Goal: Task Accomplishment & Management: Use online tool/utility

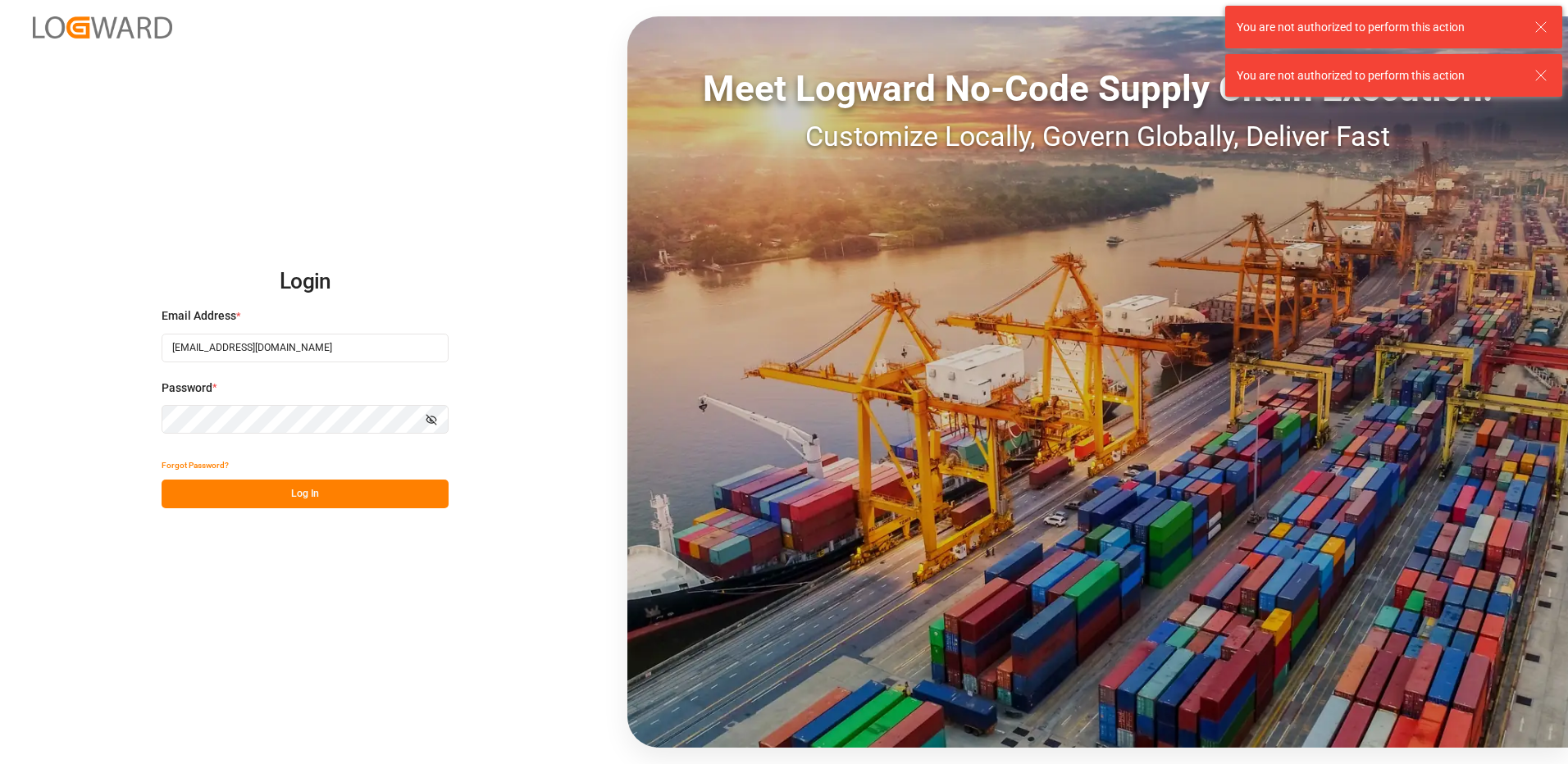
click at [283, 500] on button "Log In" at bounding box center [306, 493] width 287 height 29
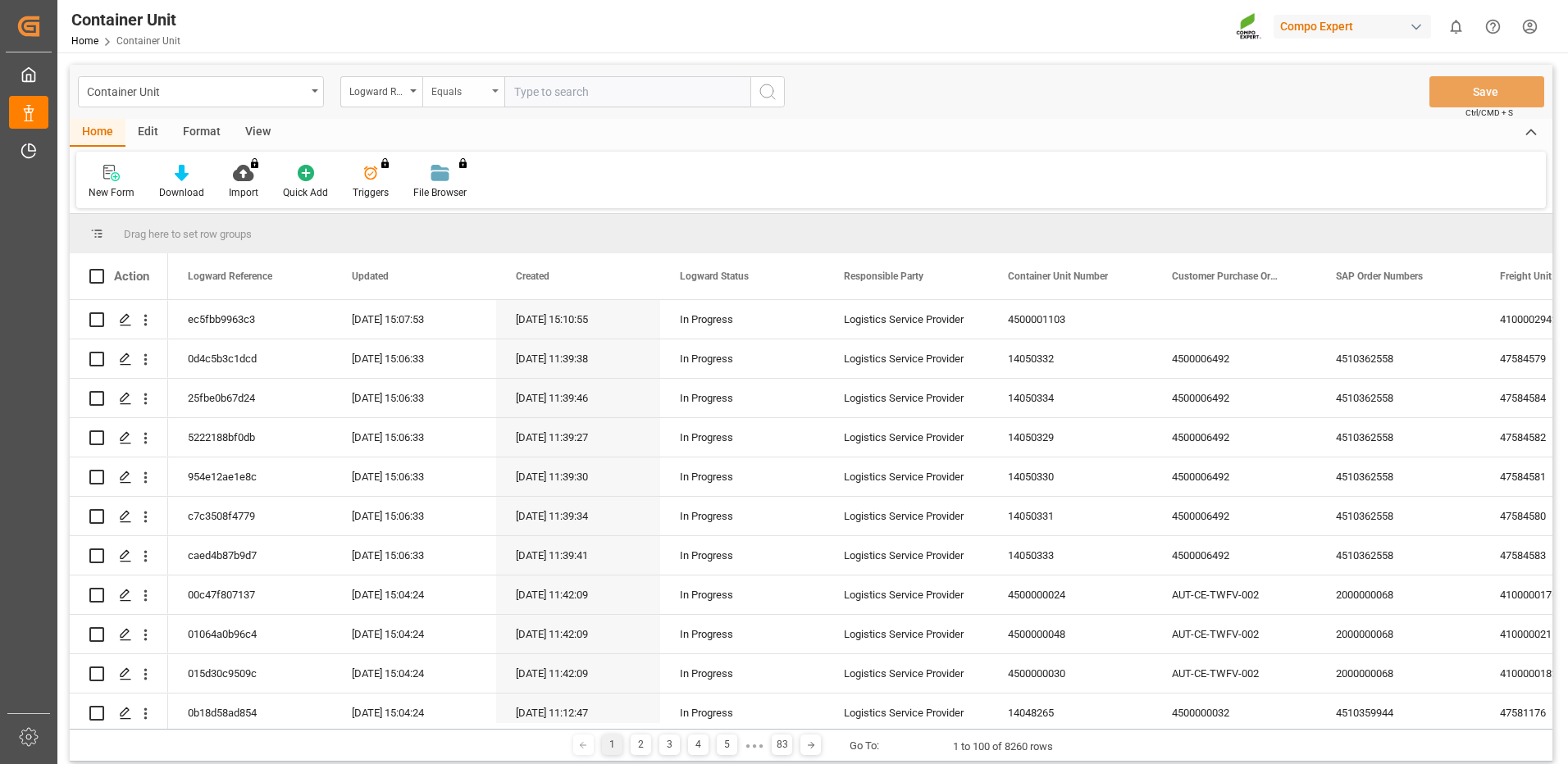
click at [427, 94] on div "Equals" at bounding box center [463, 92] width 82 height 31
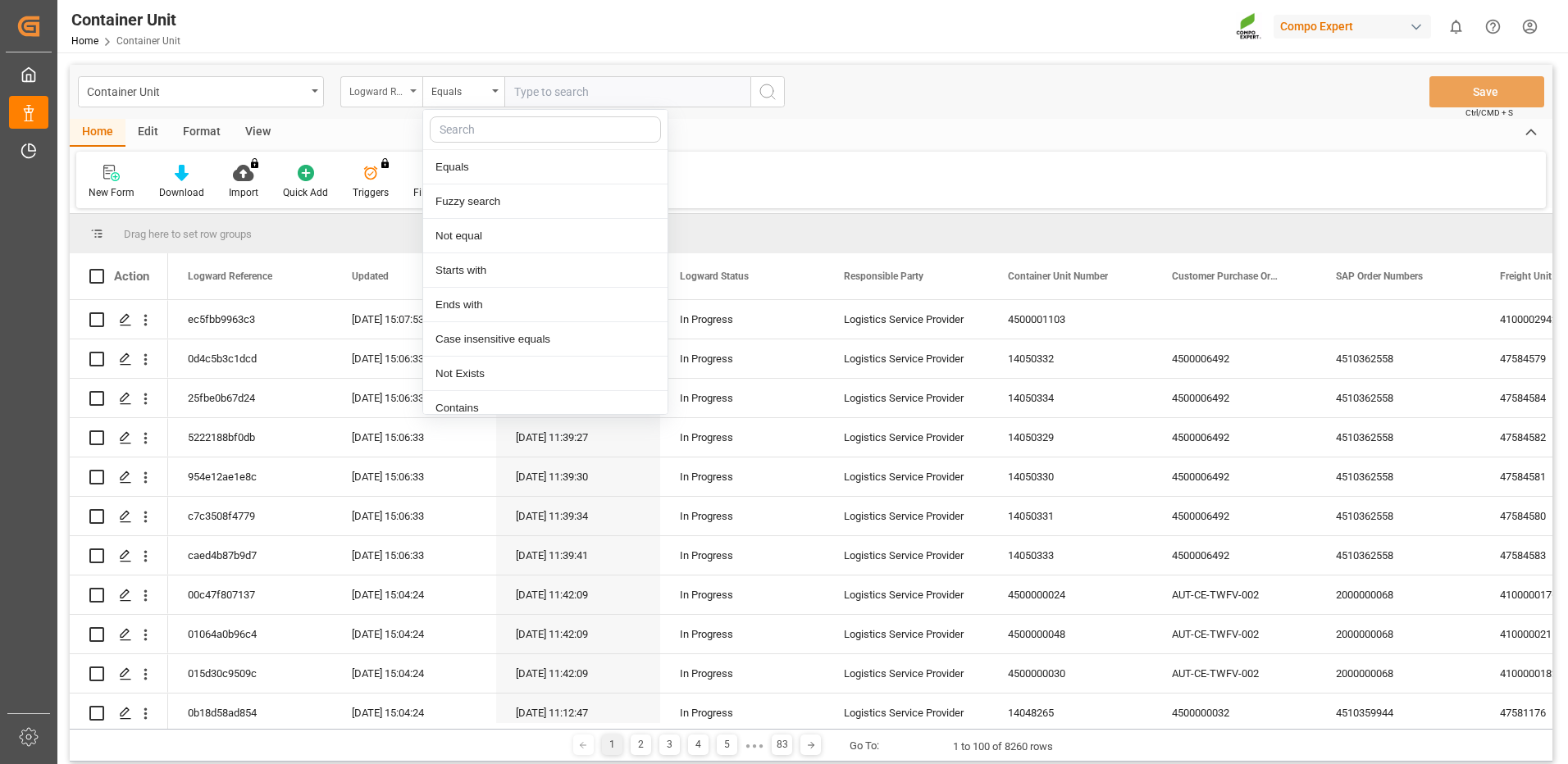
click at [402, 90] on div "Logward Reference" at bounding box center [377, 90] width 56 height 19
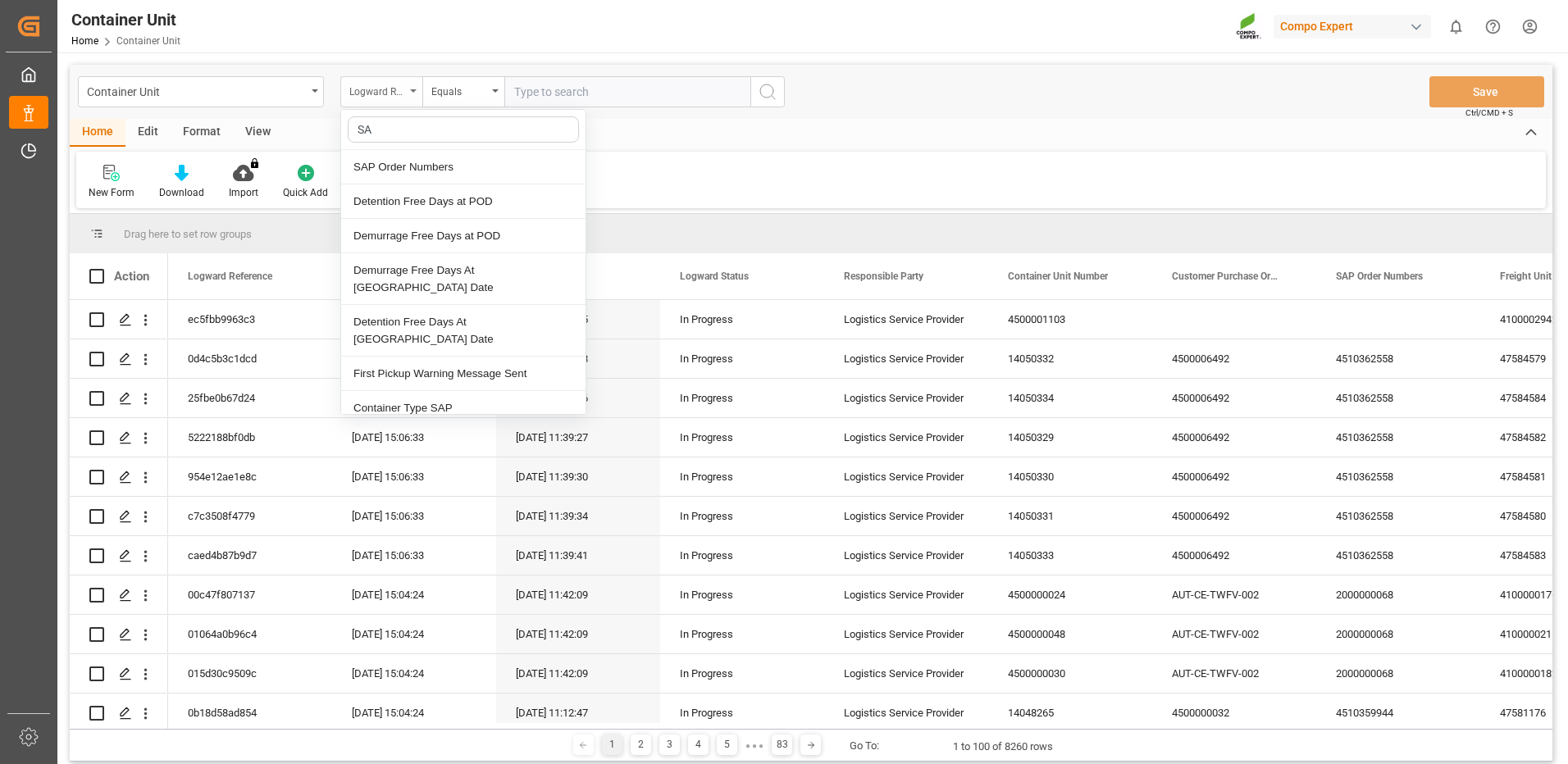
type input "SAP"
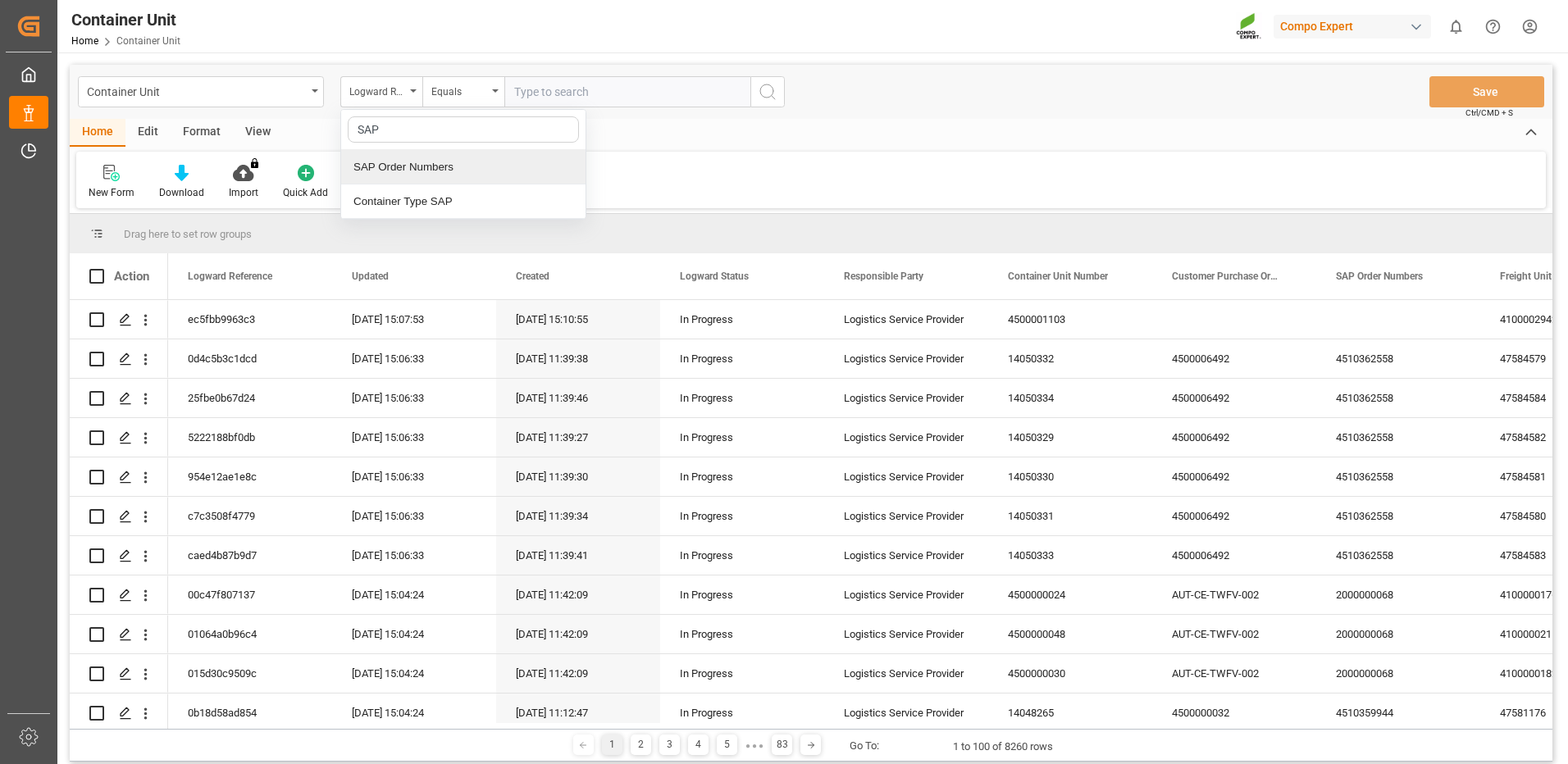
click at [389, 163] on div "SAP Order Numbers" at bounding box center [463, 167] width 245 height 35
click at [458, 99] on div "Equals" at bounding box center [463, 92] width 82 height 31
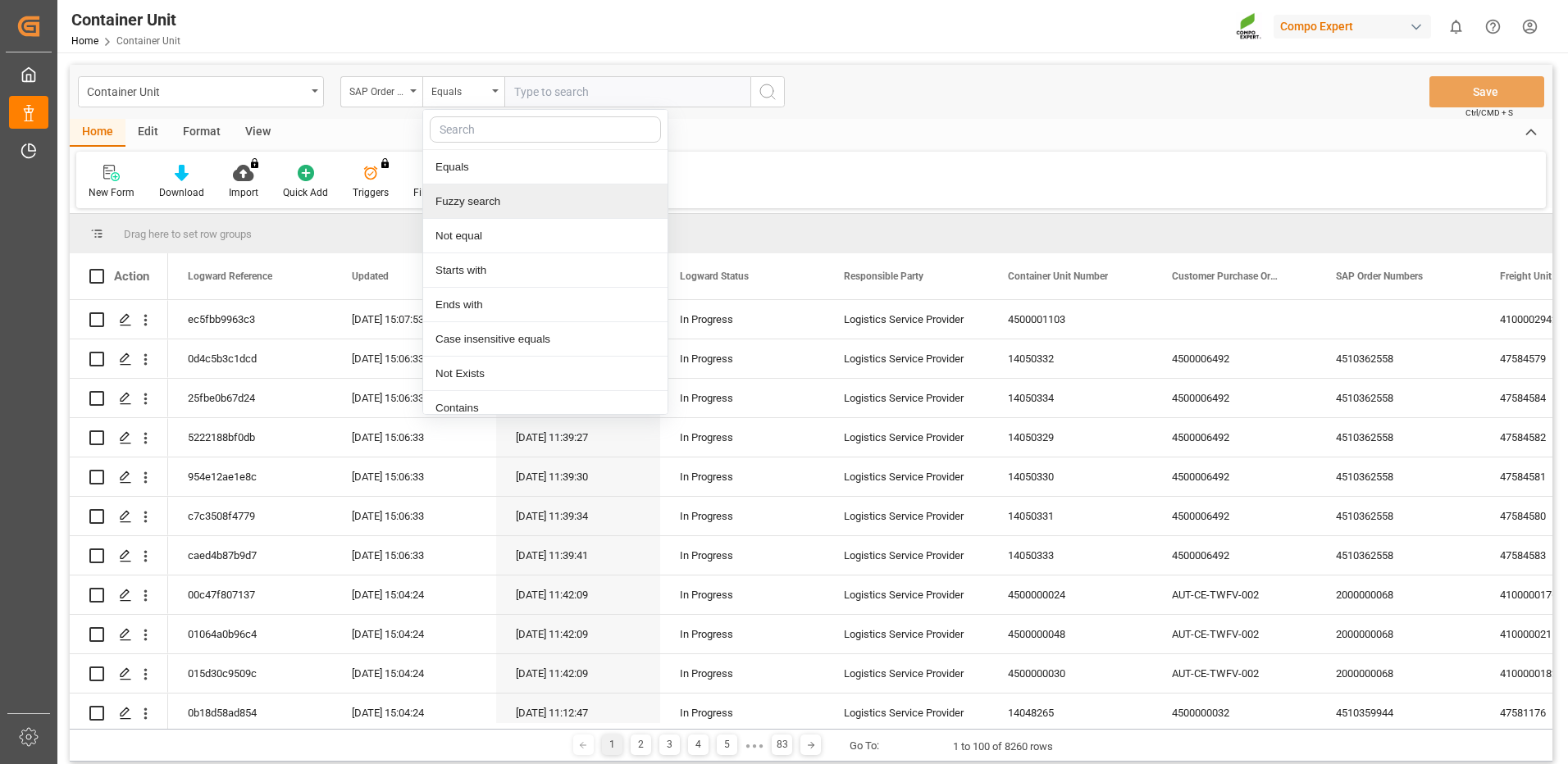
click at [508, 205] on div "Fuzzy search" at bounding box center [545, 202] width 245 height 35
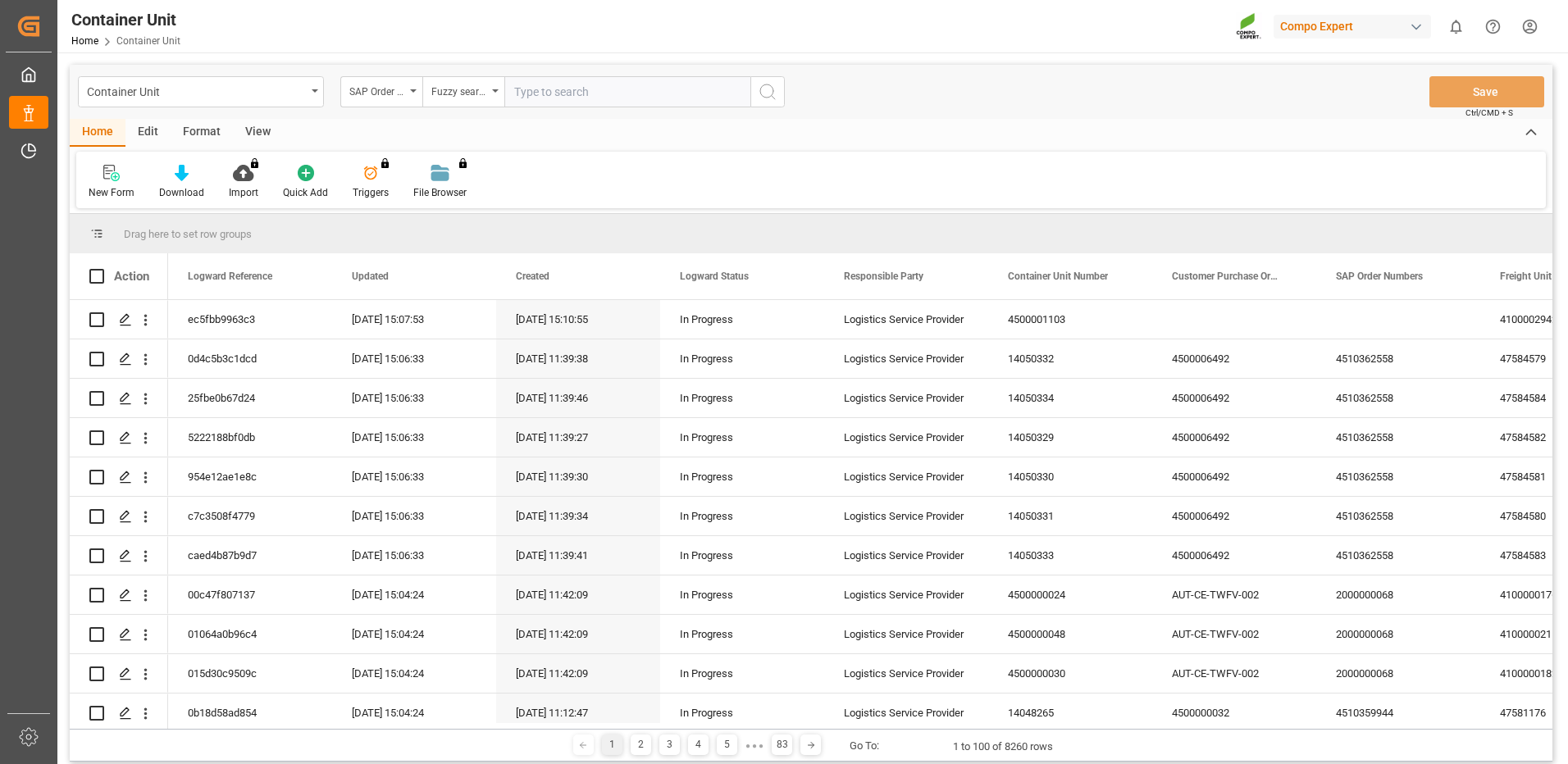
click at [542, 97] on input "text" at bounding box center [627, 92] width 246 height 31
paste input "4510363256"
type input "4510363256Ç"
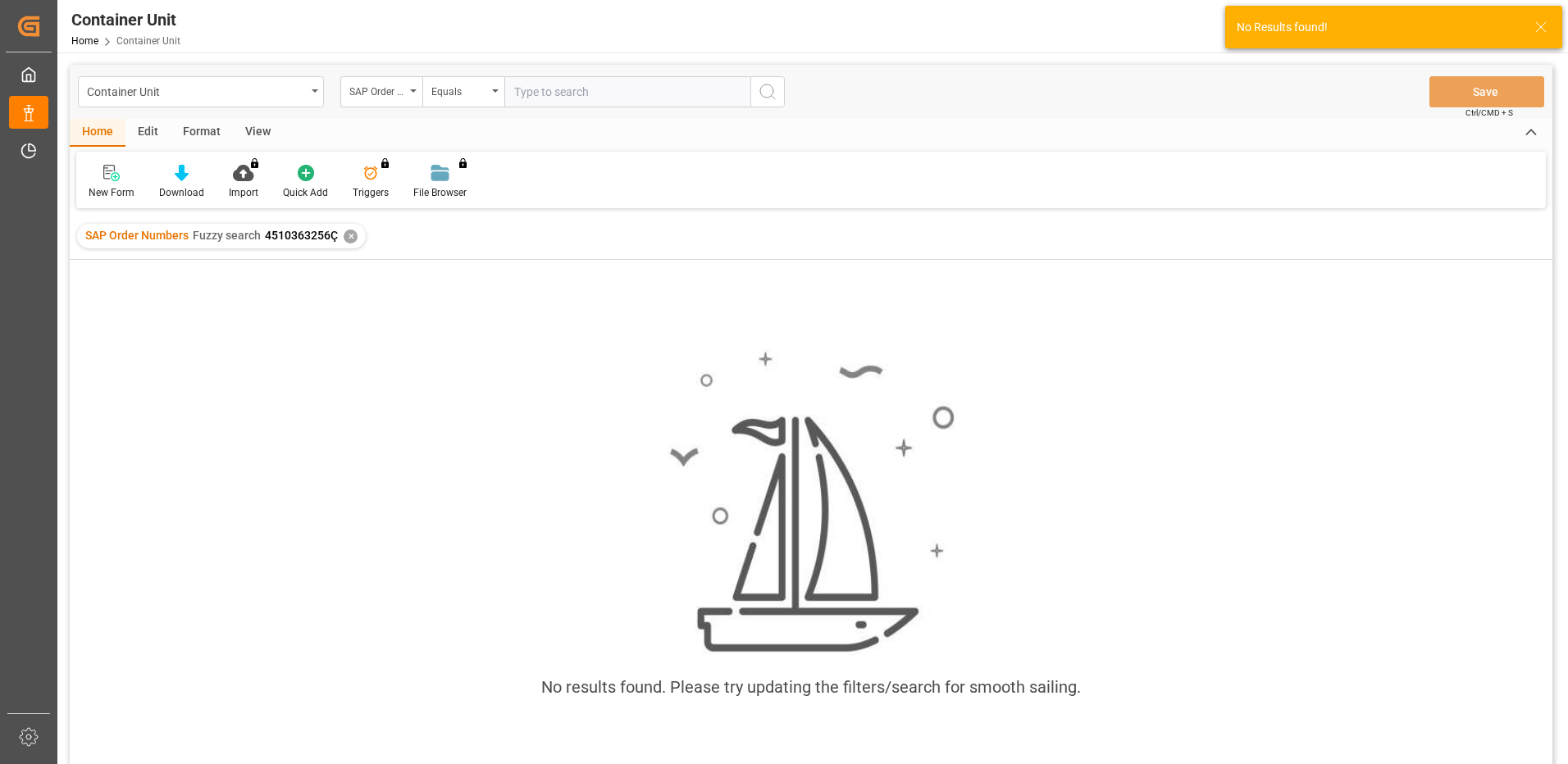
type input "4510363256"
click at [452, 91] on div "Equals" at bounding box center [459, 90] width 56 height 19
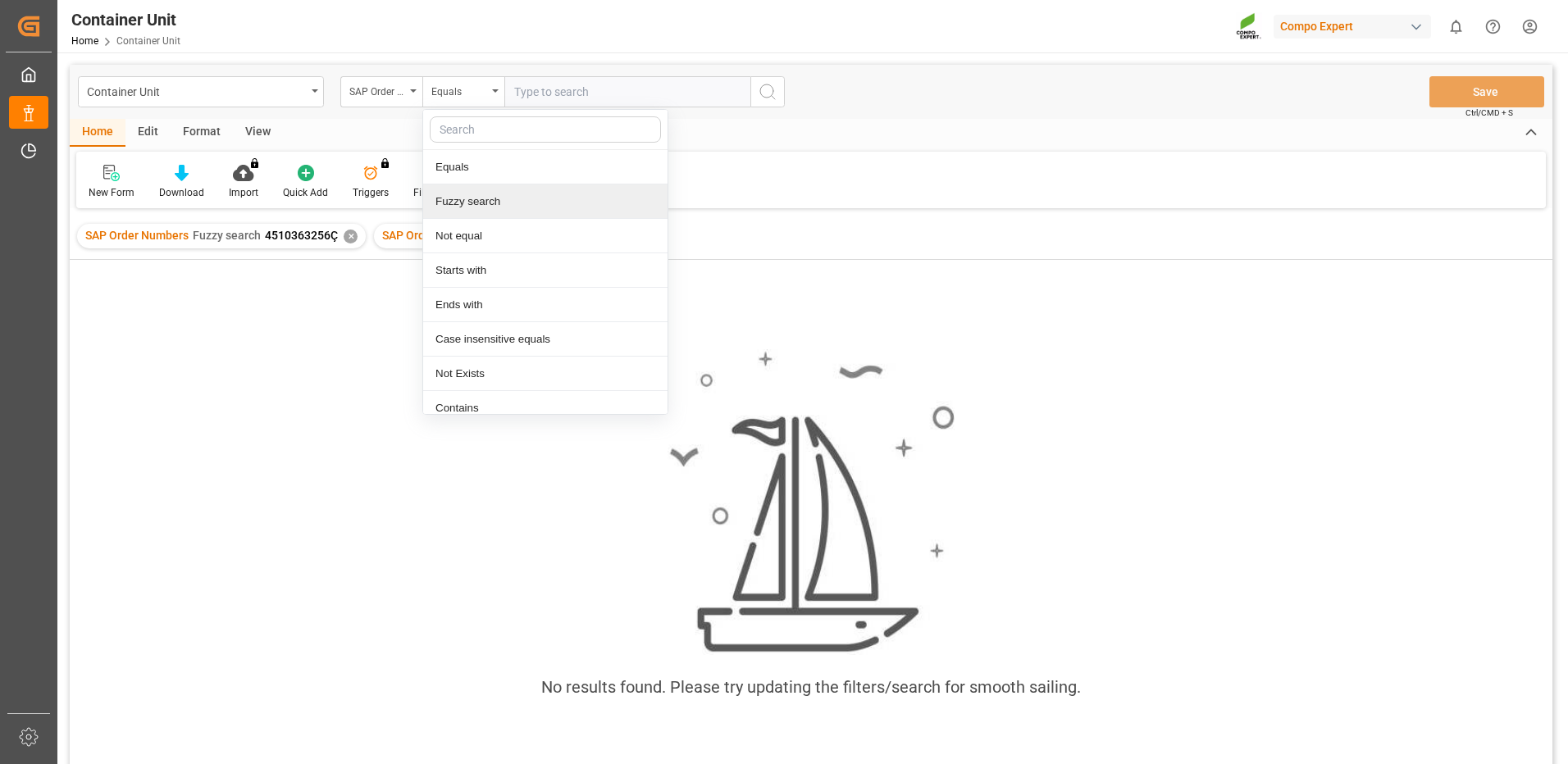
click at [450, 199] on div "Fuzzy search" at bounding box center [545, 202] width 245 height 35
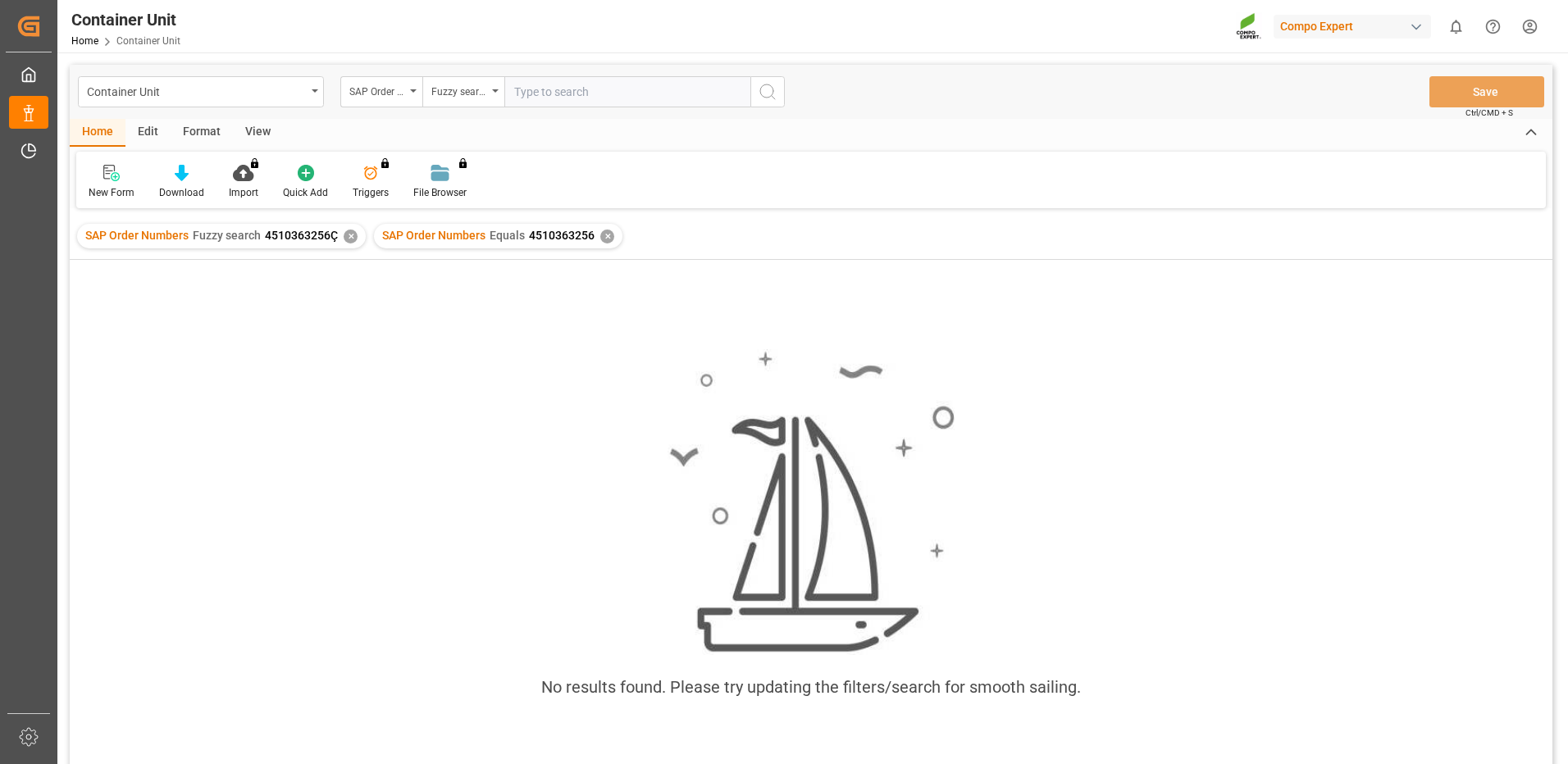
click at [568, 96] on input "text" at bounding box center [627, 92] width 246 height 31
paste input "4510363256"
type input "4510363256"
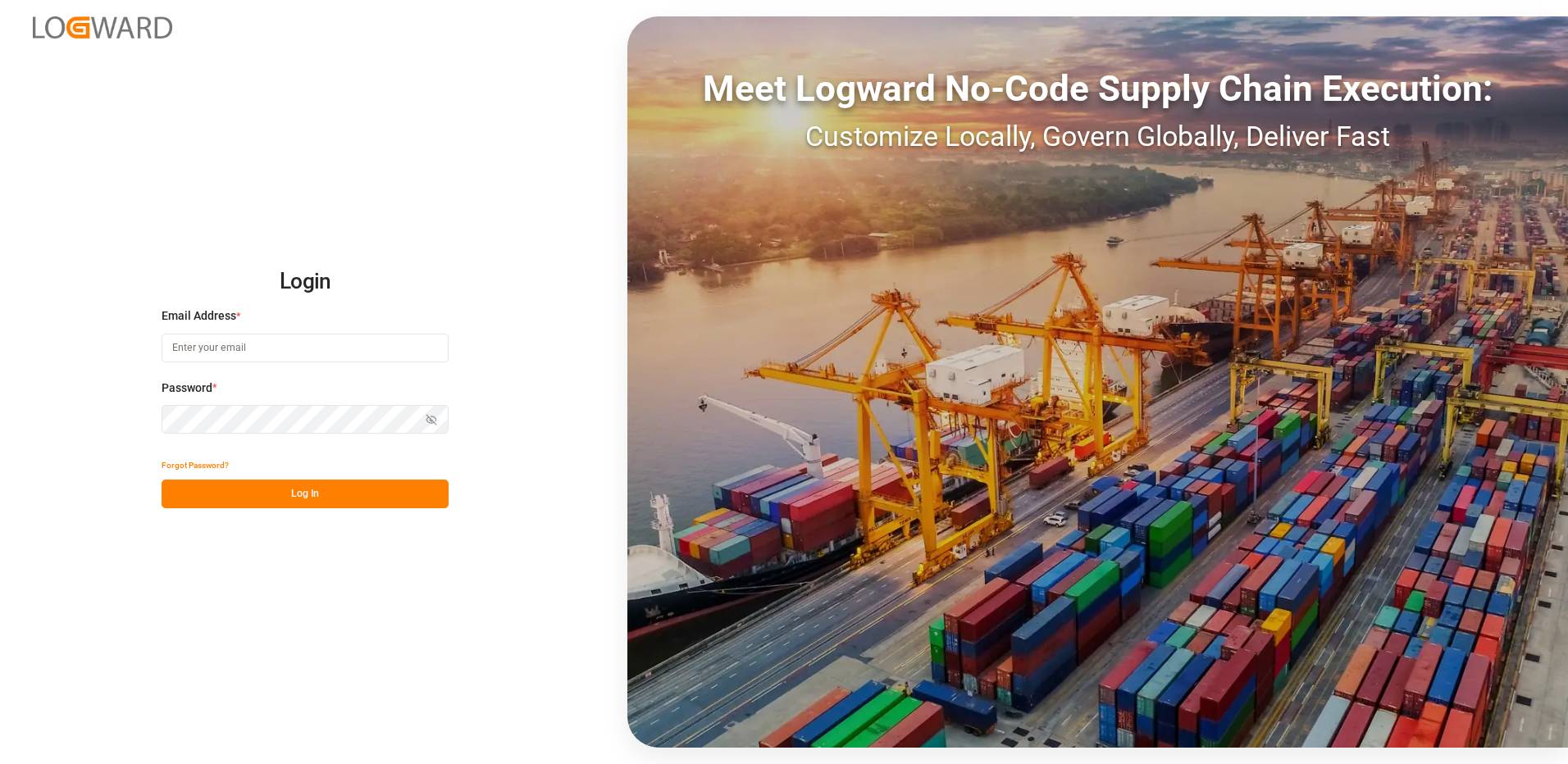
type input "[EMAIL_ADDRESS][DOMAIN_NAME]"
click at [275, 497] on button "Log In" at bounding box center [306, 493] width 287 height 29
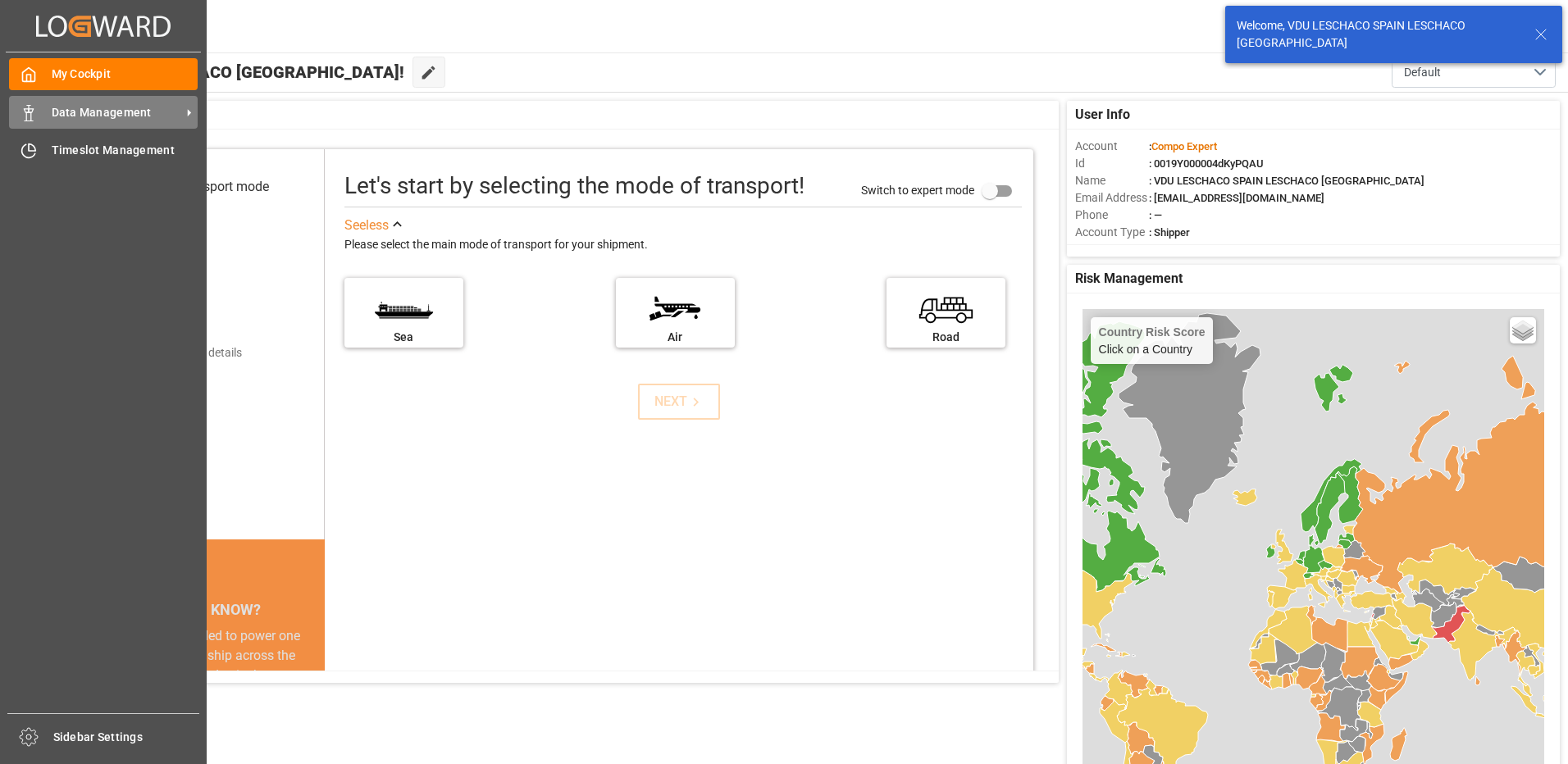
click at [42, 105] on div "Data Management Data Management" at bounding box center [103, 111] width 189 height 32
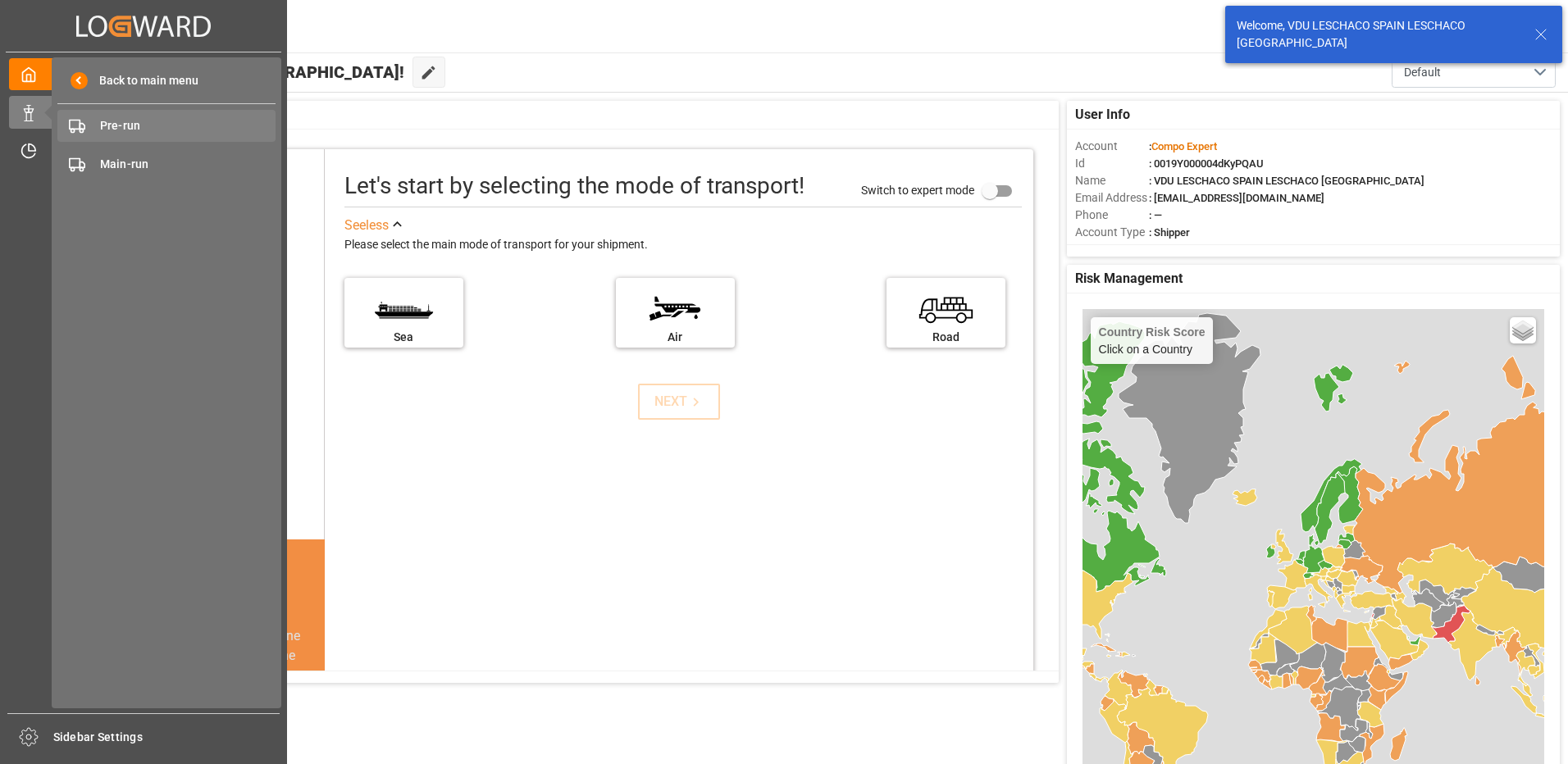
click at [160, 124] on span "Pre-run" at bounding box center [188, 126] width 177 height 17
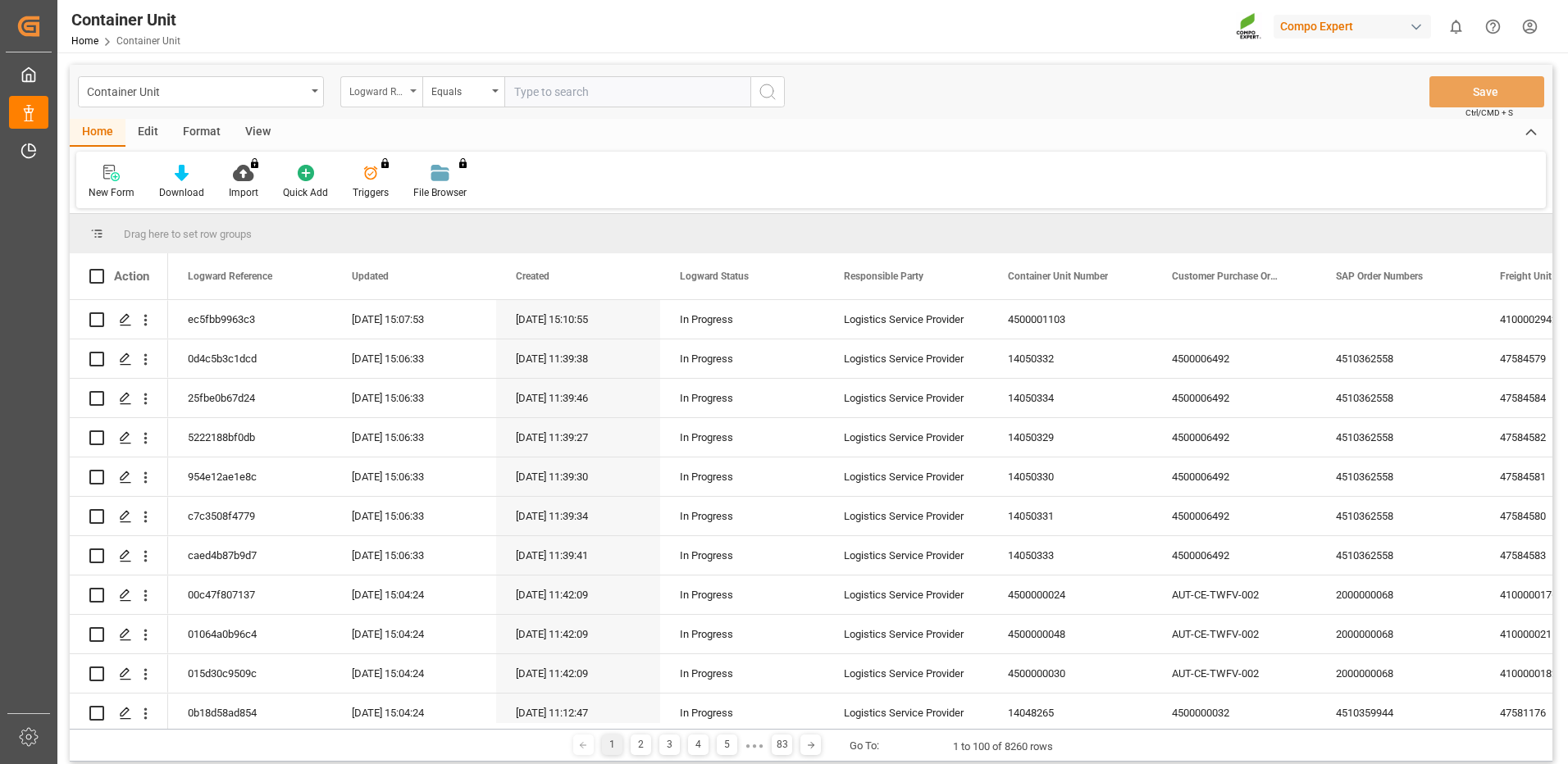
click at [388, 100] on div "Logward Reference" at bounding box center [381, 92] width 82 height 31
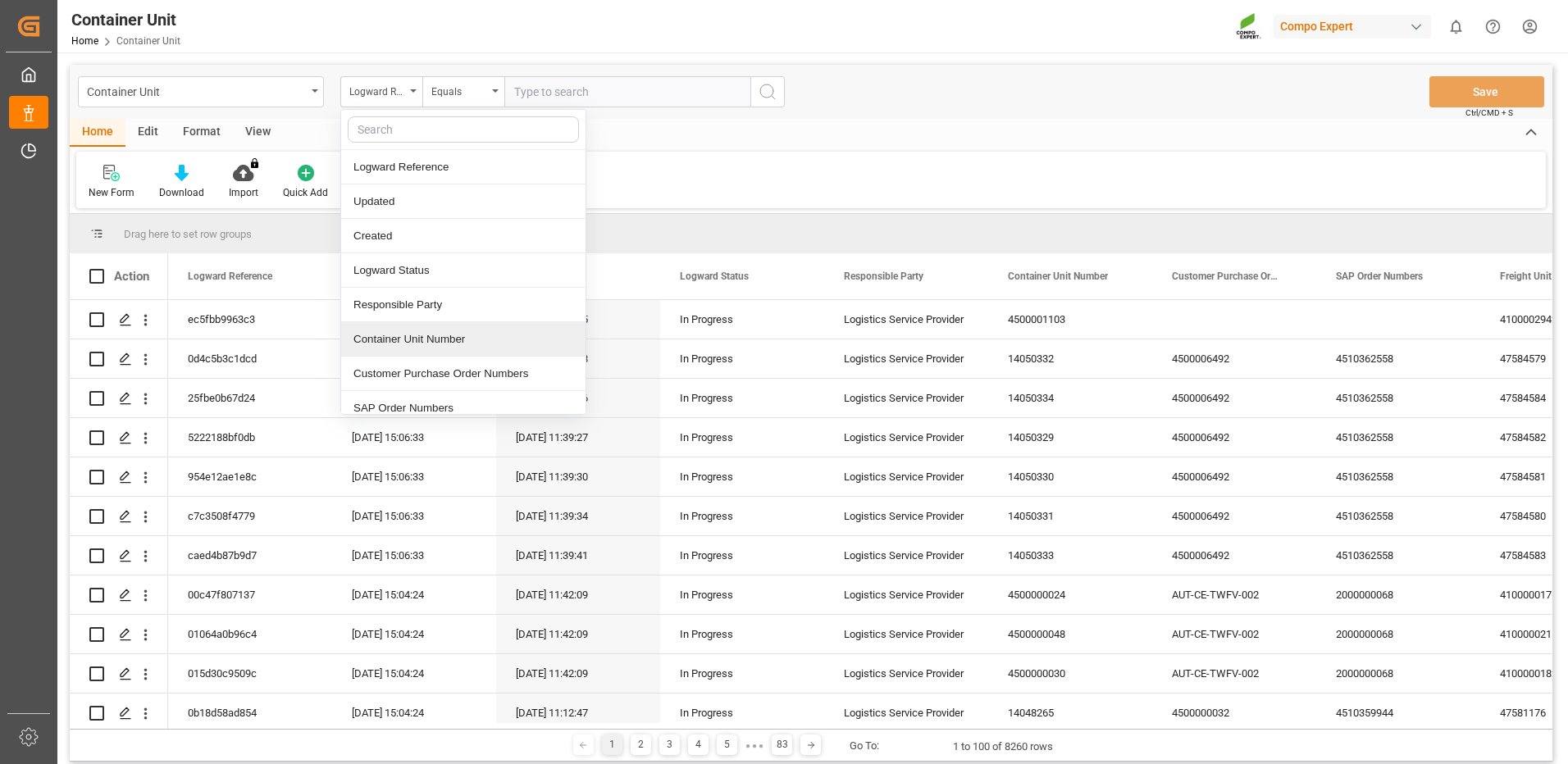
scroll to position [82, 0]
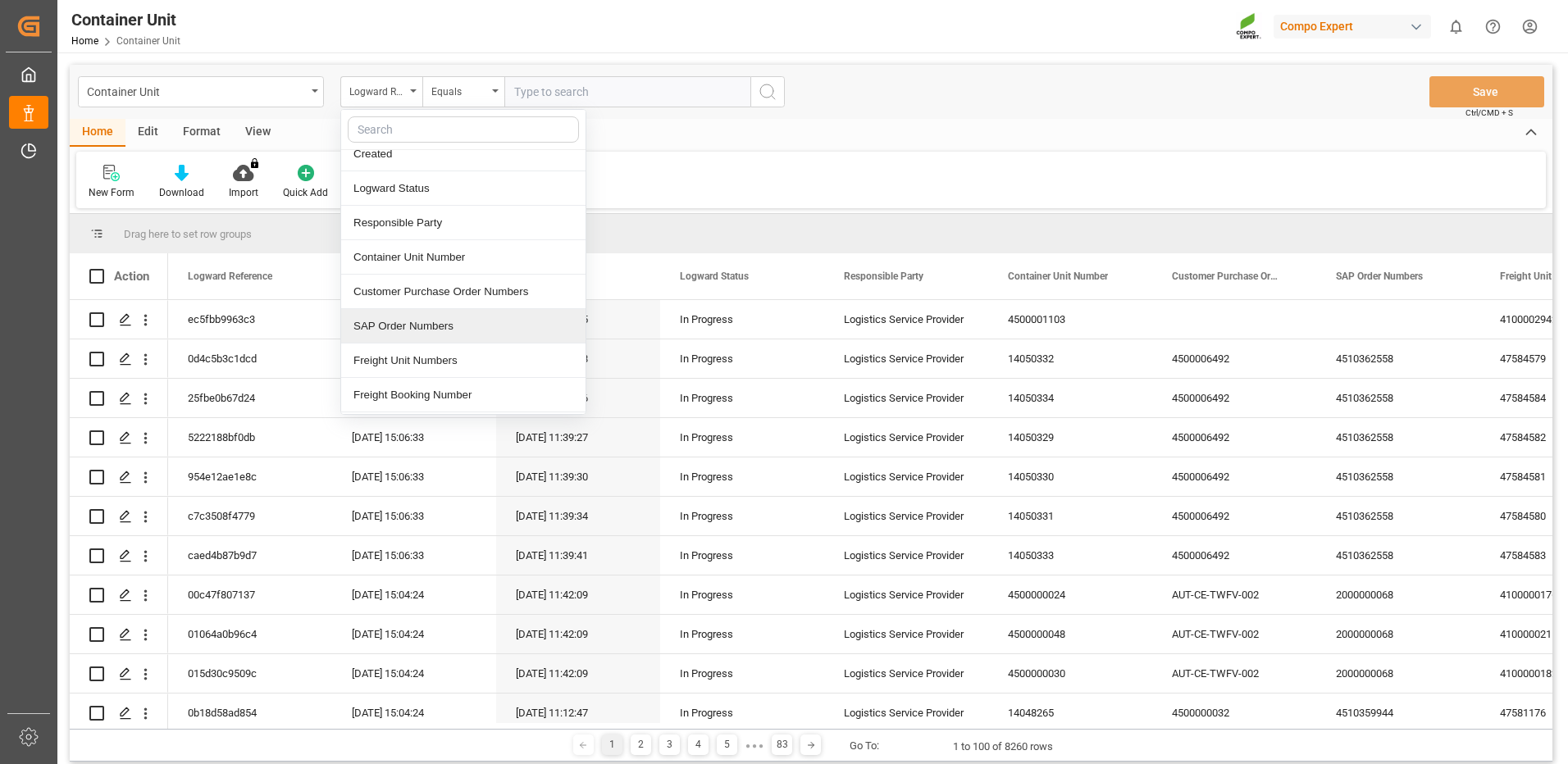
click at [437, 332] on div "SAP Order Numbers" at bounding box center [463, 326] width 245 height 35
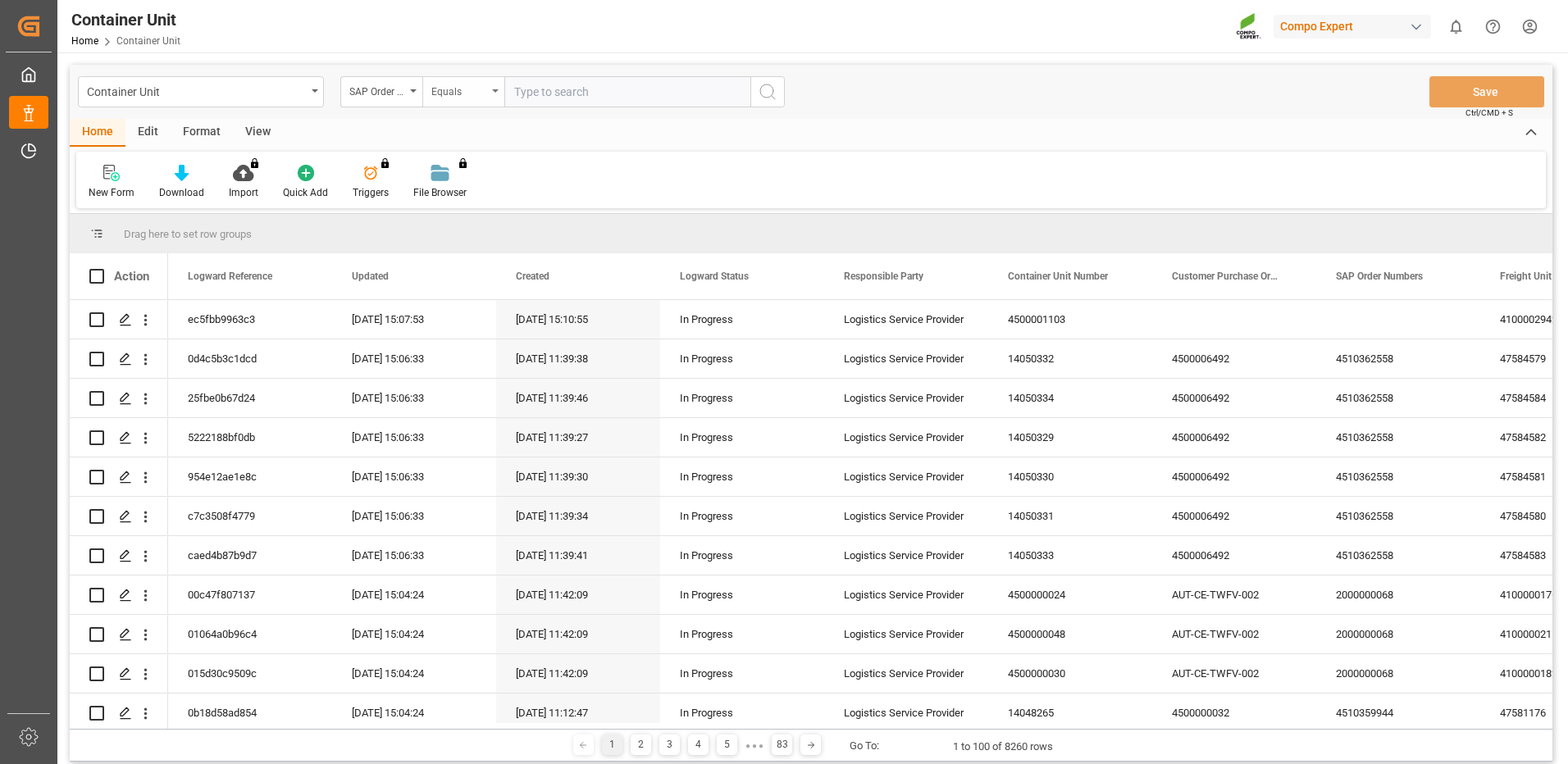
click at [481, 101] on div "Equals" at bounding box center [463, 92] width 82 height 31
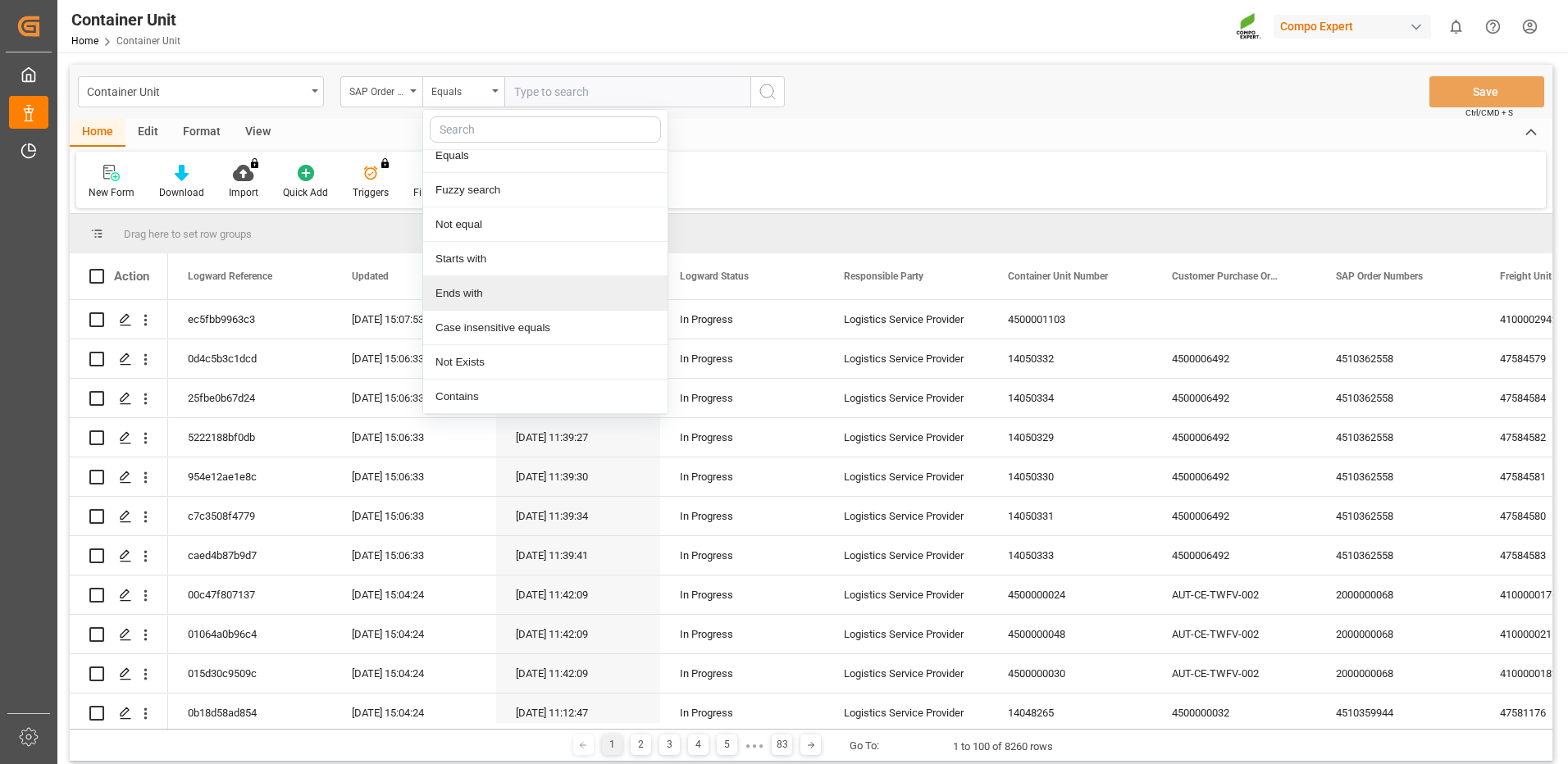
scroll to position [0, 0]
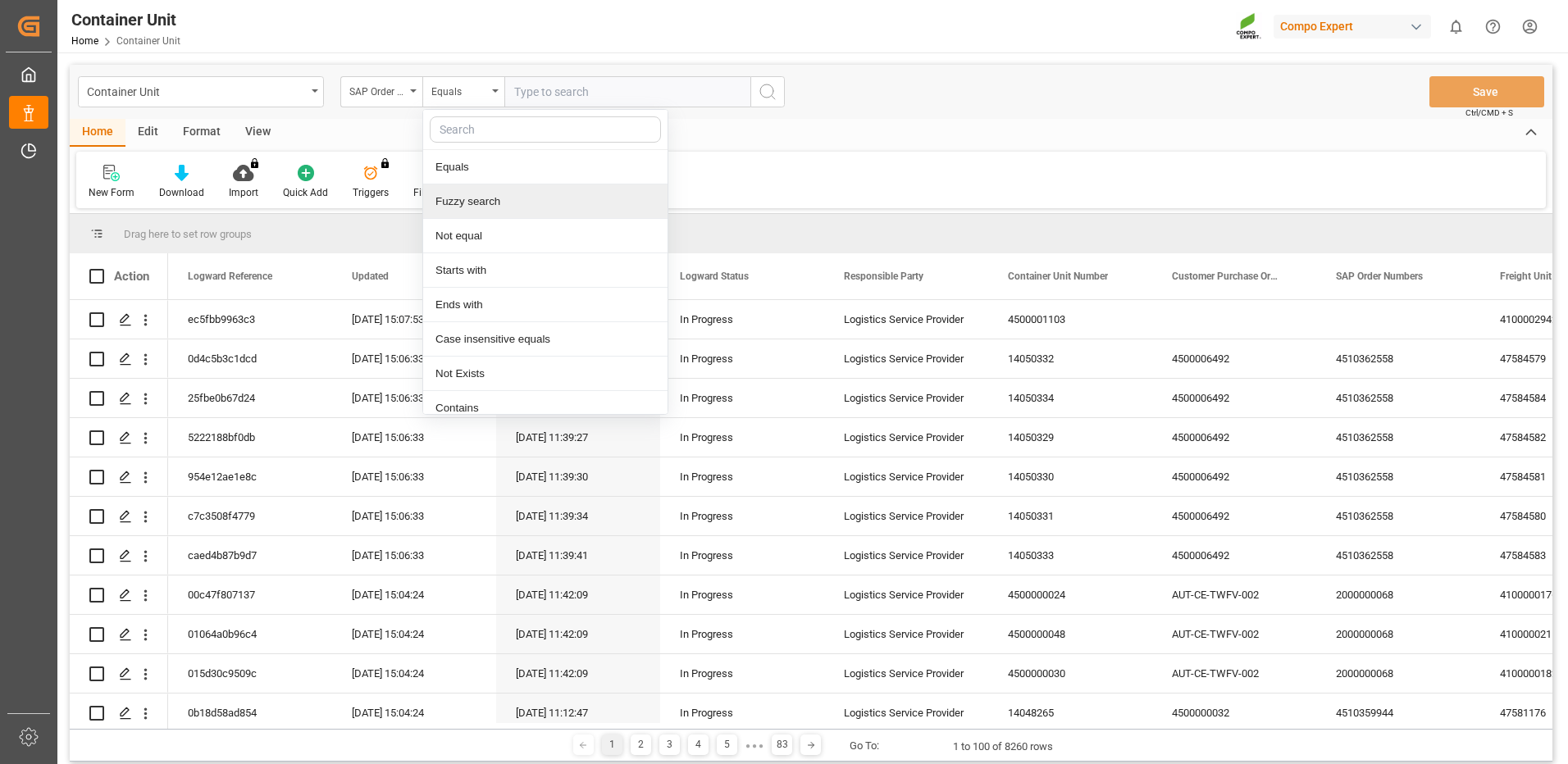
click at [456, 194] on div "Fuzzy search" at bounding box center [545, 202] width 245 height 35
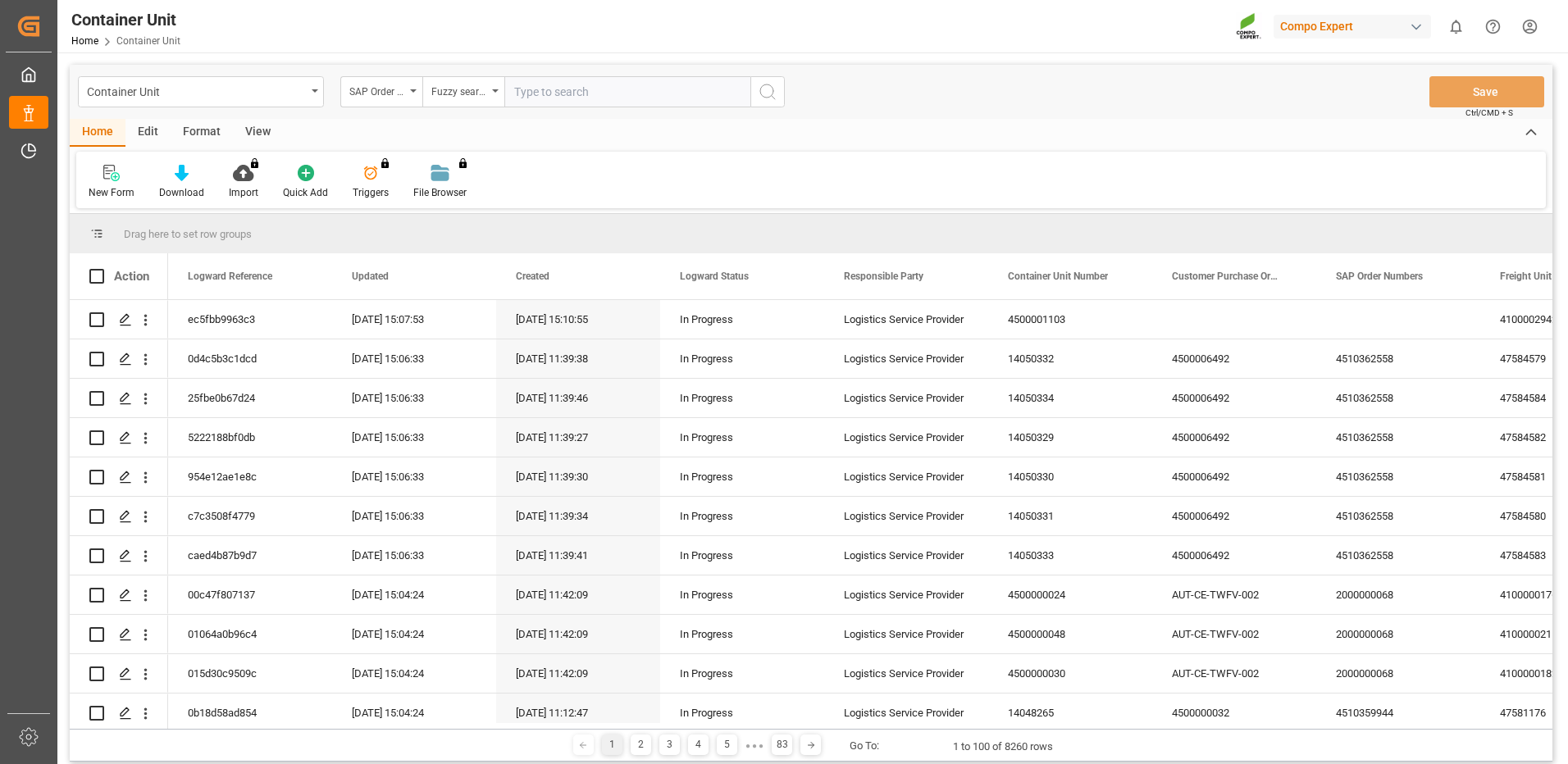
click at [570, 87] on input "text" at bounding box center [627, 92] width 246 height 31
paste input "4510363256"
type input "4510363256"
click at [777, 98] on icon "search button" at bounding box center [767, 91] width 20 height 20
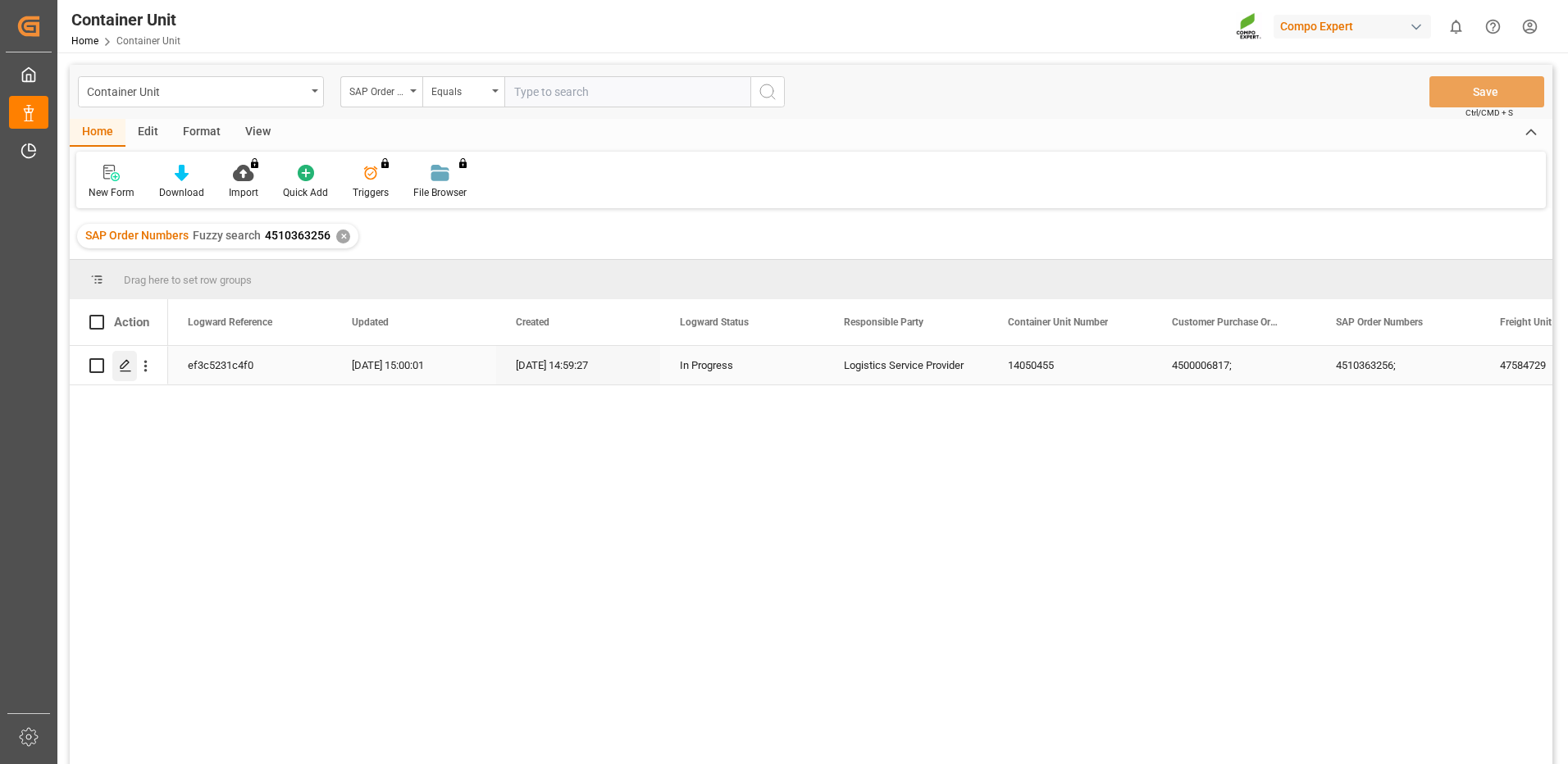
click at [131, 365] on icon "Press SPACE to select this row." at bounding box center [125, 365] width 13 height 13
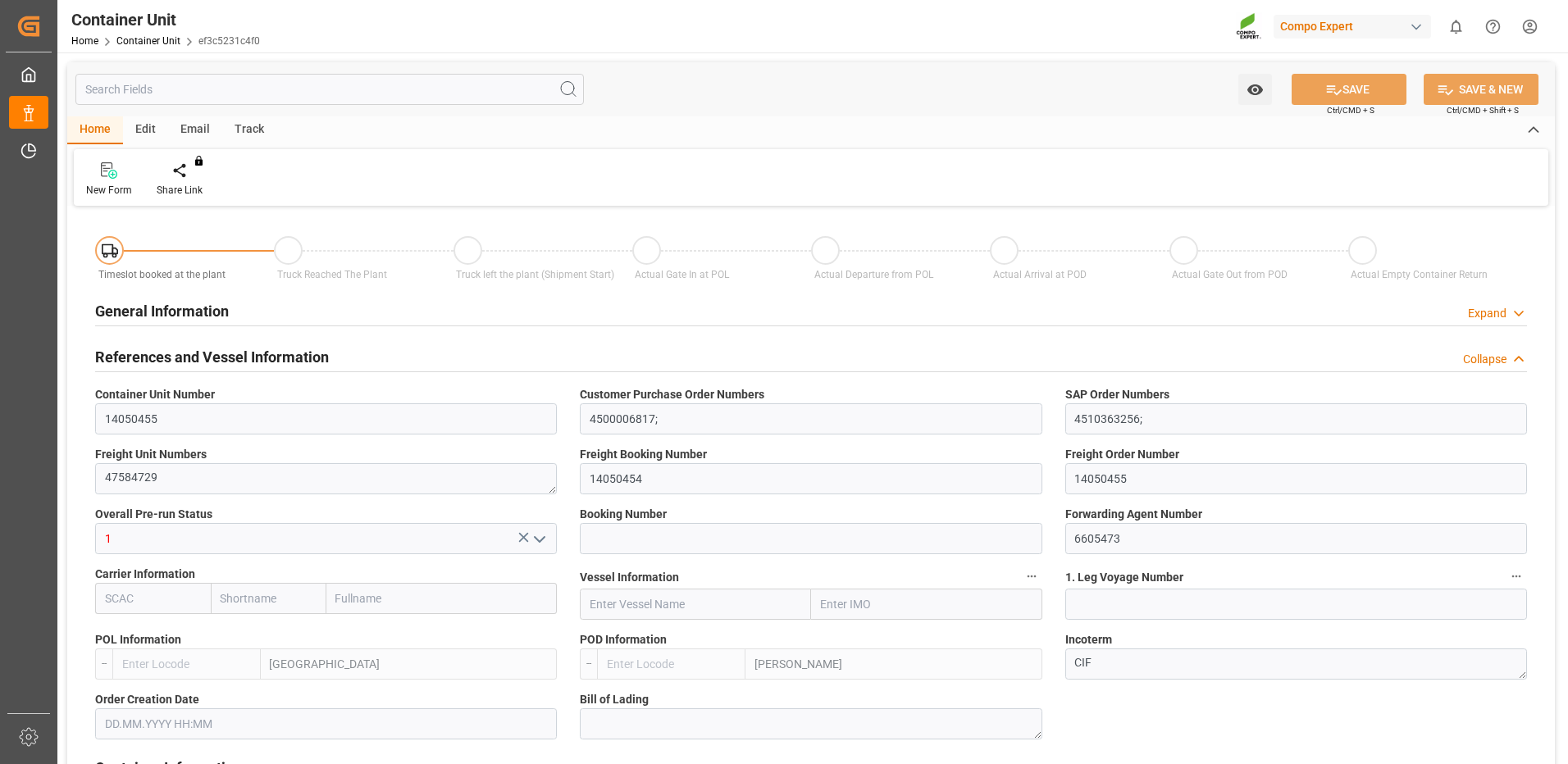
type input "ESVLC"
type input "ARZAE"
type input "0"
type input "20"
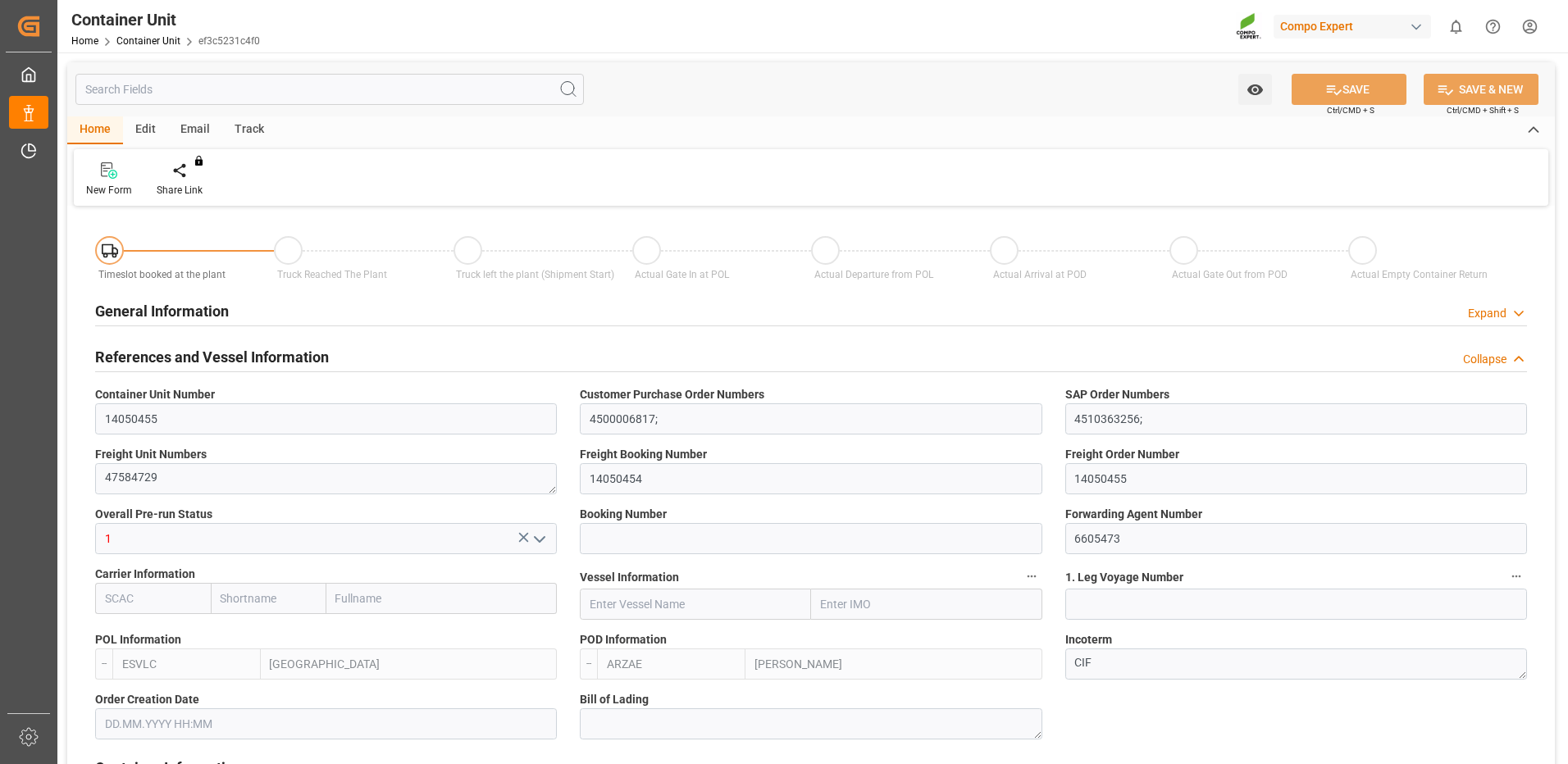
type input "24576"
type input "05.08.2025 14:59"
type input "[DATE]"
click at [177, 177] on div at bounding box center [192, 171] width 70 height 17
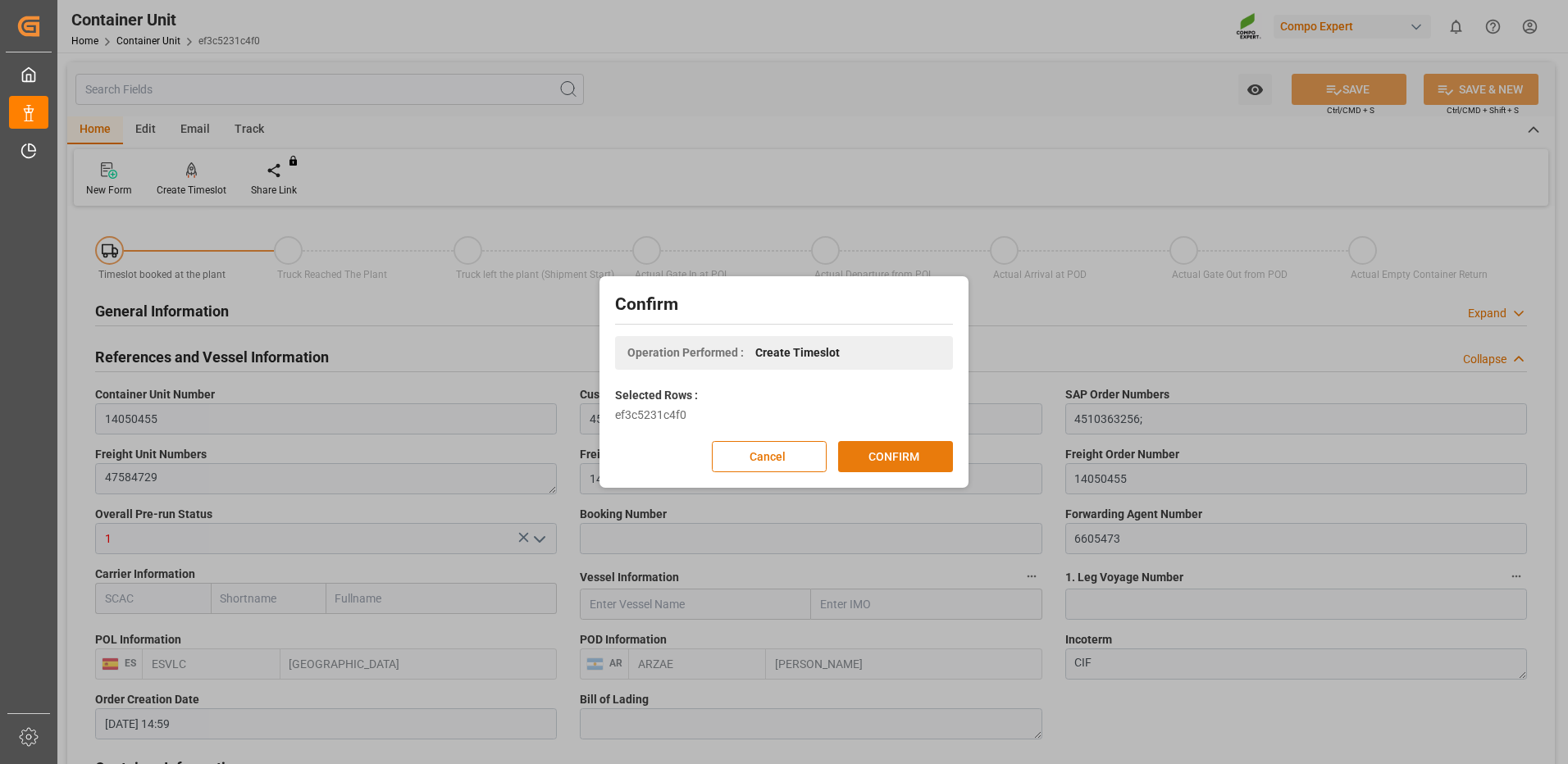
click at [900, 453] on button "CONFIRM" at bounding box center [896, 457] width 115 height 31
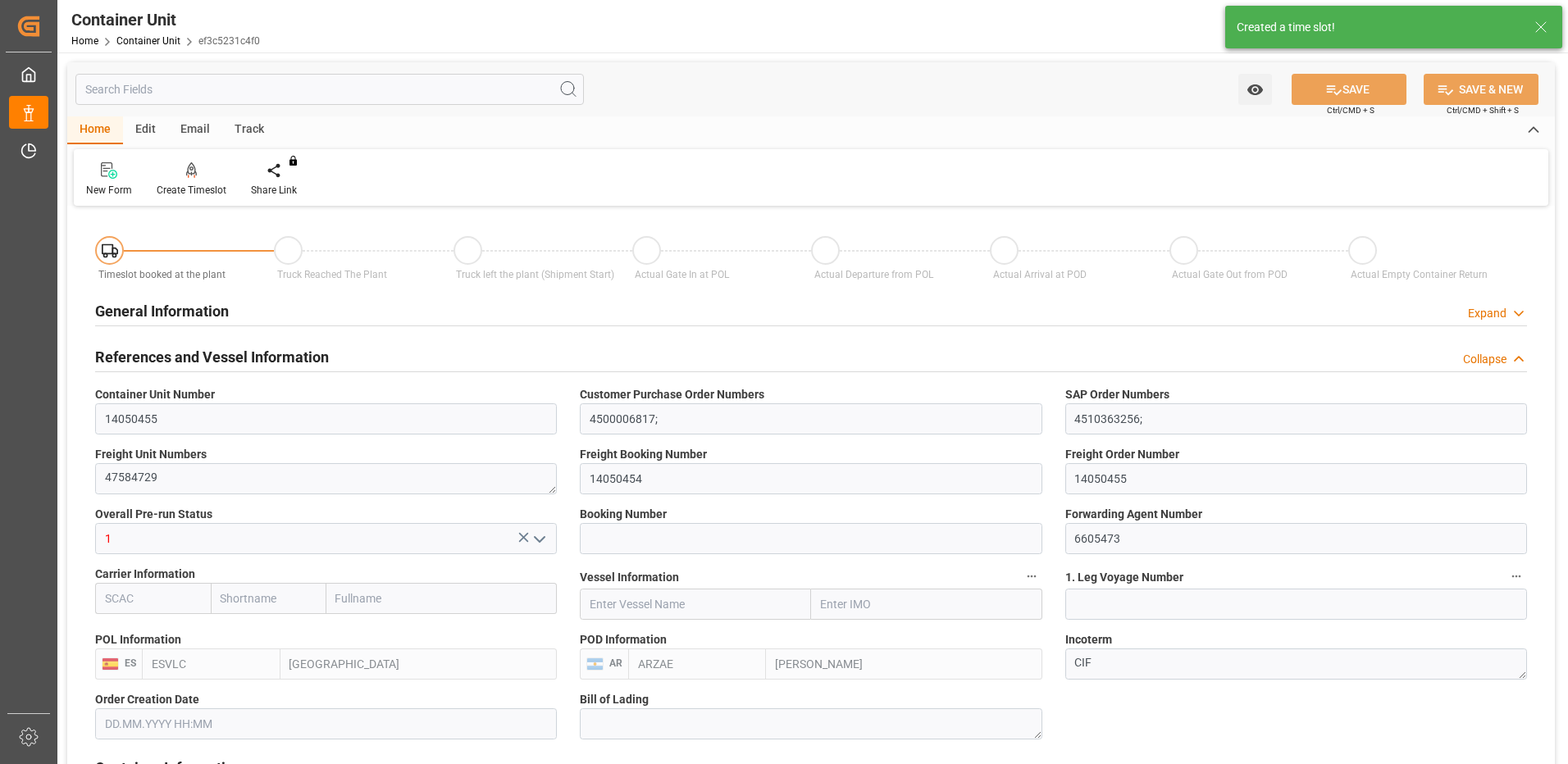
type input "05.08.2025 14:59"
type input "[DATE]"
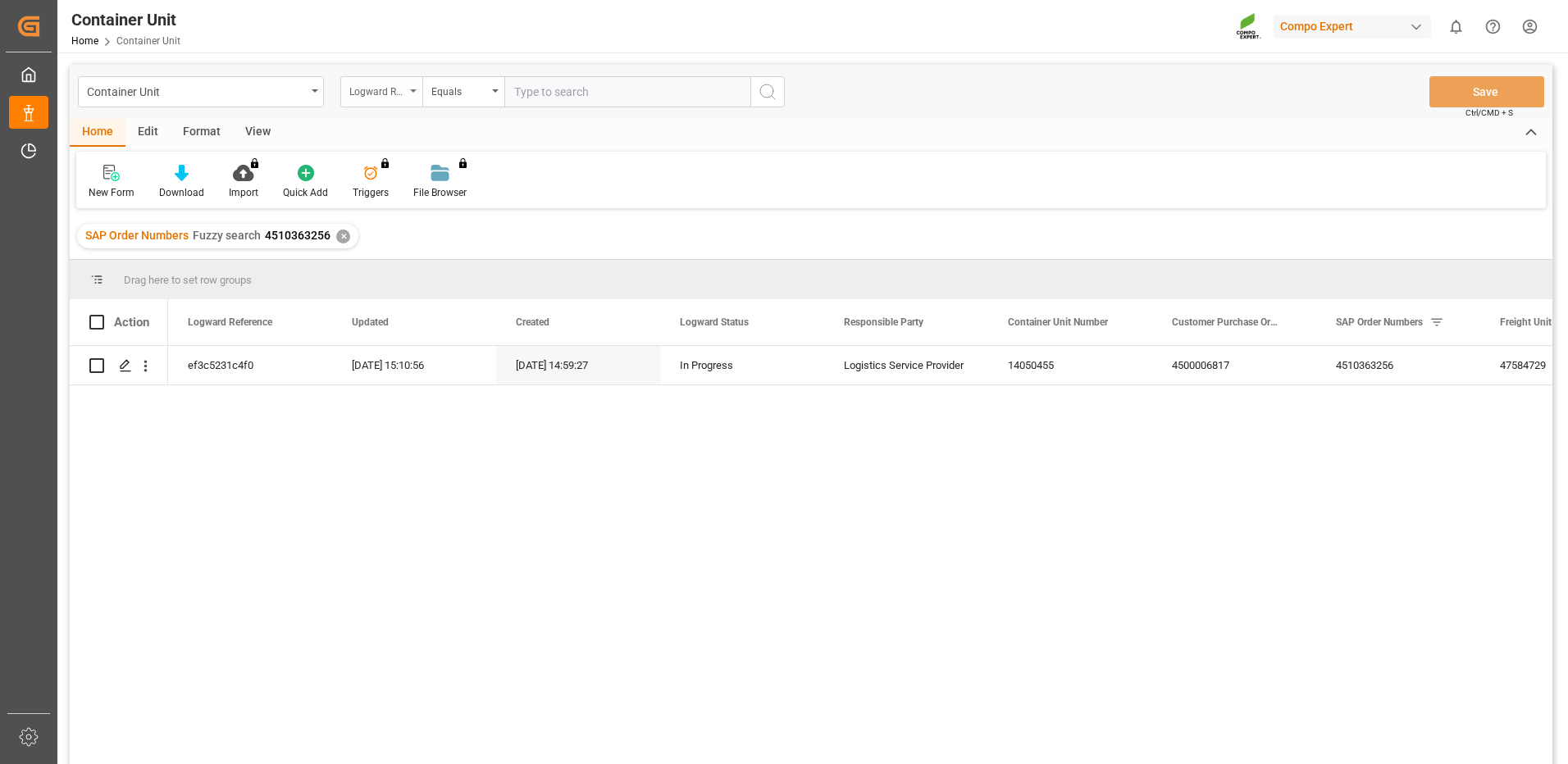
click at [410, 91] on icon "open menu" at bounding box center [414, 91] width 7 height 3
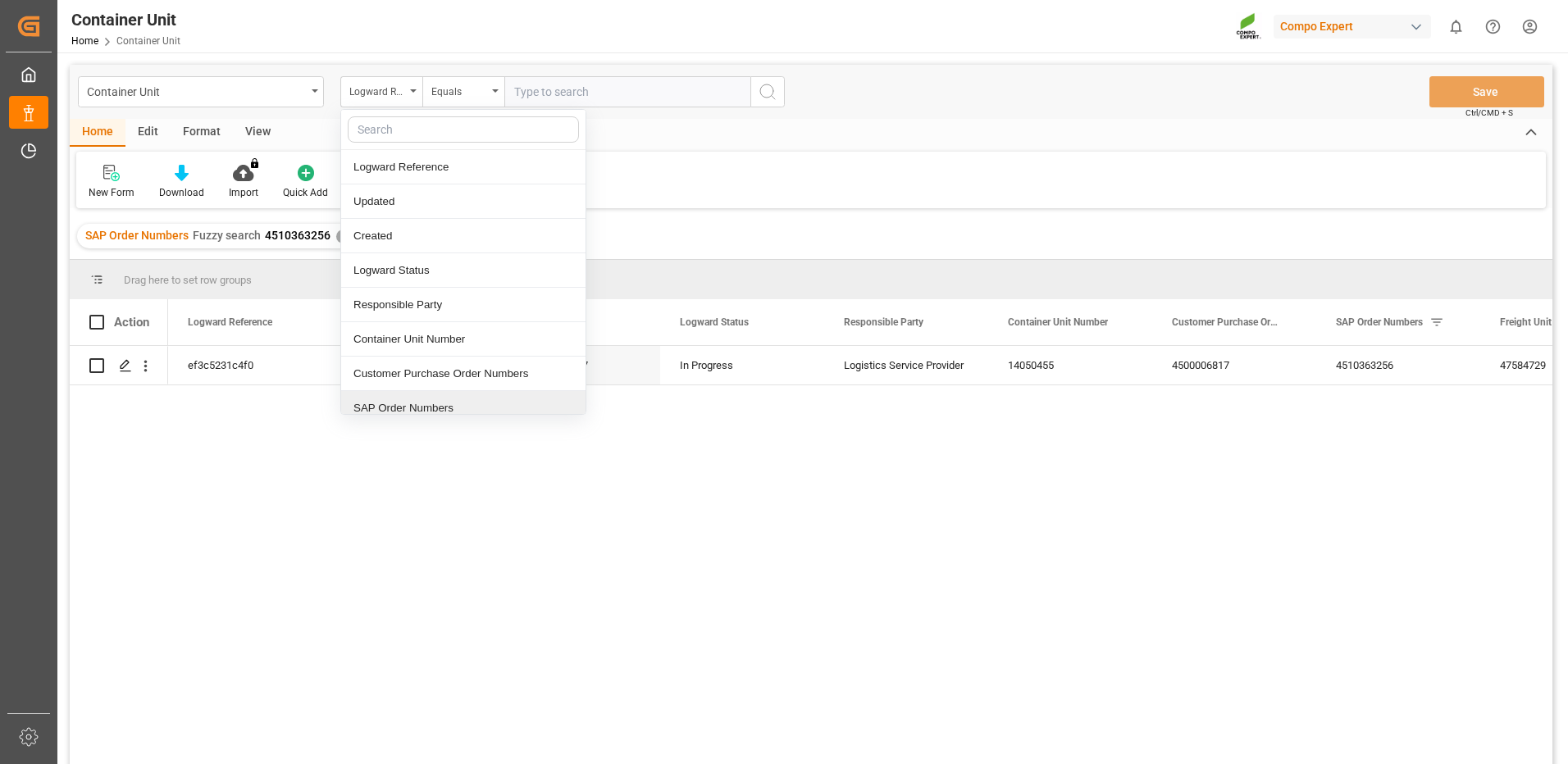
click at [436, 405] on div "SAP Order Numbers" at bounding box center [463, 408] width 245 height 35
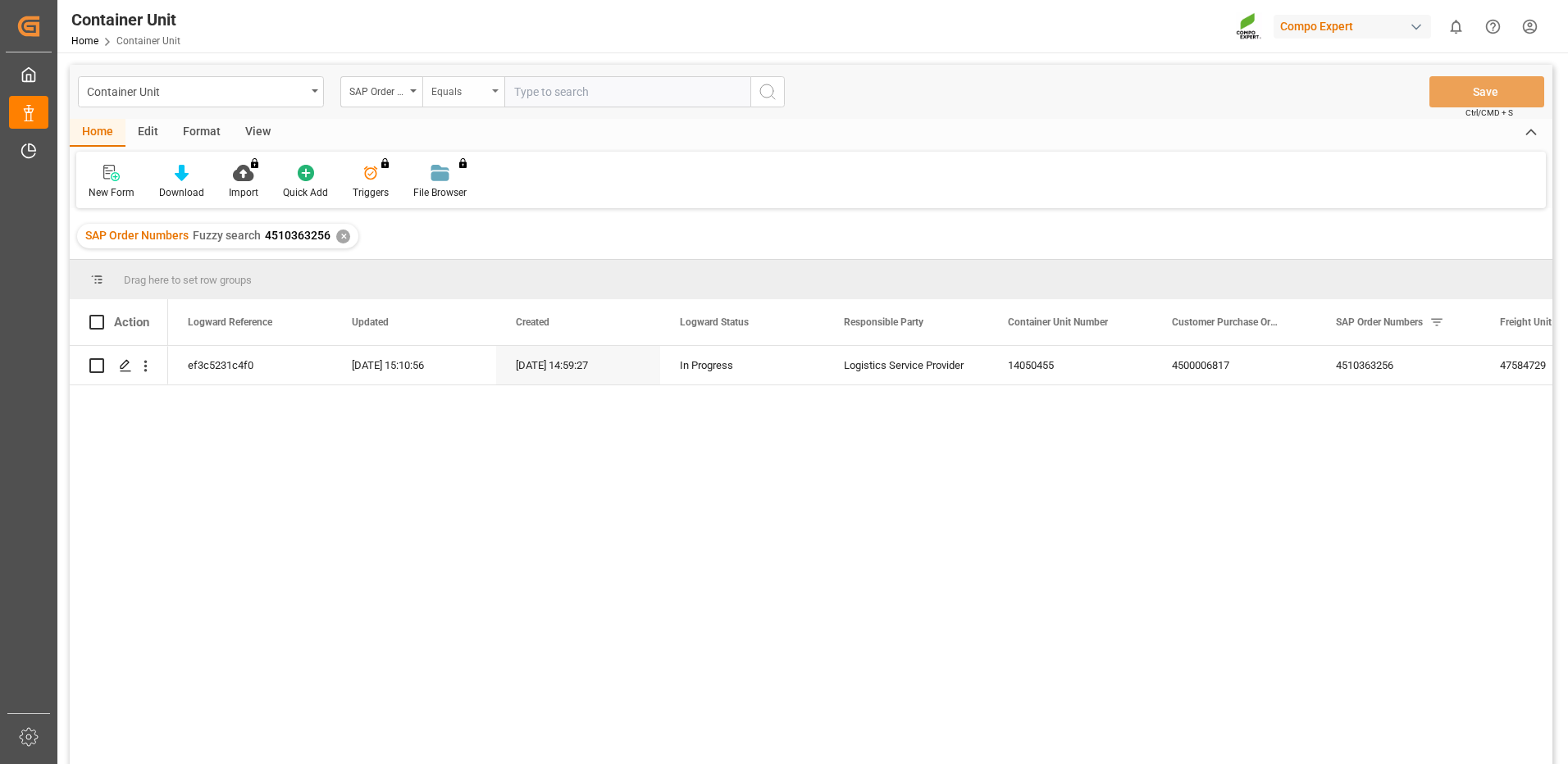
click at [453, 84] on div "Equals" at bounding box center [459, 90] width 56 height 19
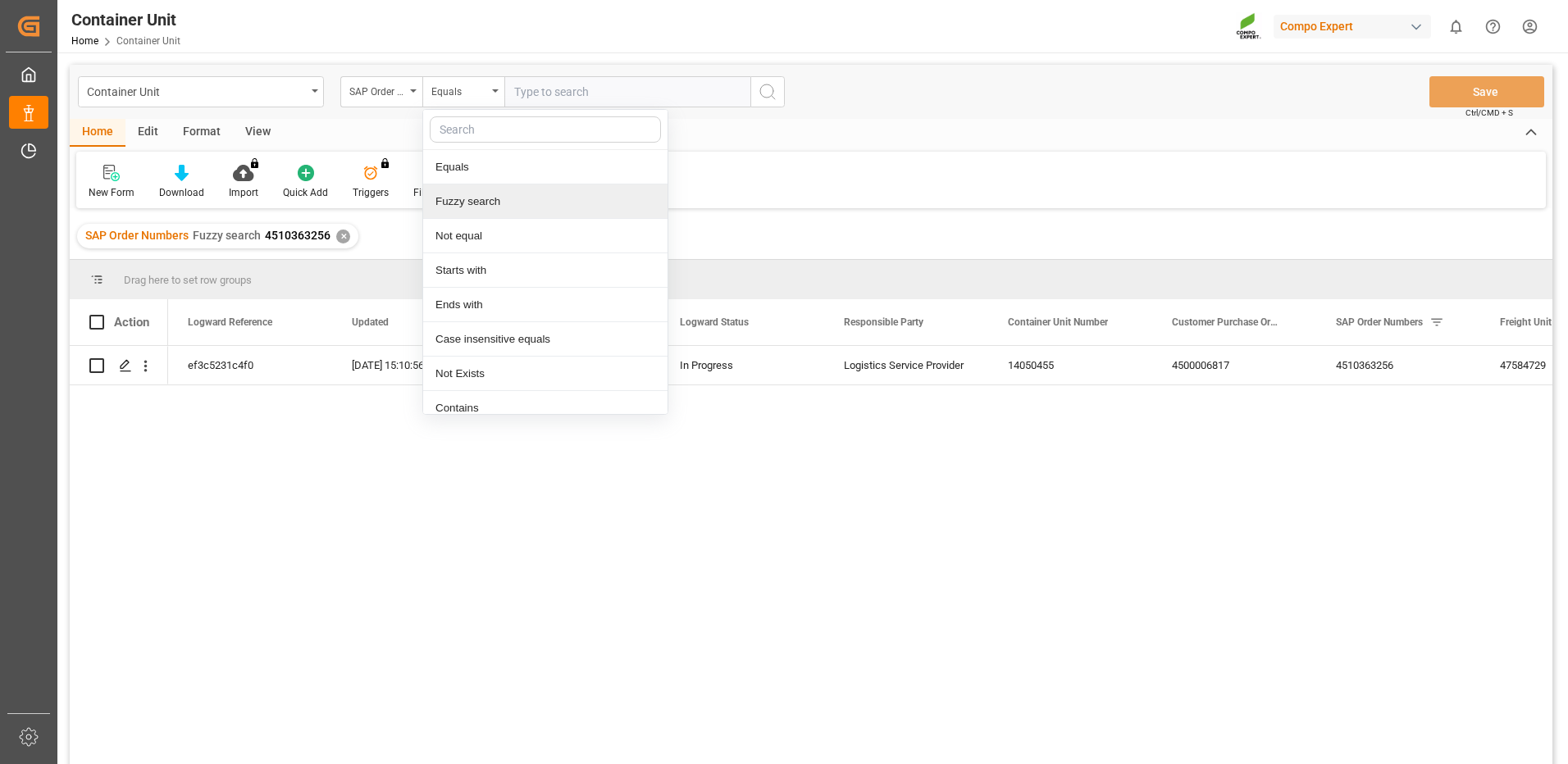
click at [461, 204] on div "Fuzzy search" at bounding box center [545, 202] width 245 height 35
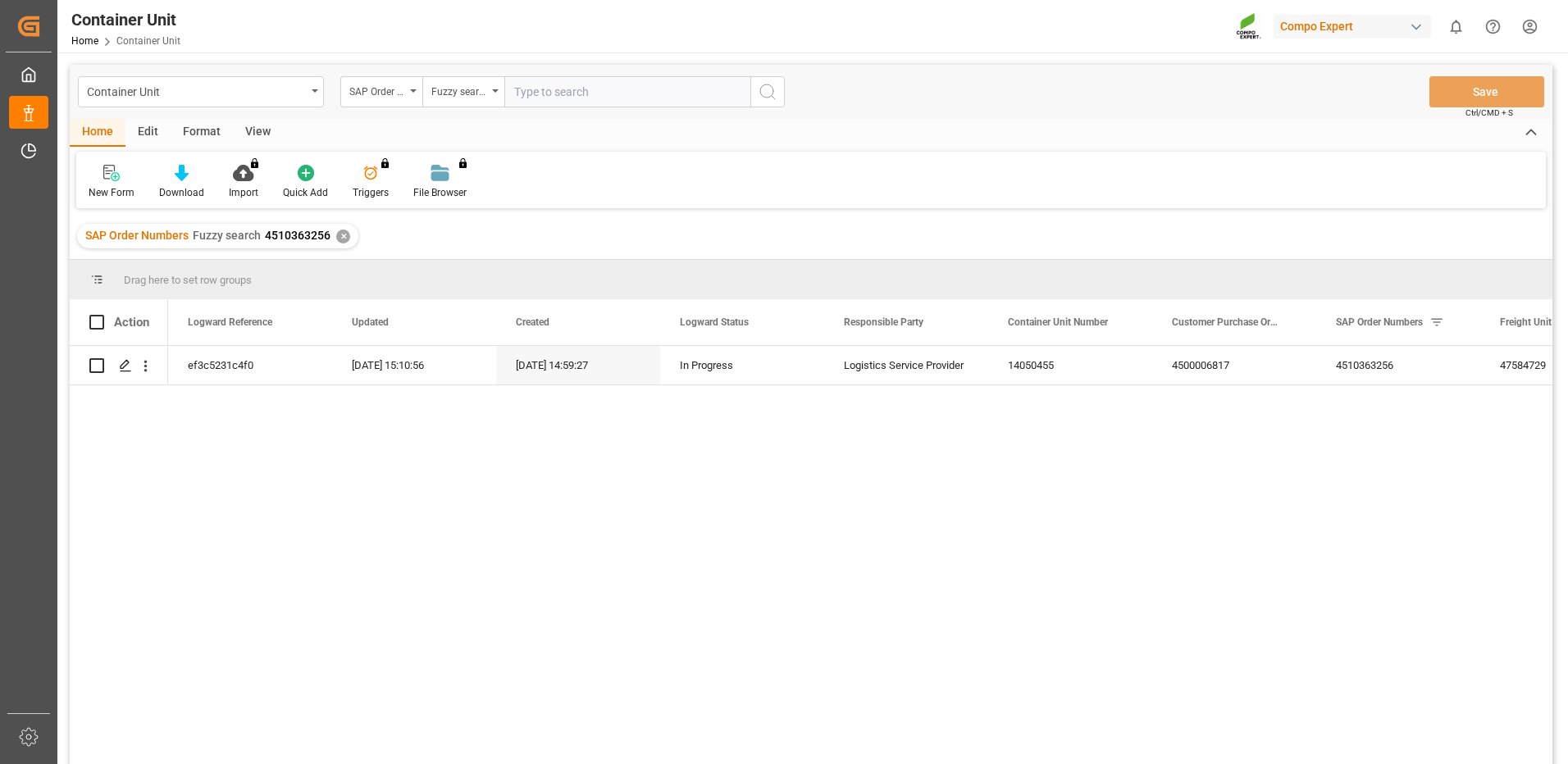
click at [582, 93] on input "text" at bounding box center [627, 92] width 246 height 31
paste input "4510363251"
type input "4510363251"
click at [765, 97] on icon "search button" at bounding box center [767, 91] width 20 height 20
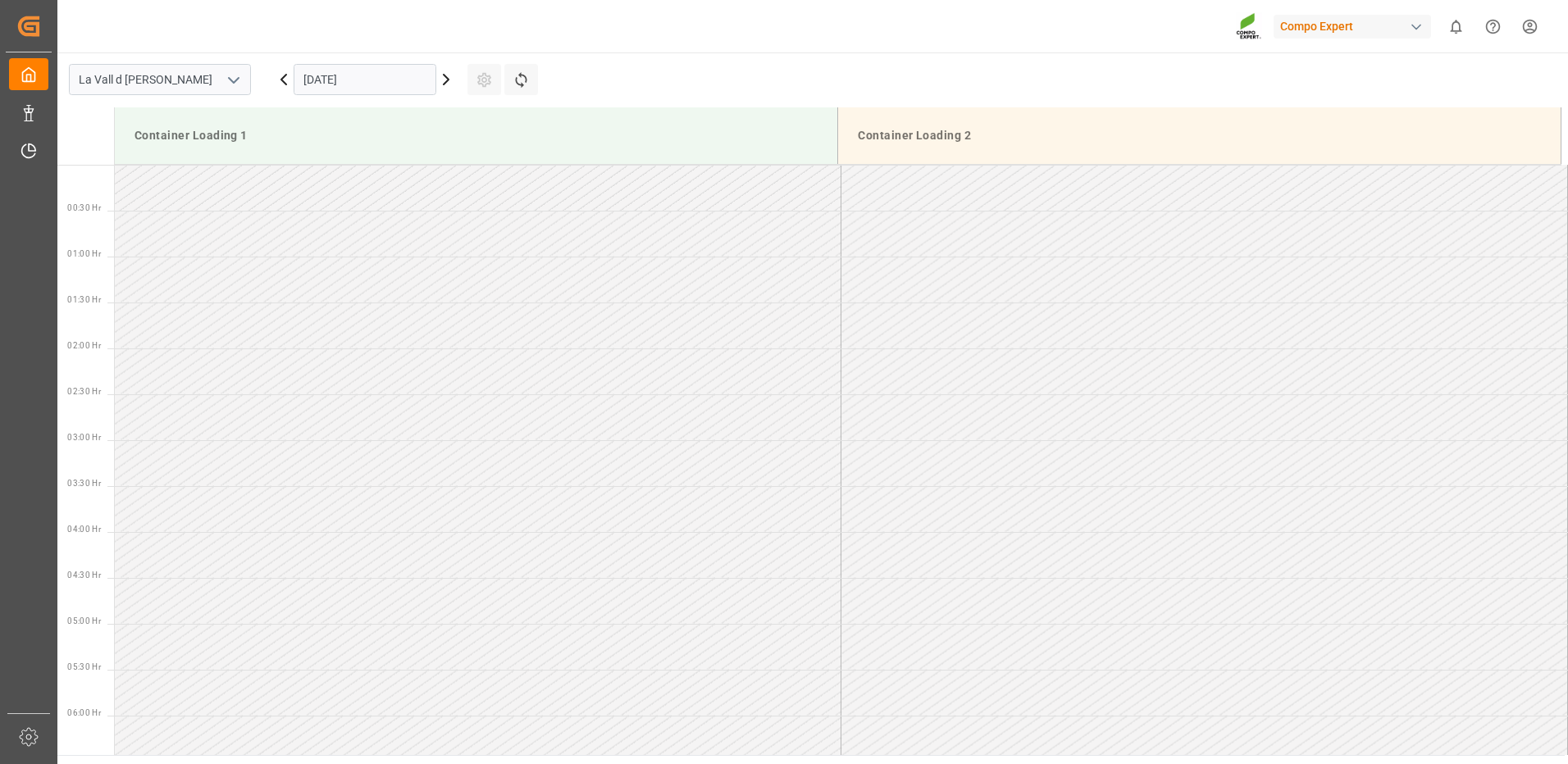
scroll to position [1275, 0]
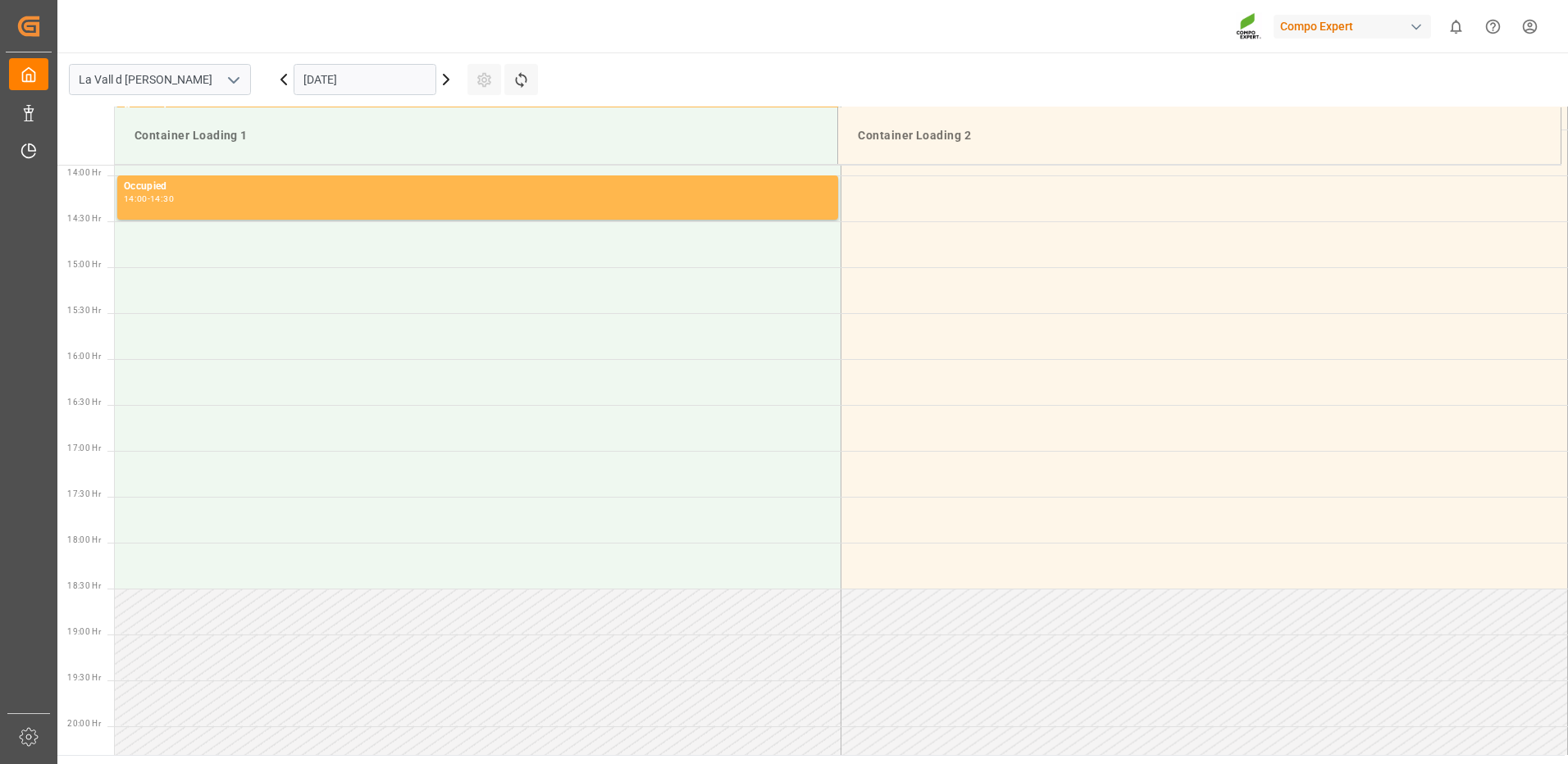
click at [364, 80] on input "01.09.2025" at bounding box center [365, 79] width 143 height 31
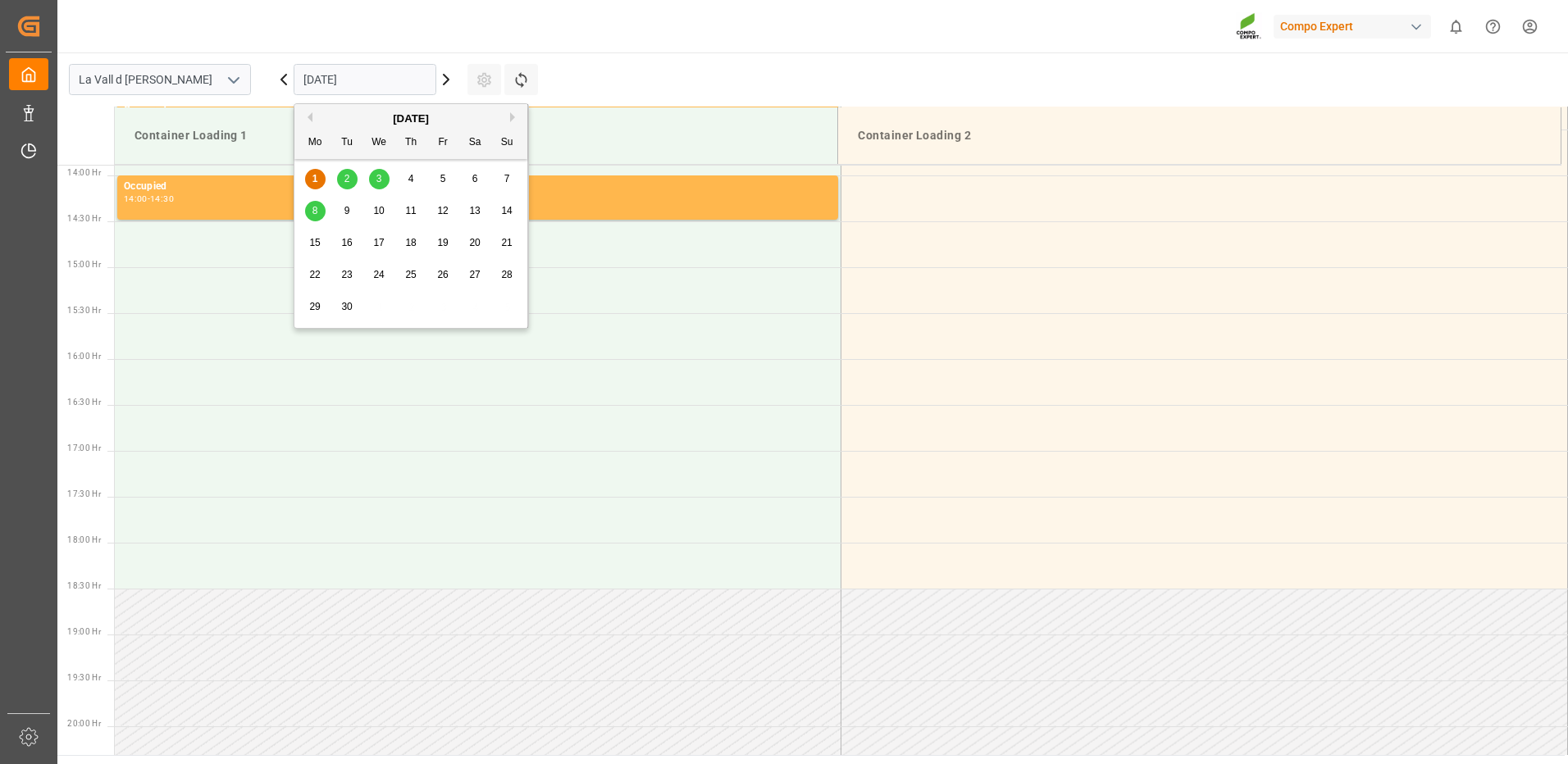
click at [343, 212] on div "9" at bounding box center [347, 211] width 21 height 20
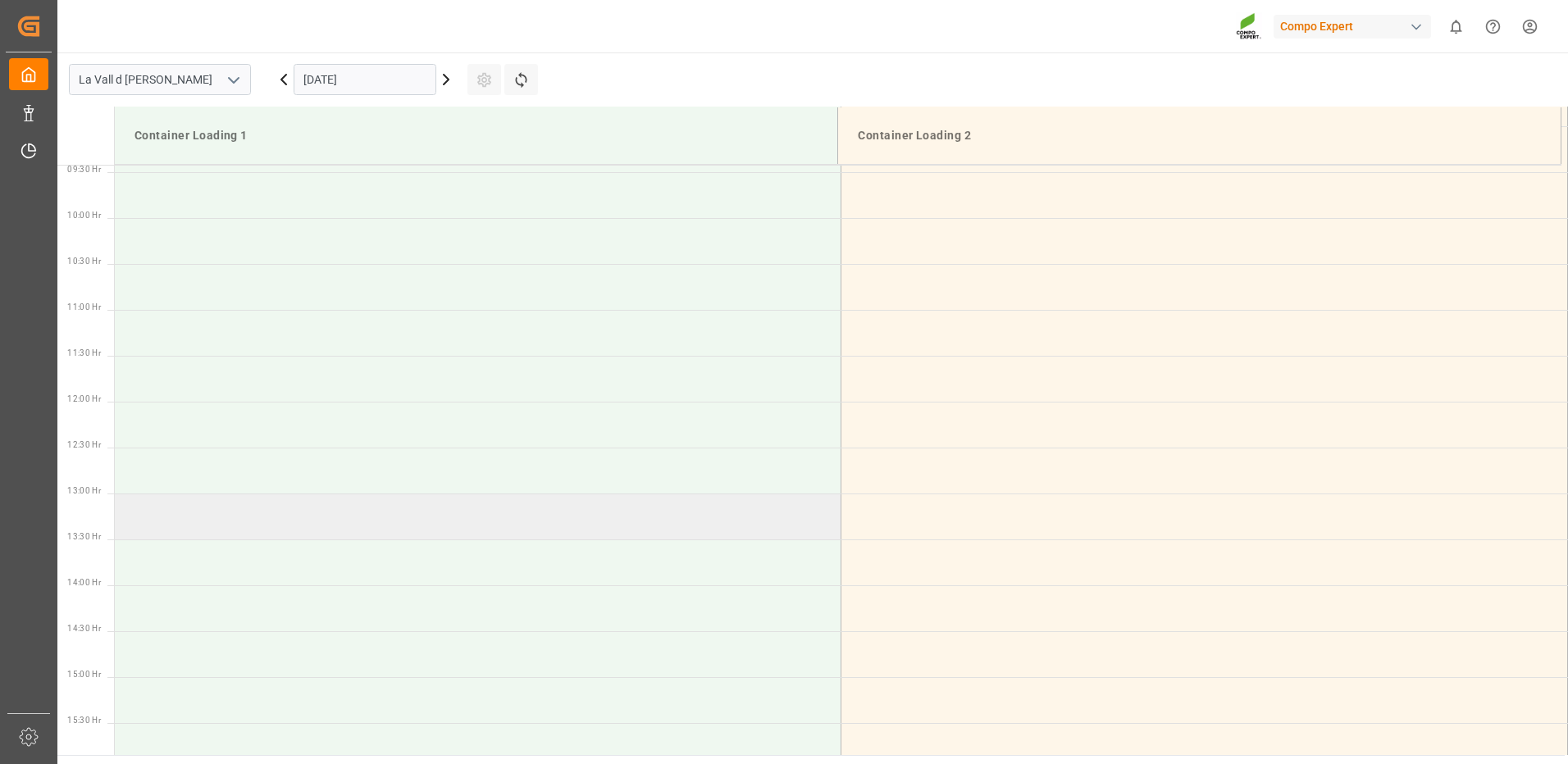
scroll to position [619, 0]
click at [247, 525] on td at bounding box center [478, 533] width 727 height 46
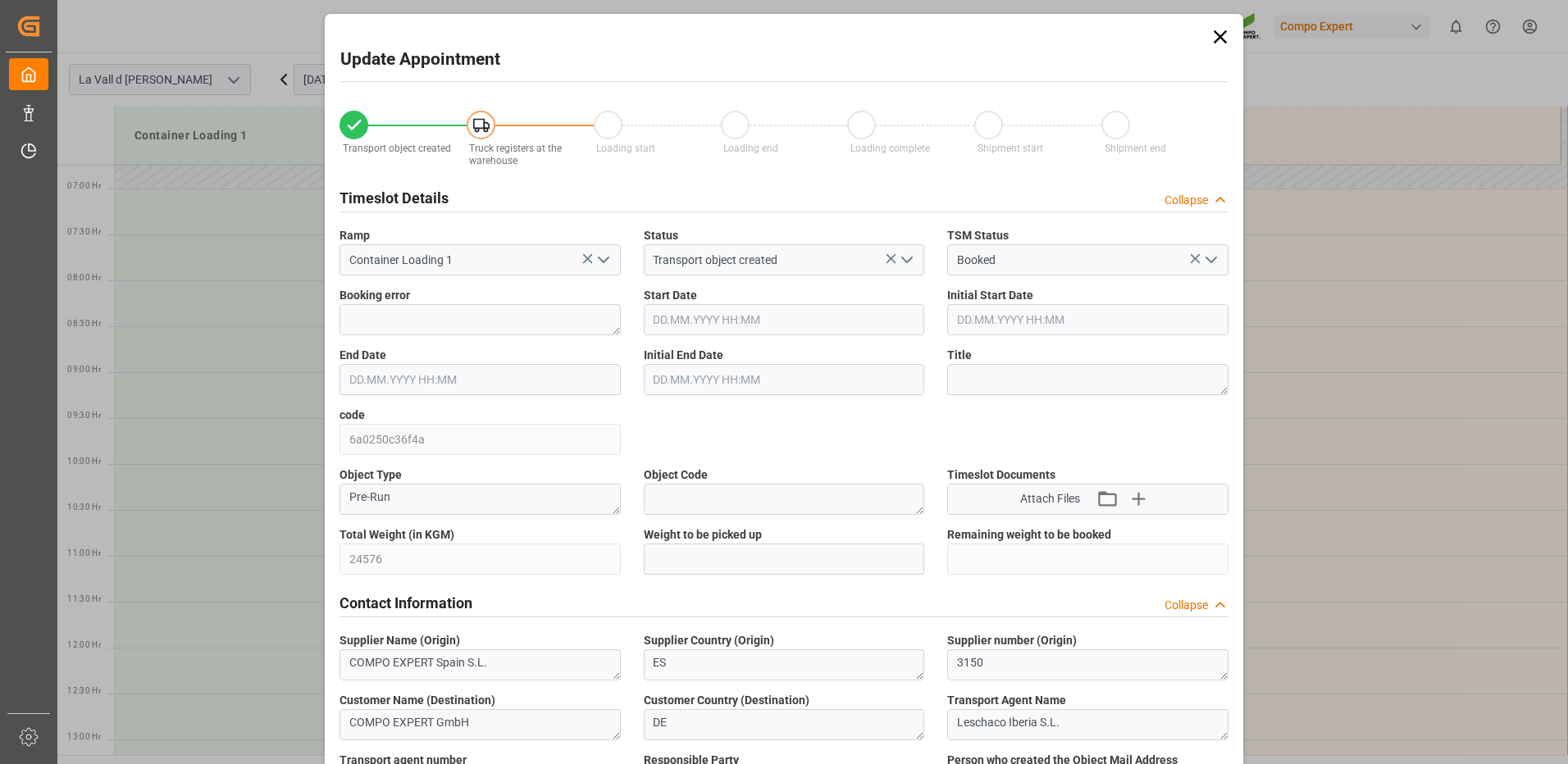
type input "24576"
type input "20"
type input "09.09.2025 10:30"
type input "09.09.2025 11:00"
type input "05.08.2025 14:59"
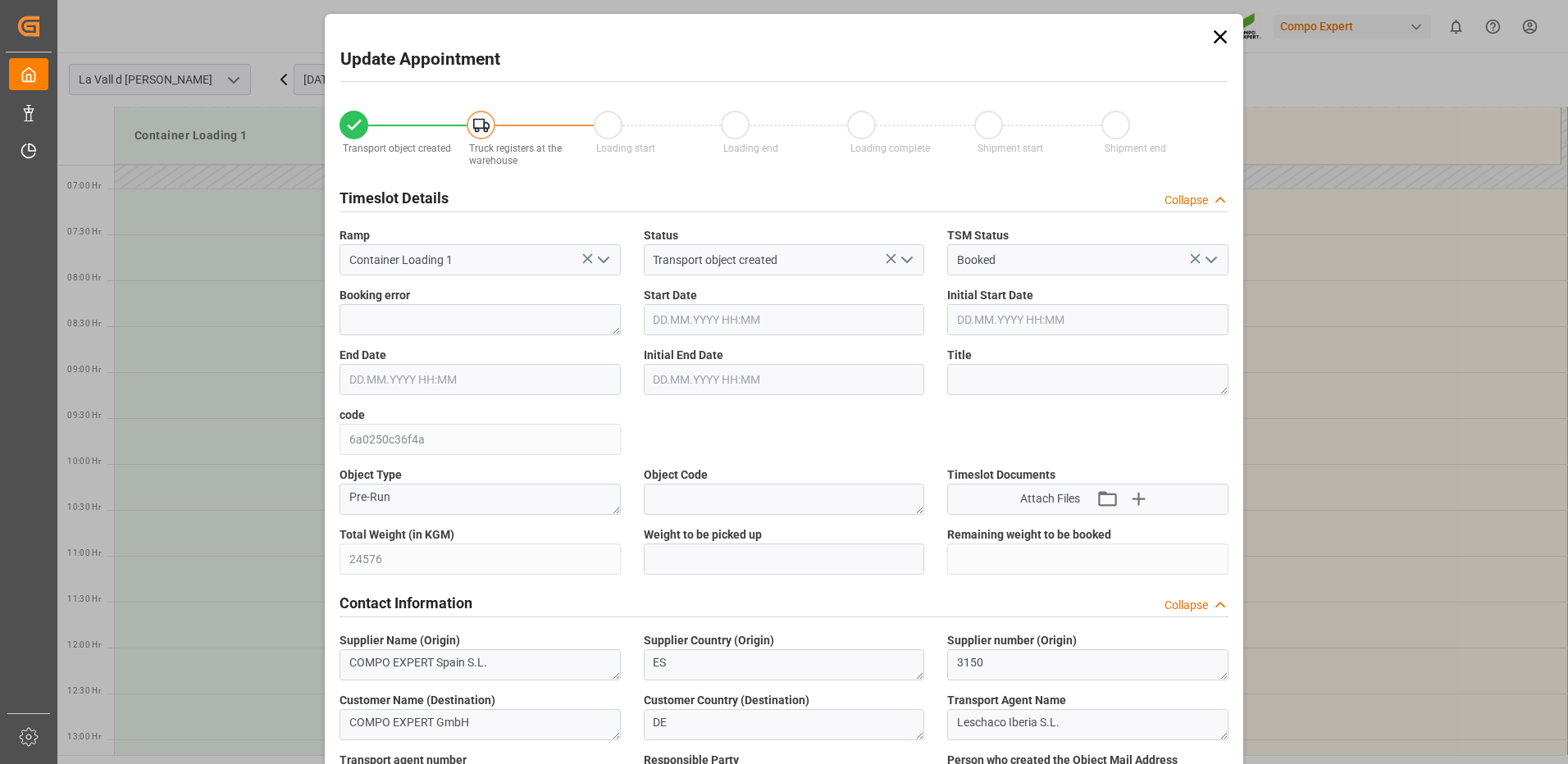
type input "01.09.2025 15:10"
click at [668, 566] on input "text" at bounding box center [784, 559] width 281 height 31
type input "24576"
click at [791, 594] on div "Contact Information Collapse" at bounding box center [784, 601] width 889 height 31
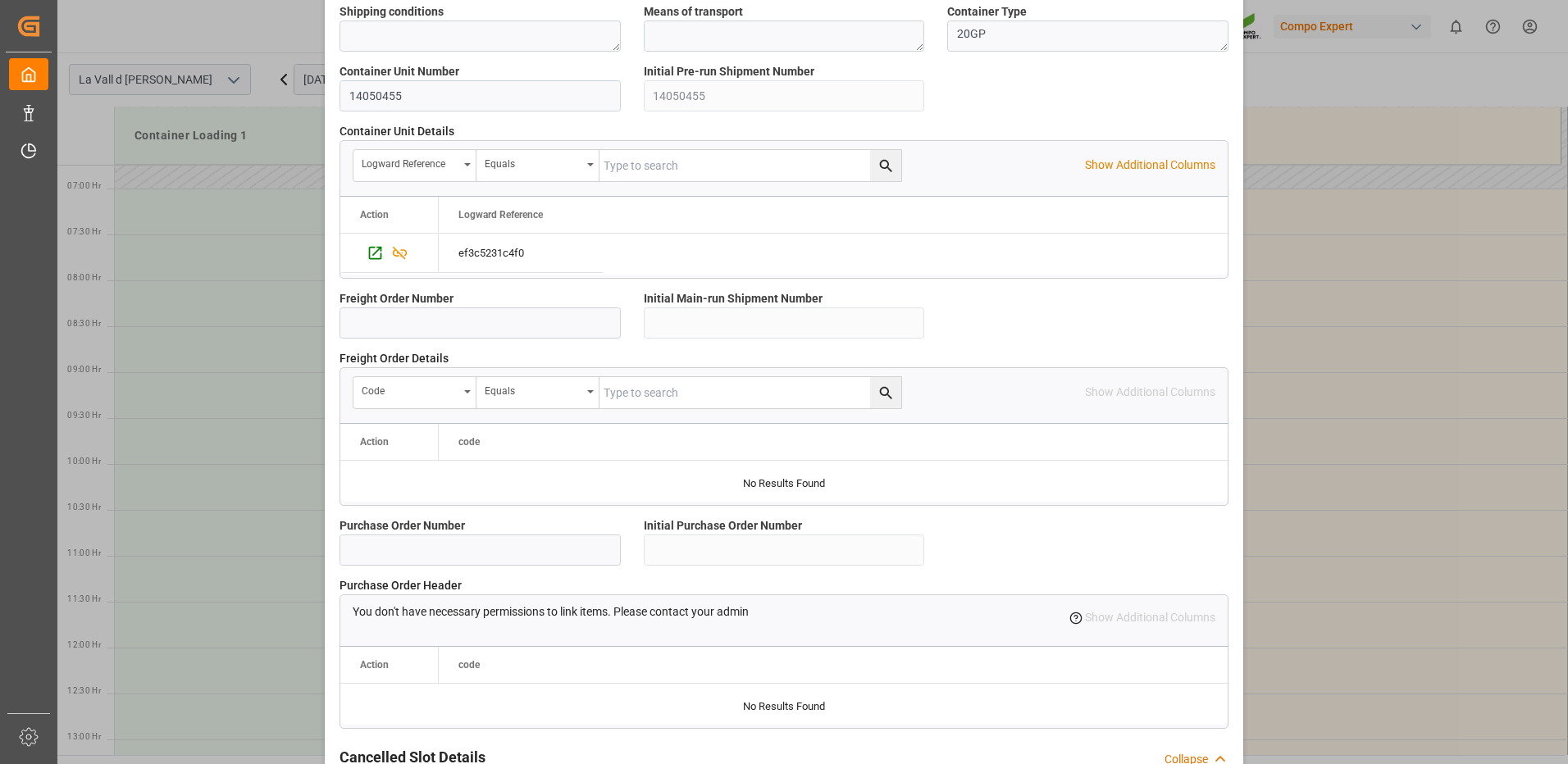
scroll to position [1218, 0]
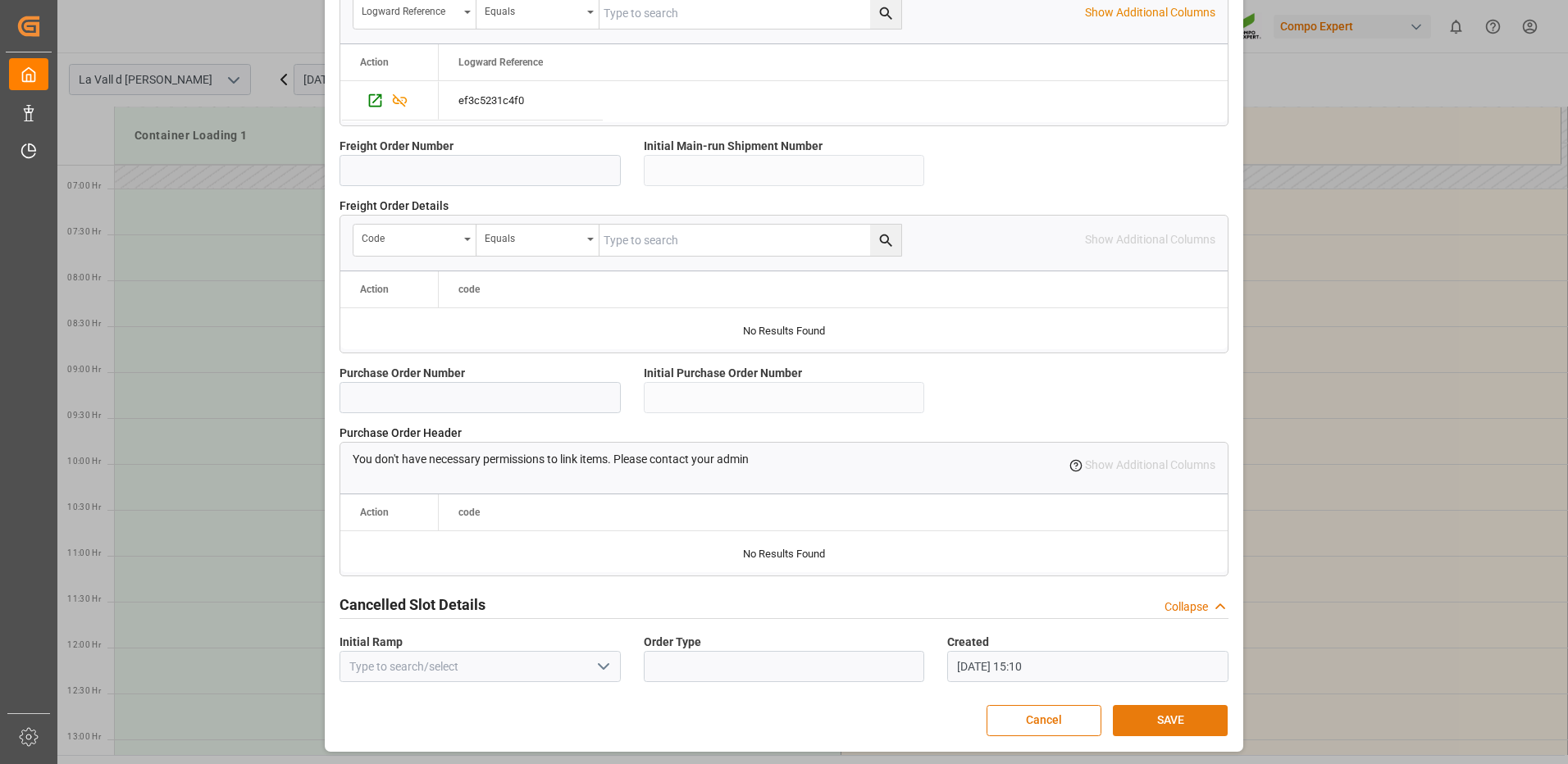
click at [1171, 714] on button "SAVE" at bounding box center [1170, 720] width 115 height 31
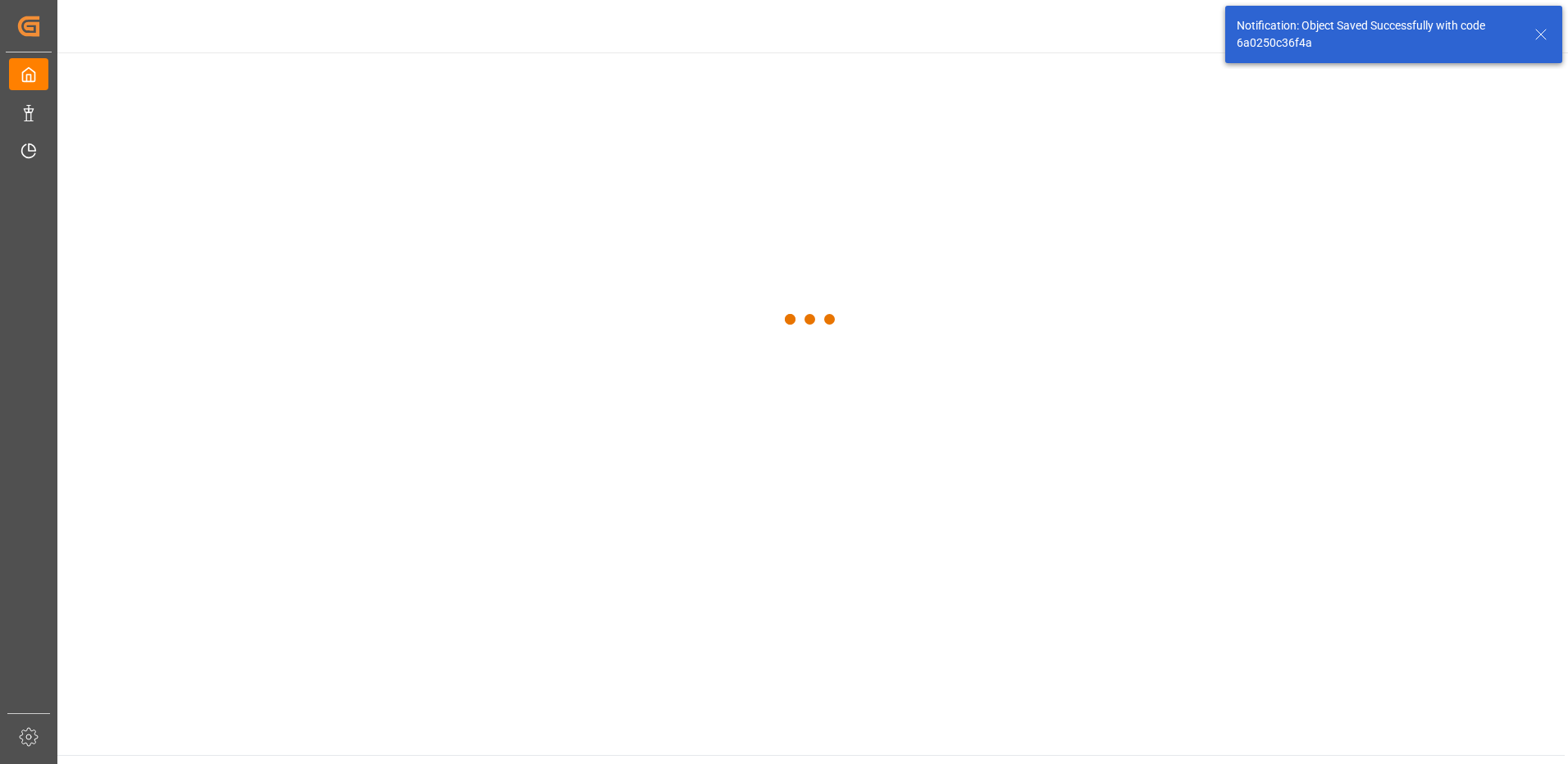
click at [1181, 714] on main at bounding box center [811, 403] width 1507 height 702
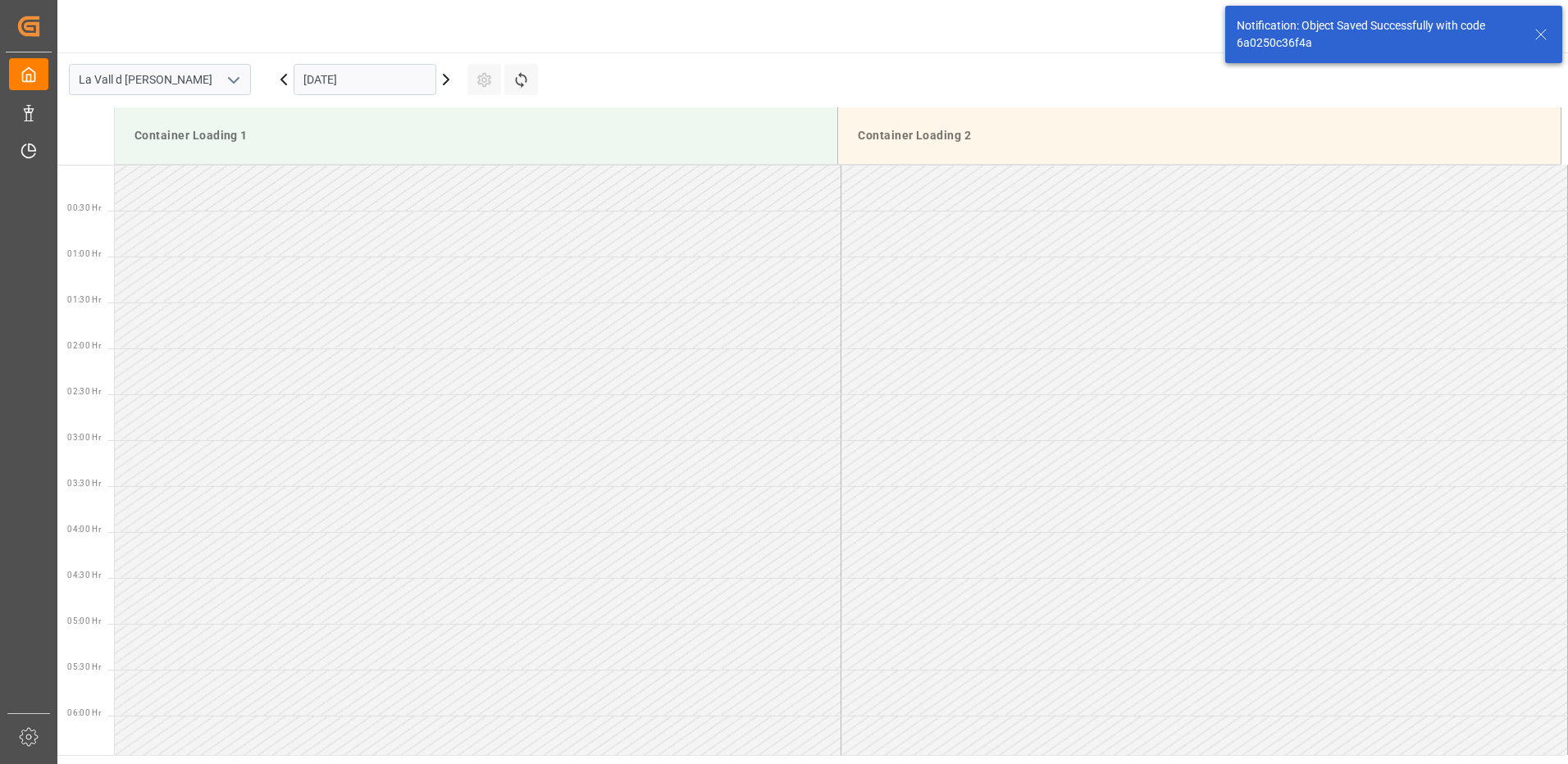
scroll to position [758, 0]
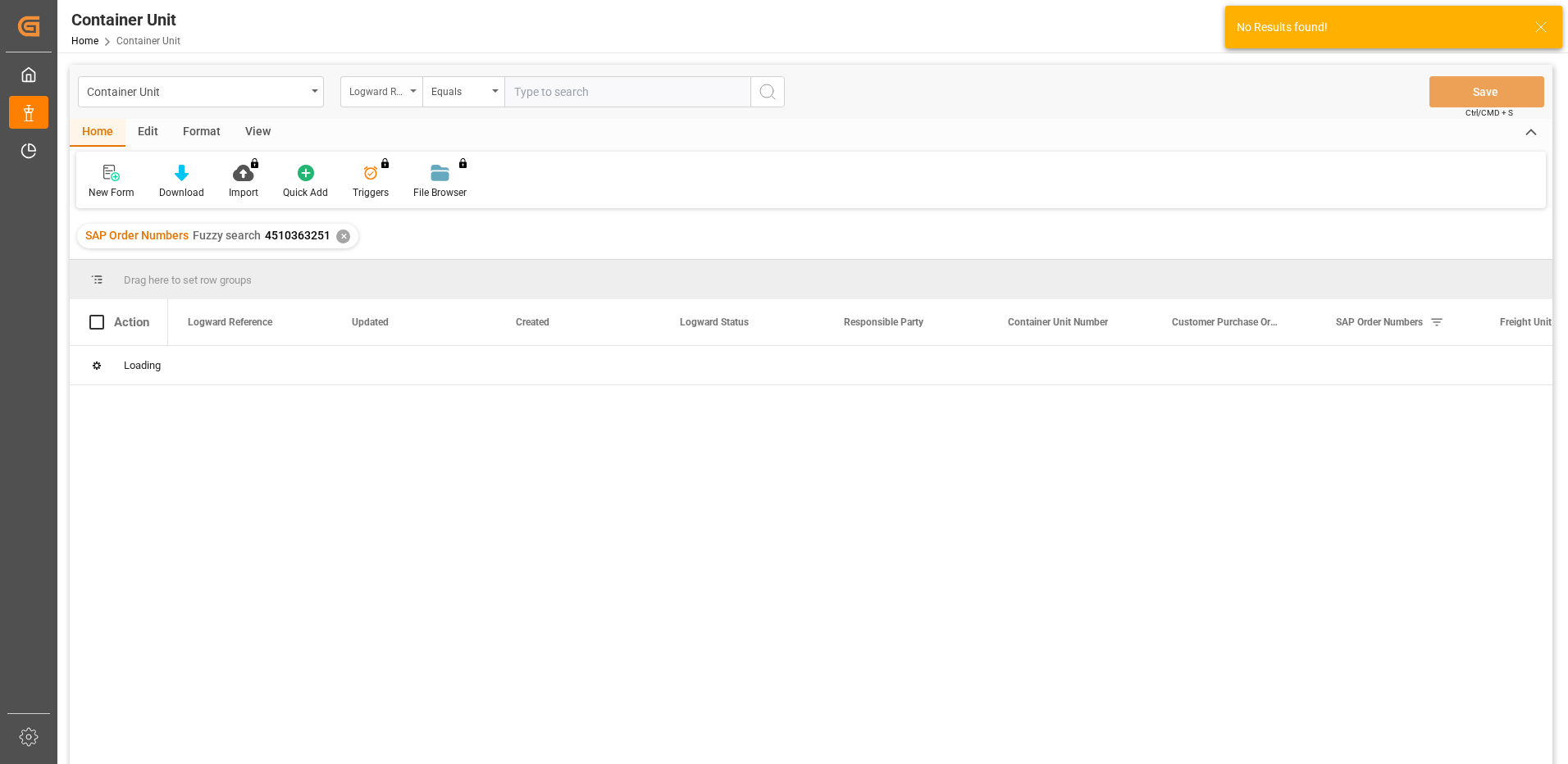
click at [394, 89] on div "Logward Reference" at bounding box center [377, 90] width 56 height 19
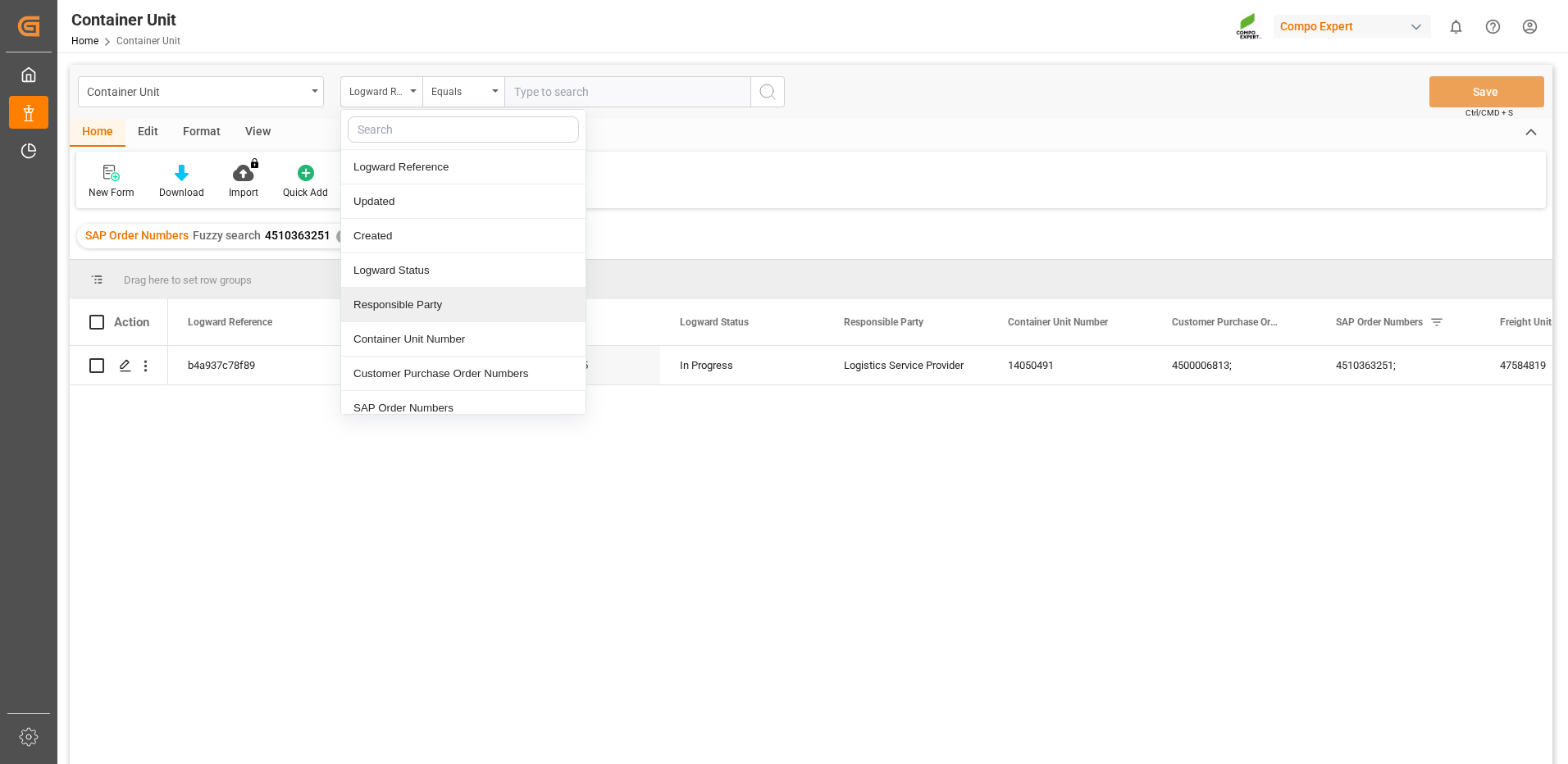
scroll to position [82, 0]
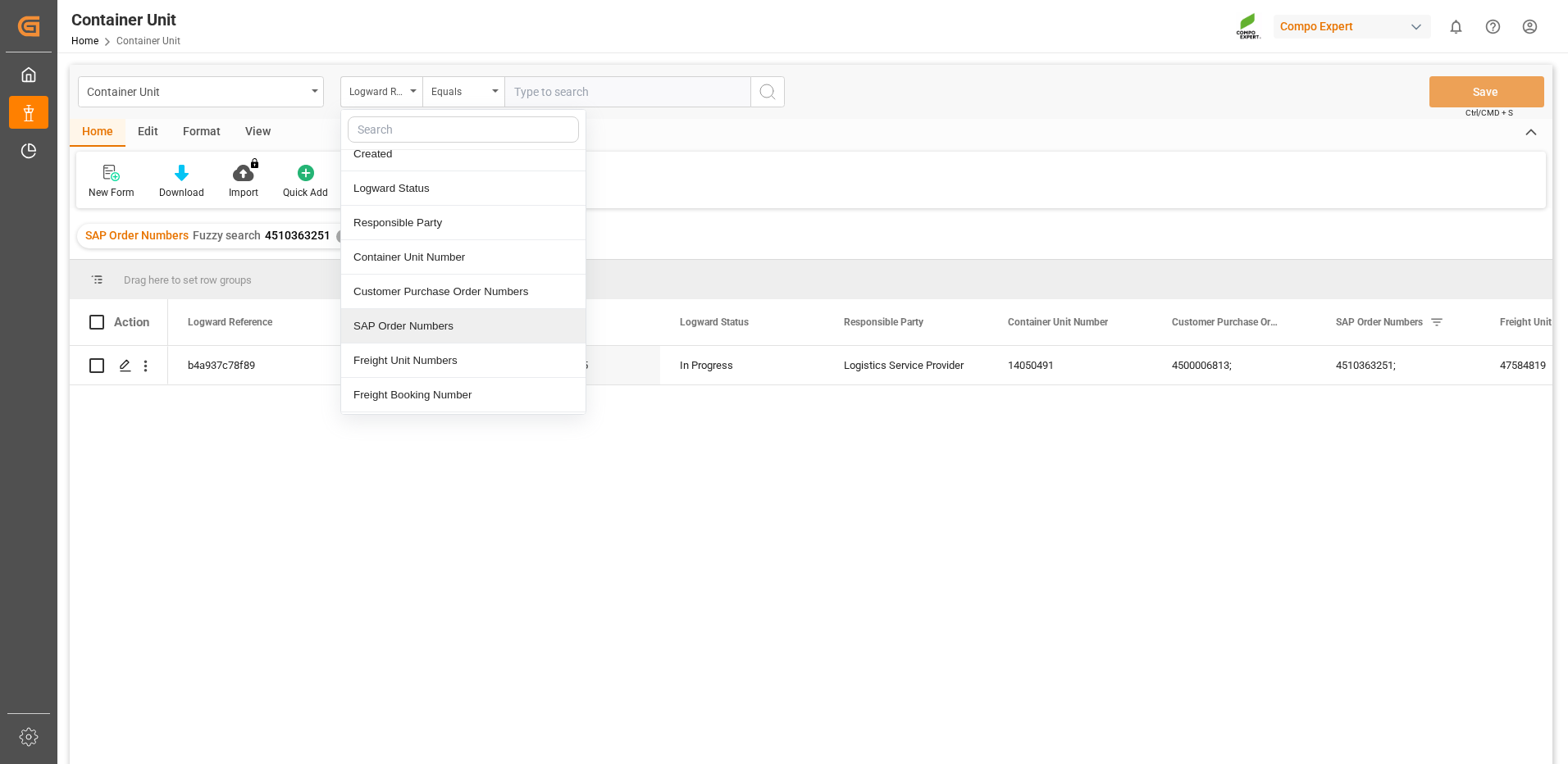
click at [410, 319] on div "SAP Order Numbers" at bounding box center [463, 326] width 245 height 35
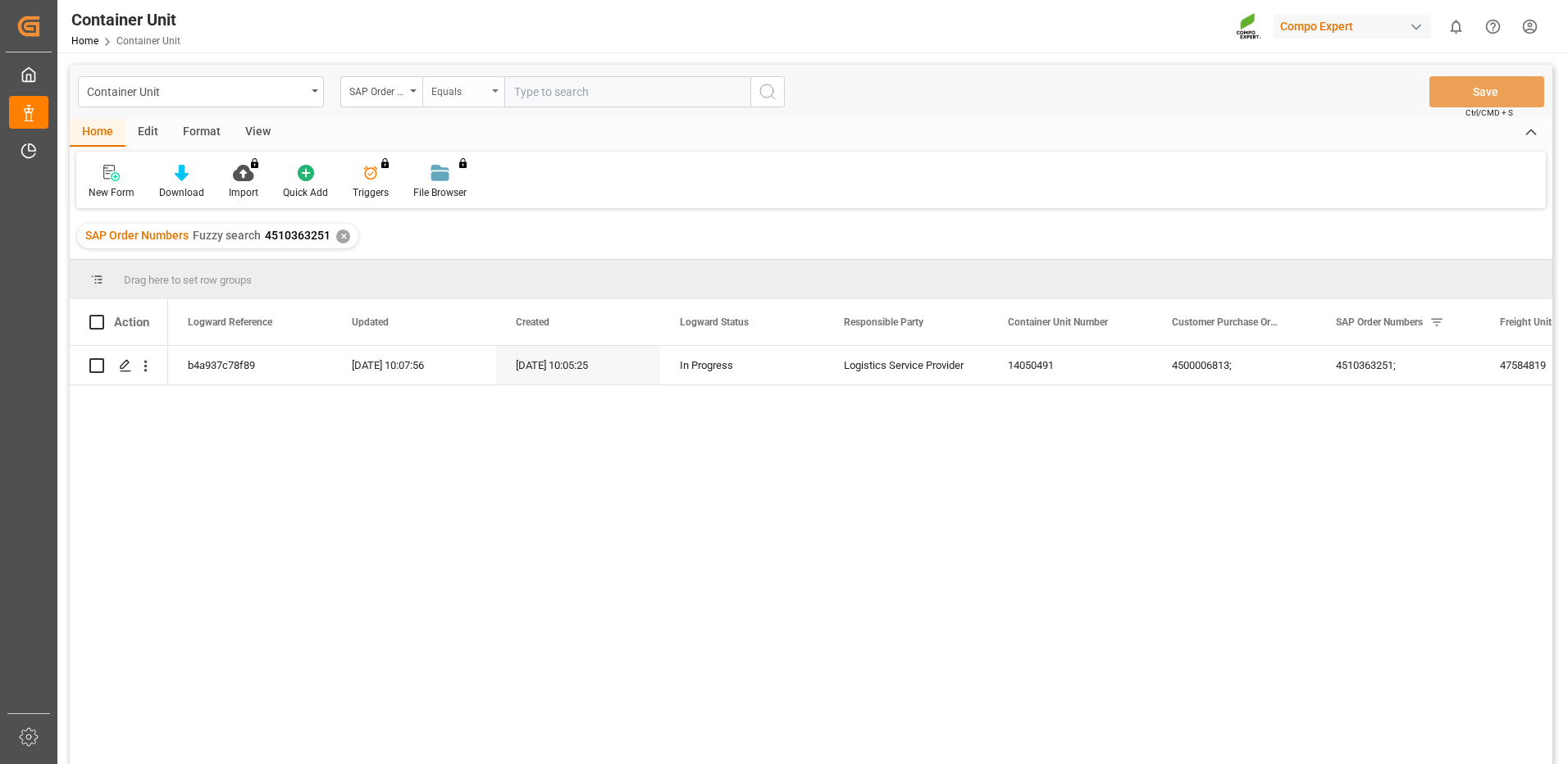
click at [482, 100] on div "Equals" at bounding box center [463, 92] width 82 height 31
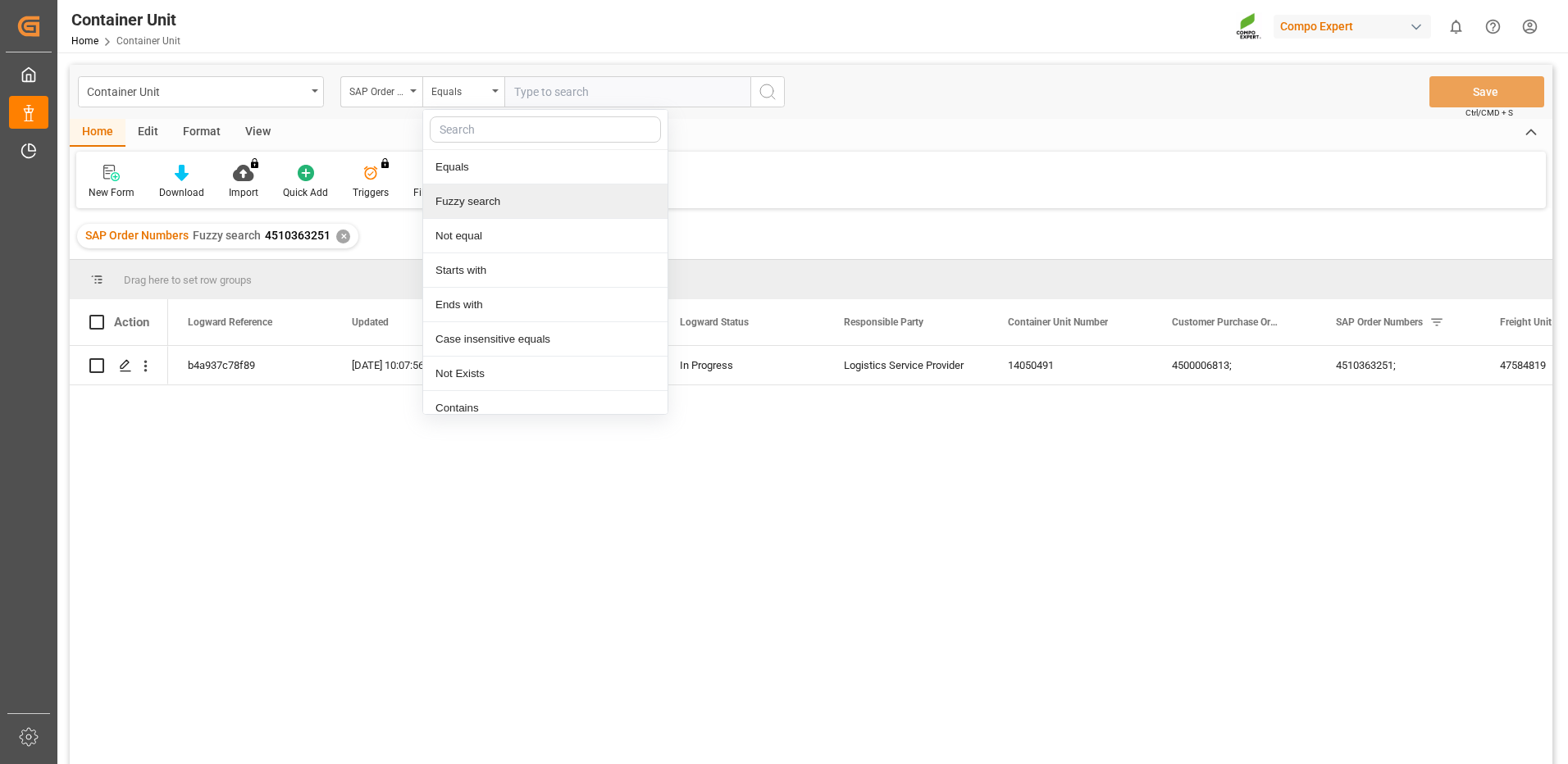
click at [491, 198] on div "Fuzzy search" at bounding box center [545, 202] width 245 height 35
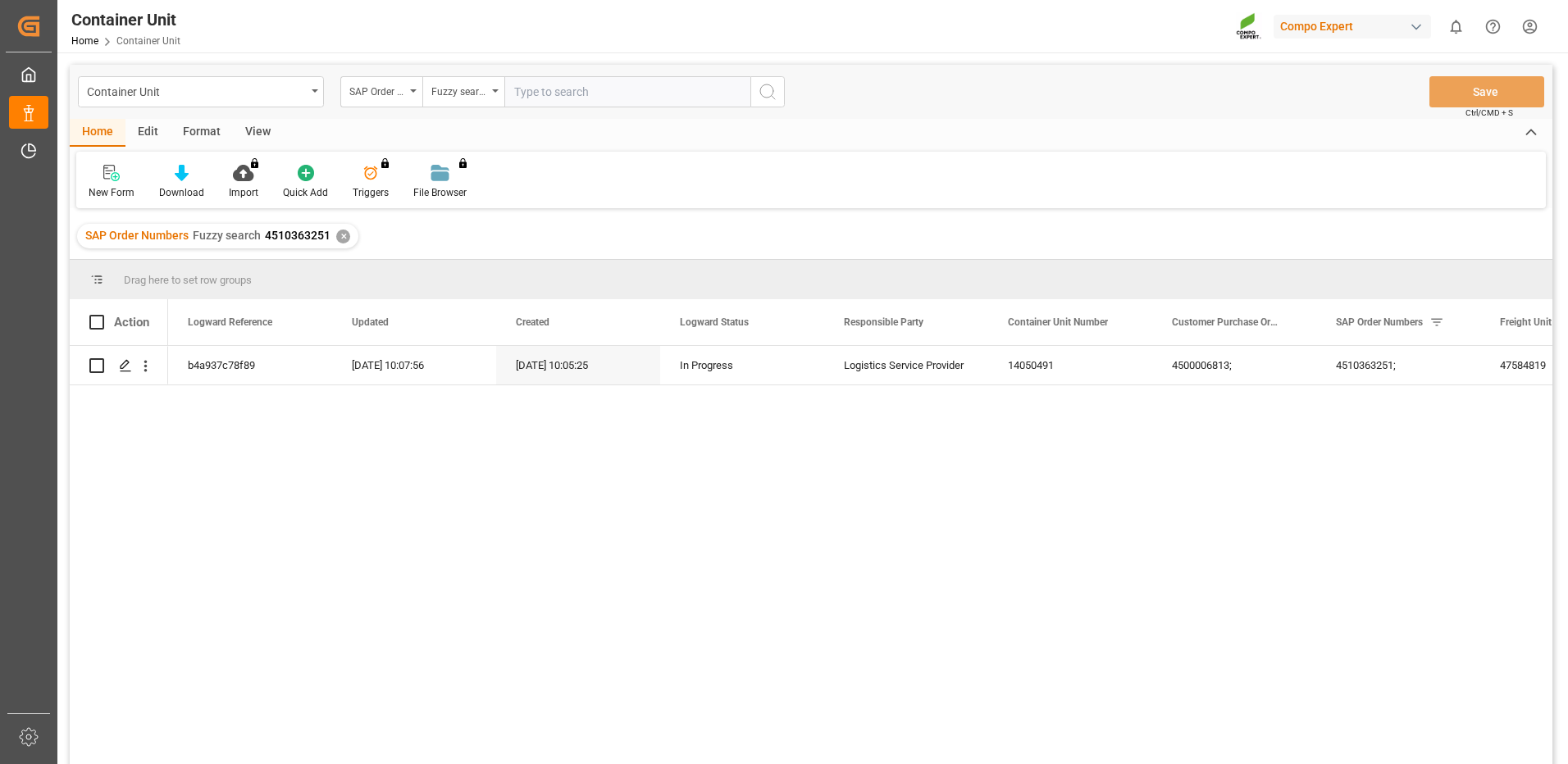
paste input "4510363251"
type input "4510363251"
click at [759, 92] on icon "search button" at bounding box center [767, 91] width 20 height 20
click at [124, 365] on icon "Press SPACE to select this row." at bounding box center [125, 365] width 13 height 13
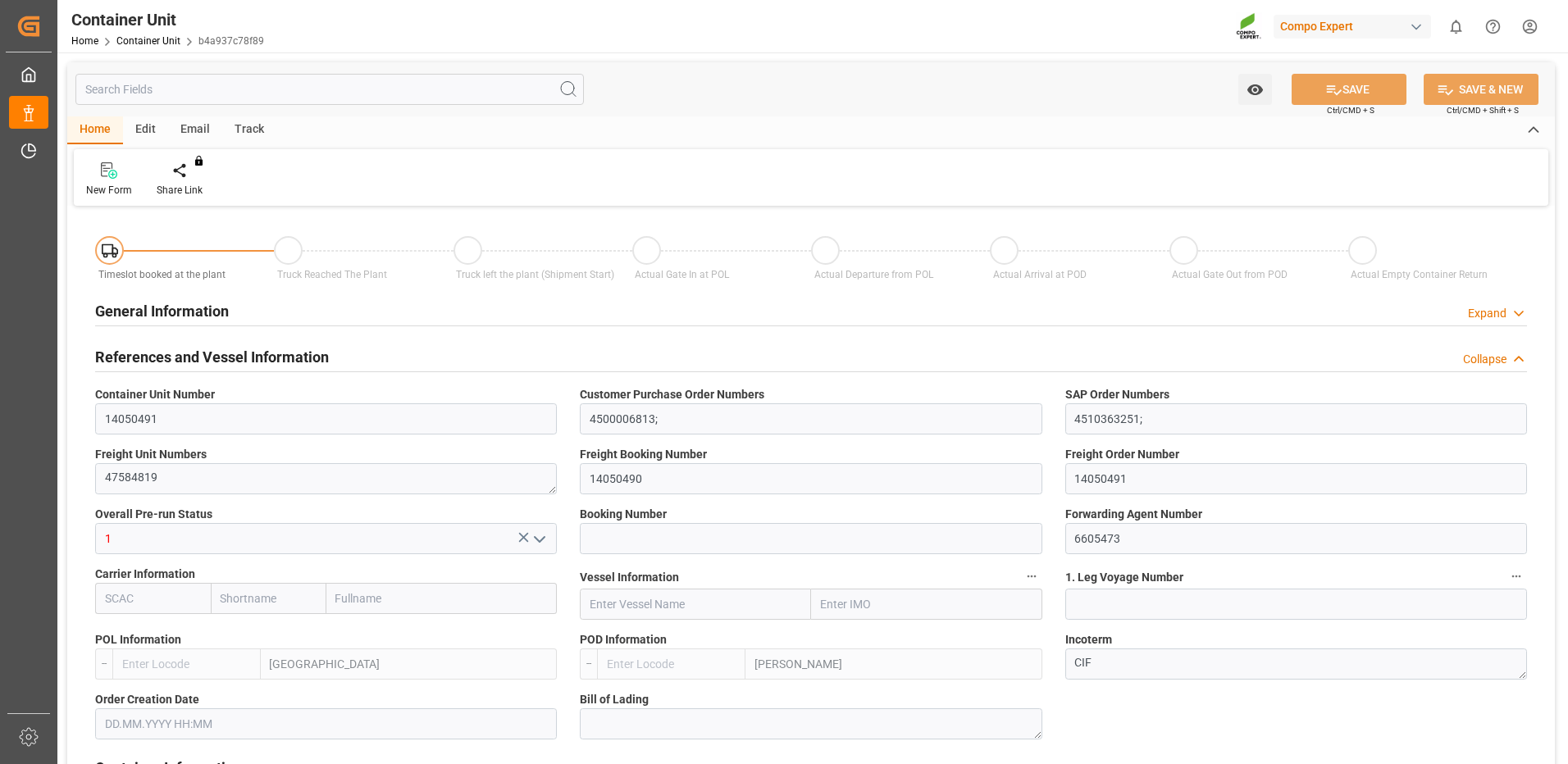
type input "ESVLC"
type input "ARZAE"
type input "0"
type input "20"
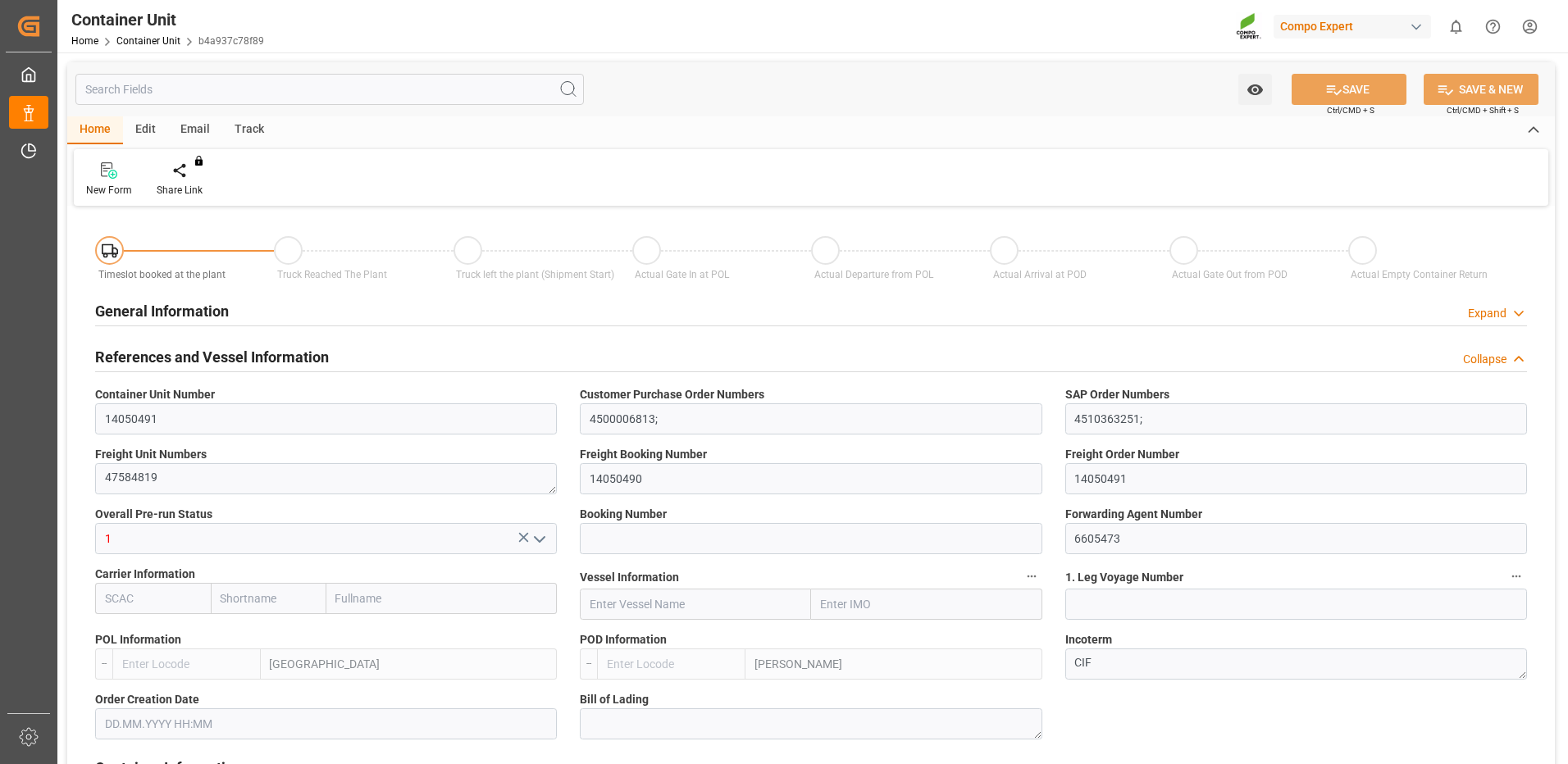
type input "24576"
type input "06.08.2025 10:05"
type input "01.09.2025"
click at [181, 173] on div at bounding box center [192, 171] width 70 height 17
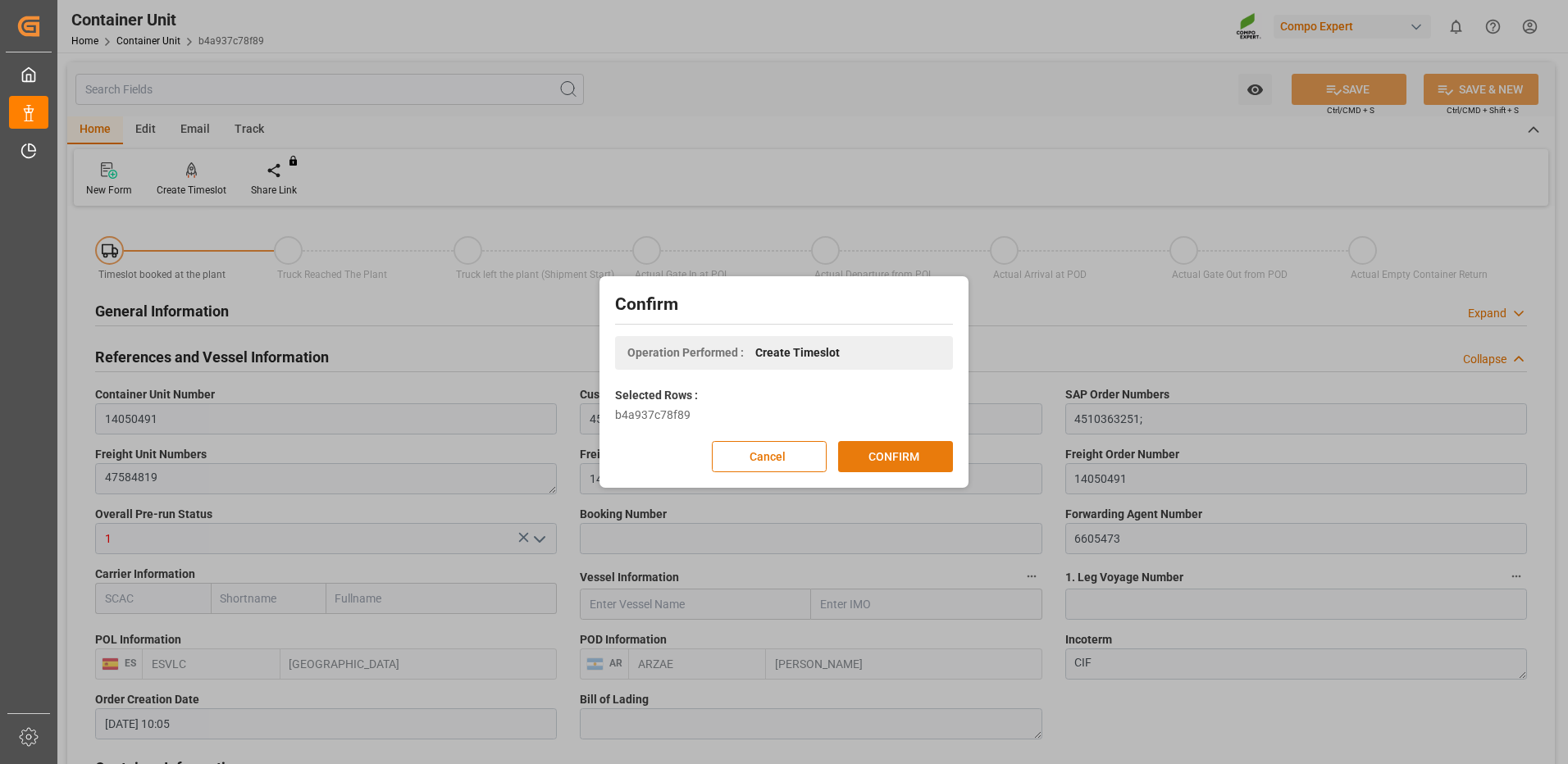
click at [898, 444] on button "CONFIRM" at bounding box center [896, 457] width 115 height 31
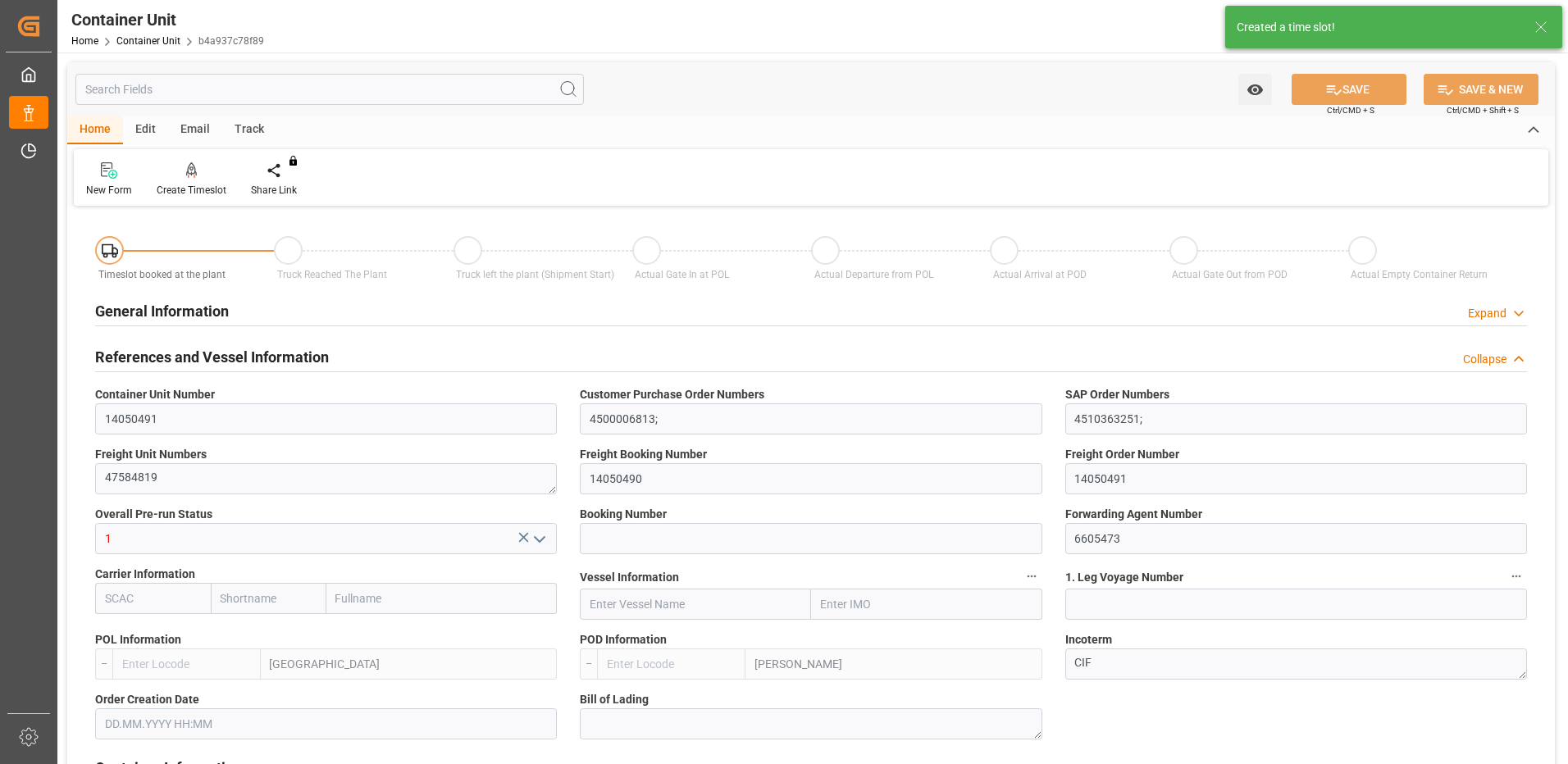
type input "ESVLC"
type input "ARZAE"
type input "7"
type input "0"
type input "8"
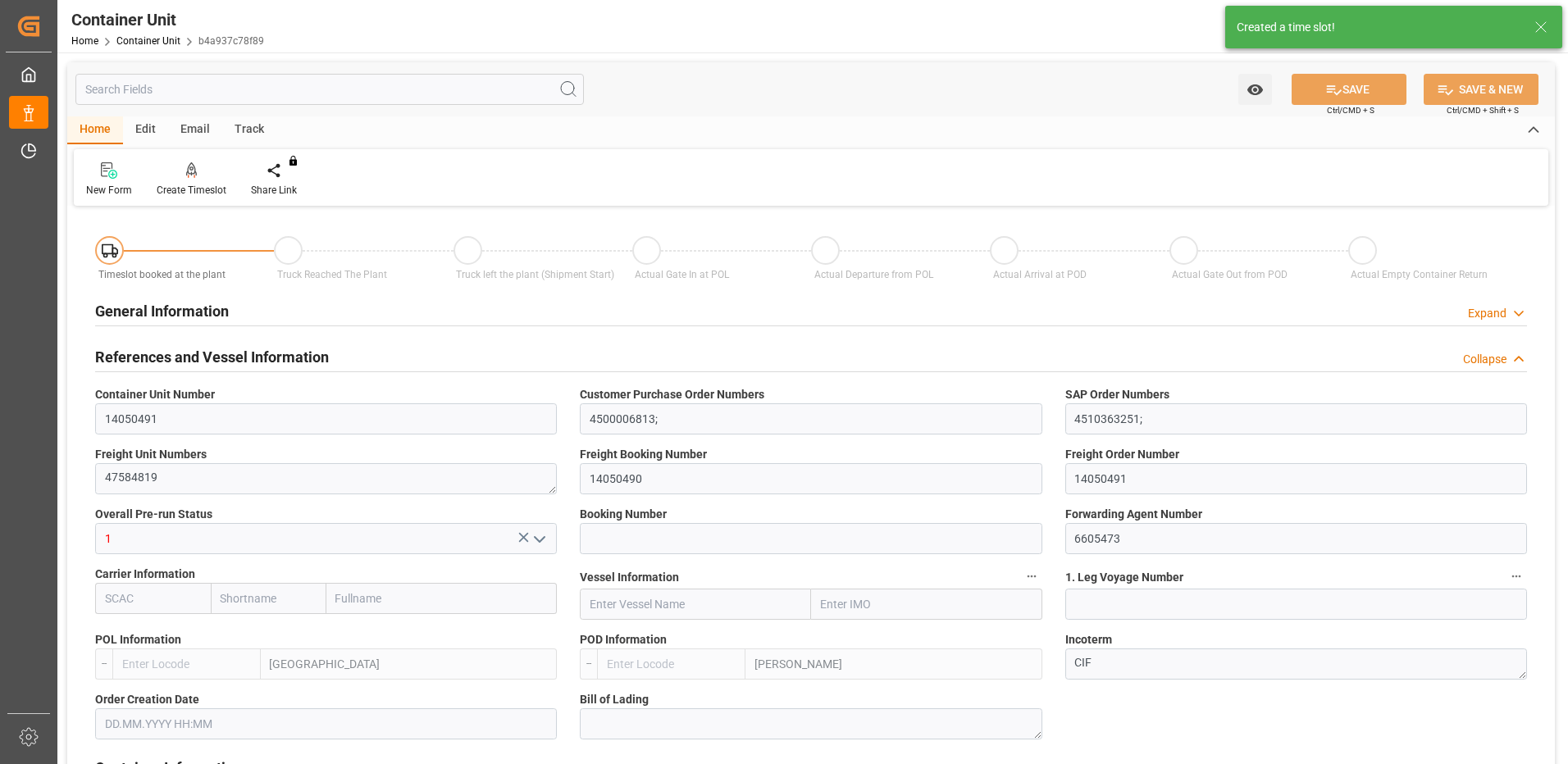
type input "0"
type input "20"
type input "24576"
type input "[DATE] 10:05"
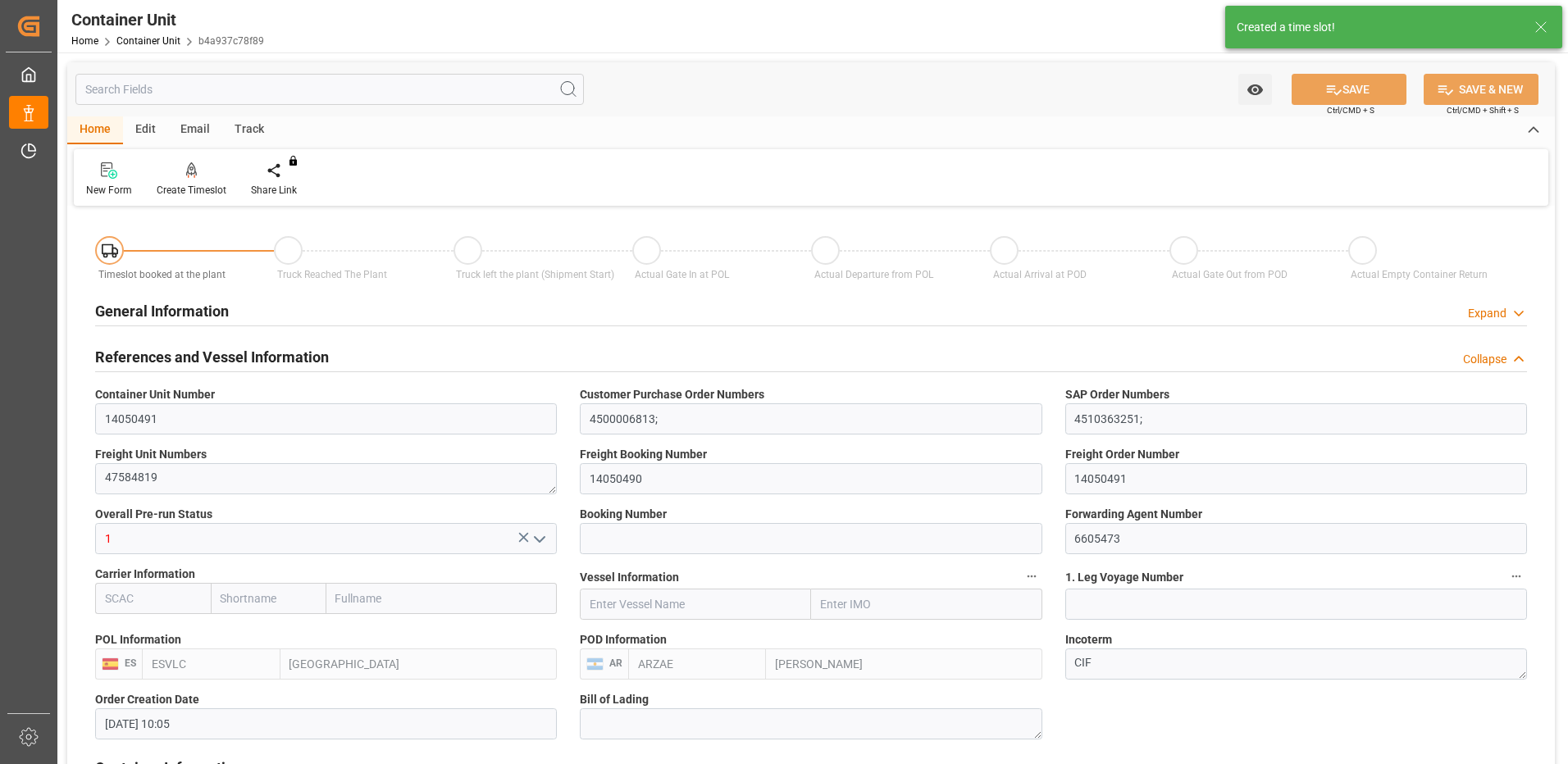
type input "[DATE]"
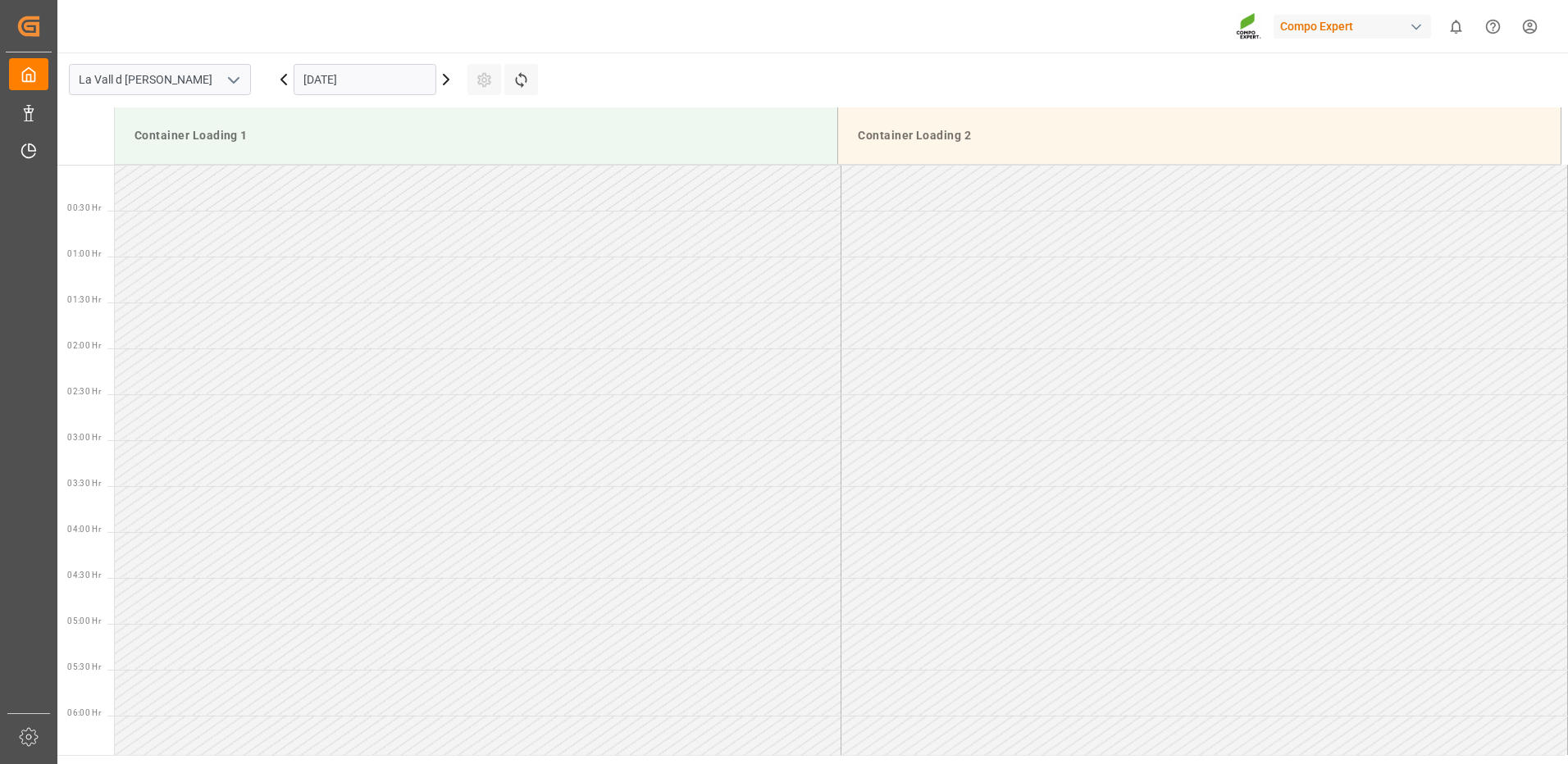
scroll to position [1275, 0]
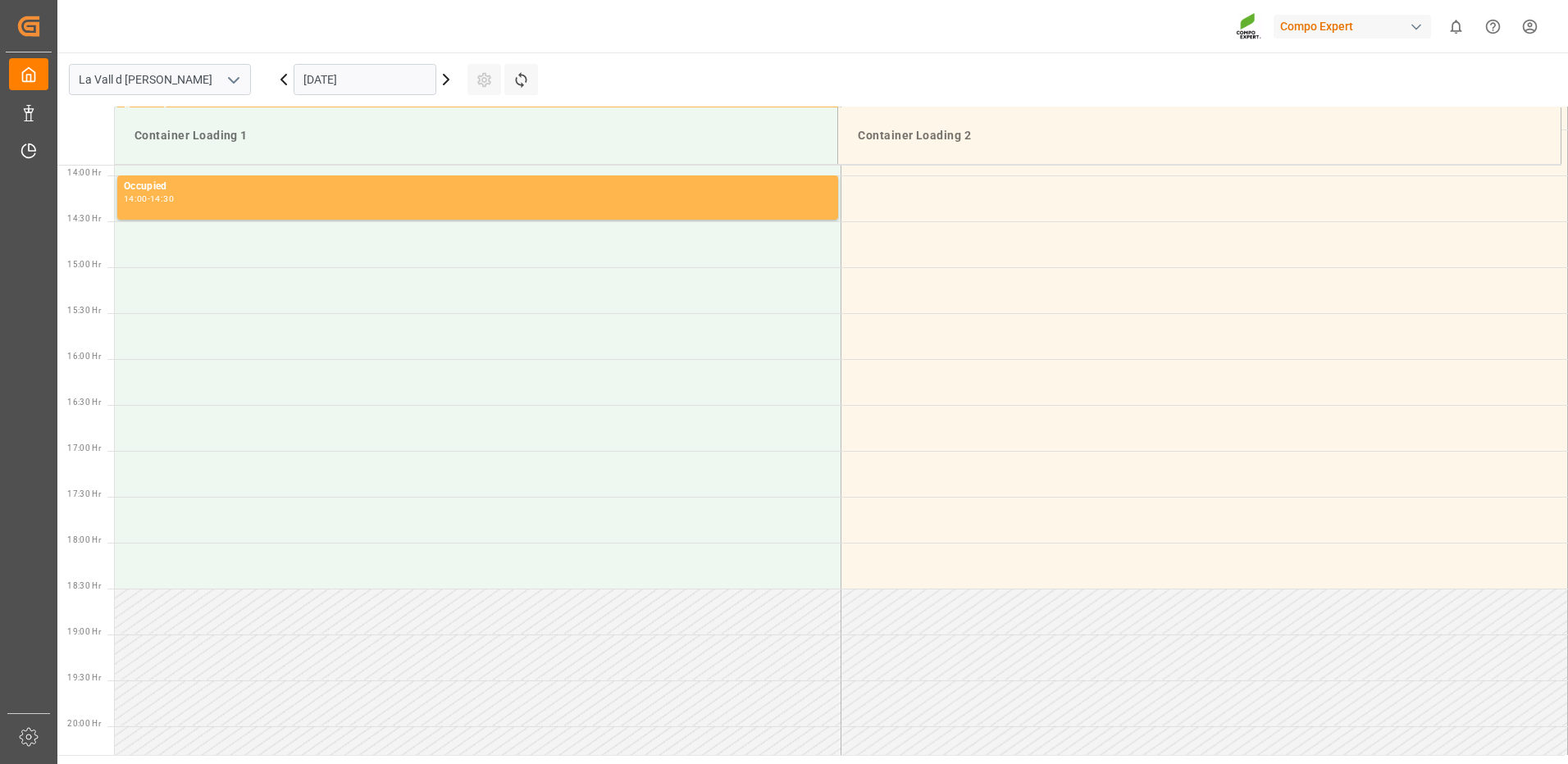
click at [346, 81] on input "[DATE]" at bounding box center [365, 79] width 143 height 31
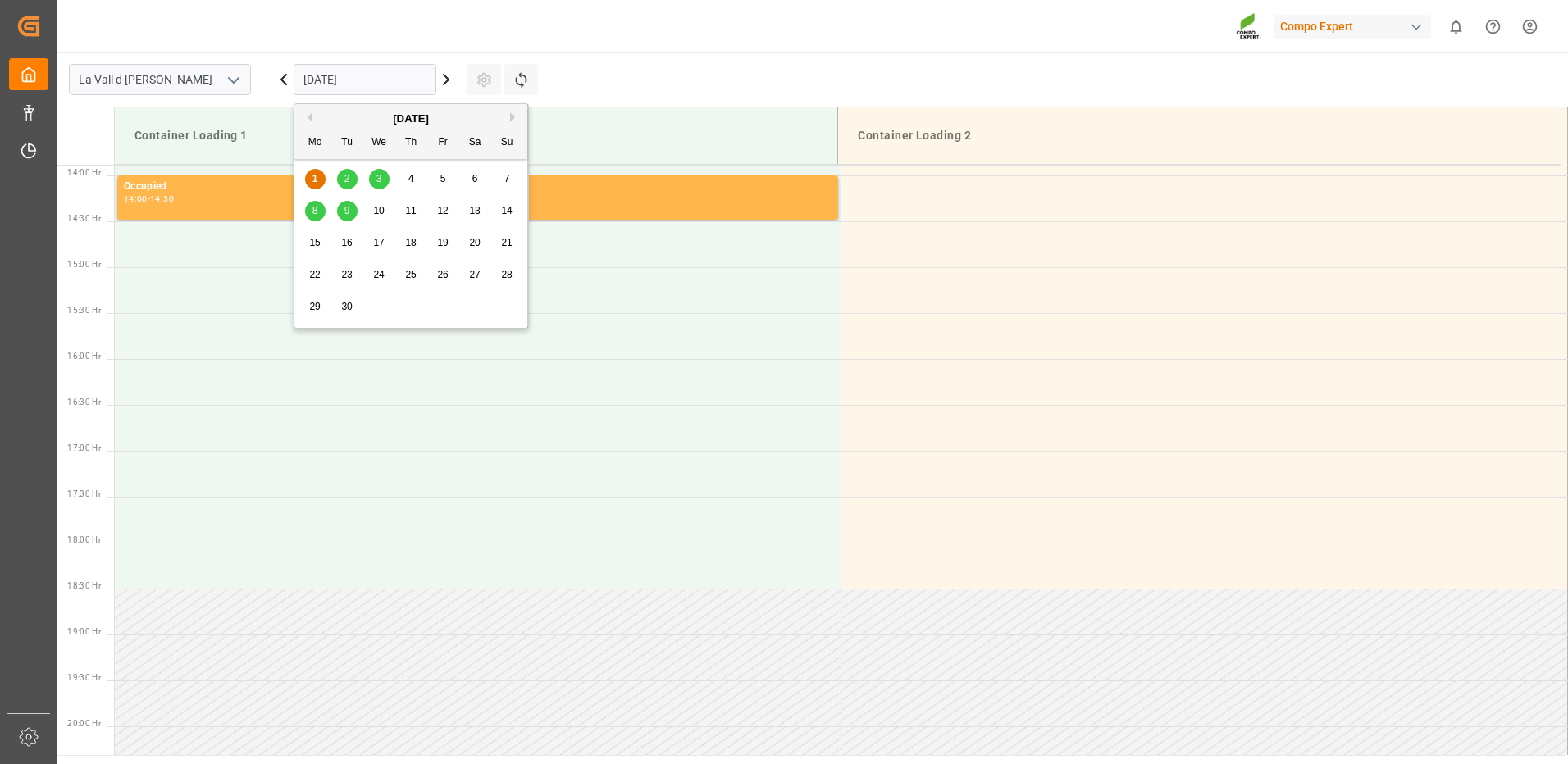
click at [347, 209] on span "9" at bounding box center [347, 210] width 6 height 11
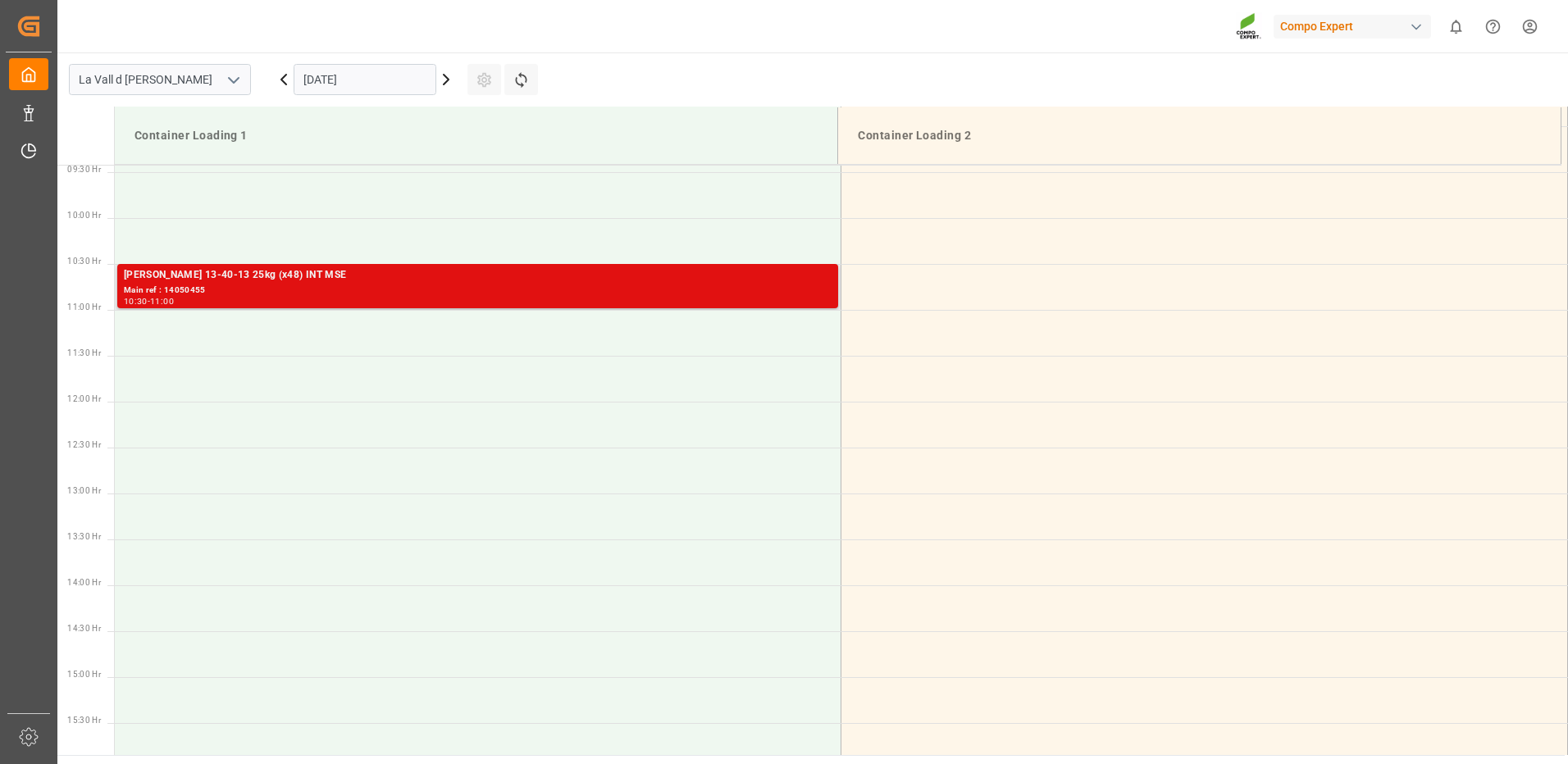
scroll to position [783, 0]
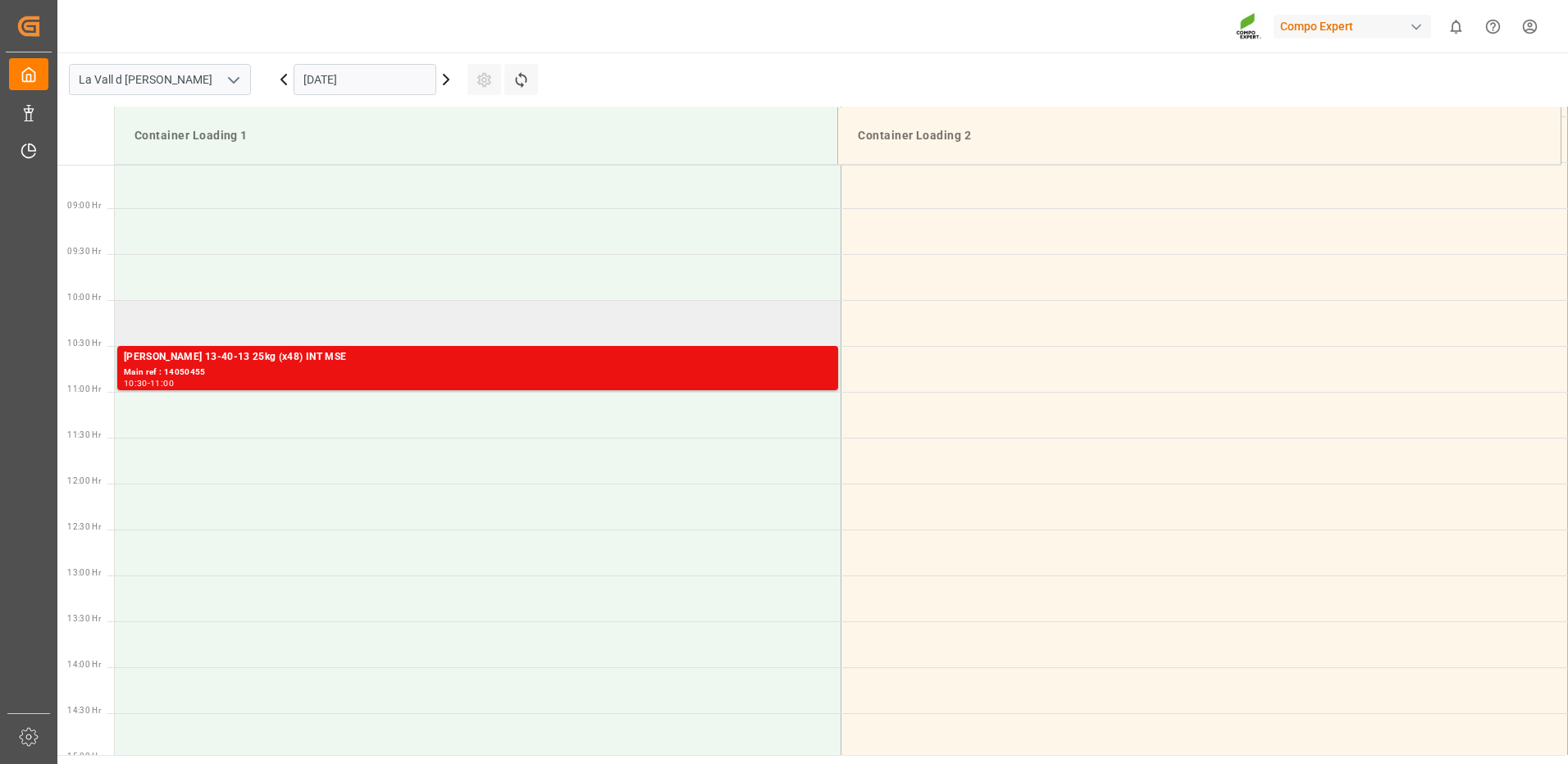
click at [208, 326] on td at bounding box center [478, 323] width 727 height 46
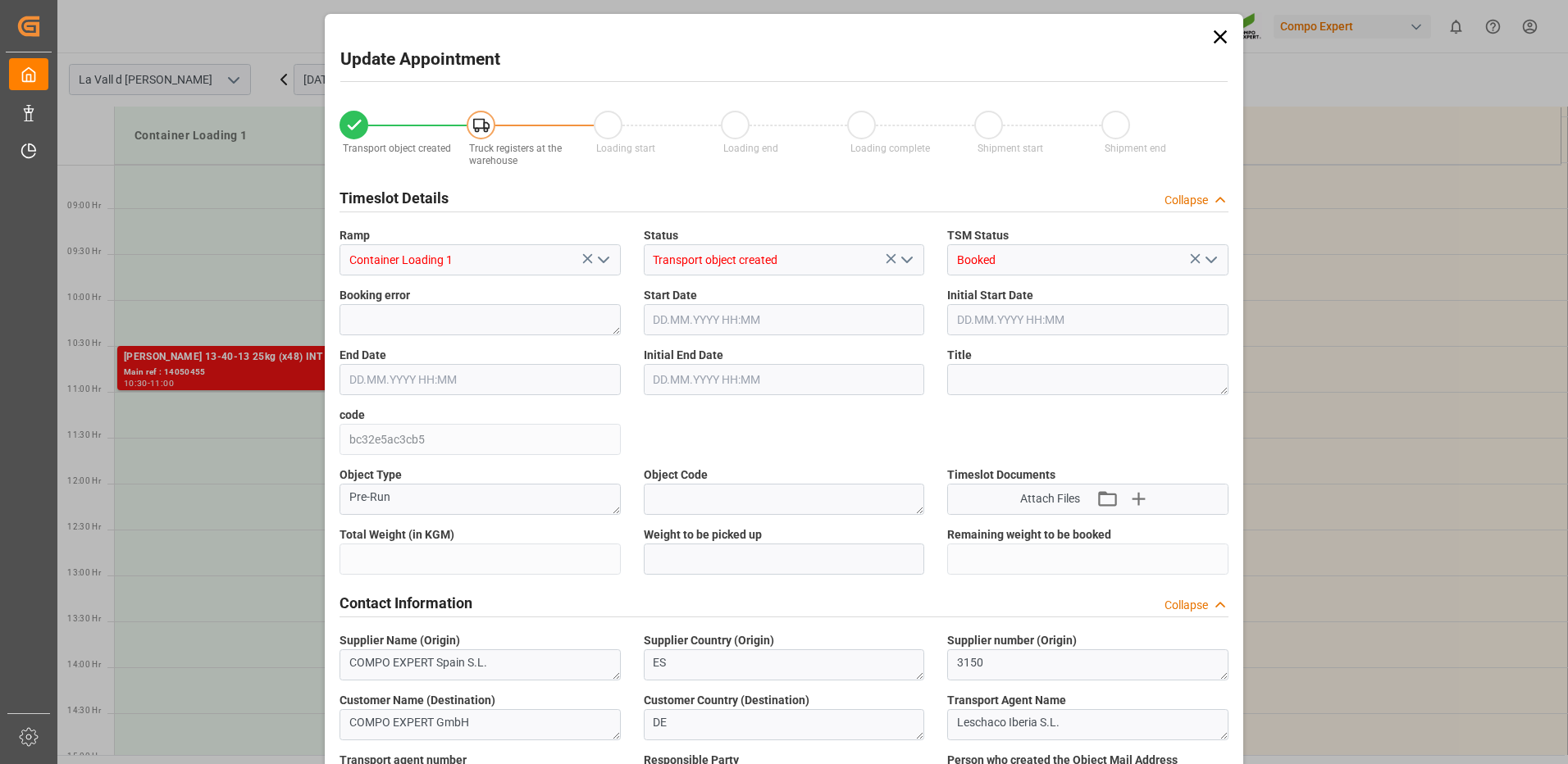
type input "24576"
type input "20"
type input "[DATE] 10:00"
type input "[DATE] 10:30"
type input "[DATE] 10:05"
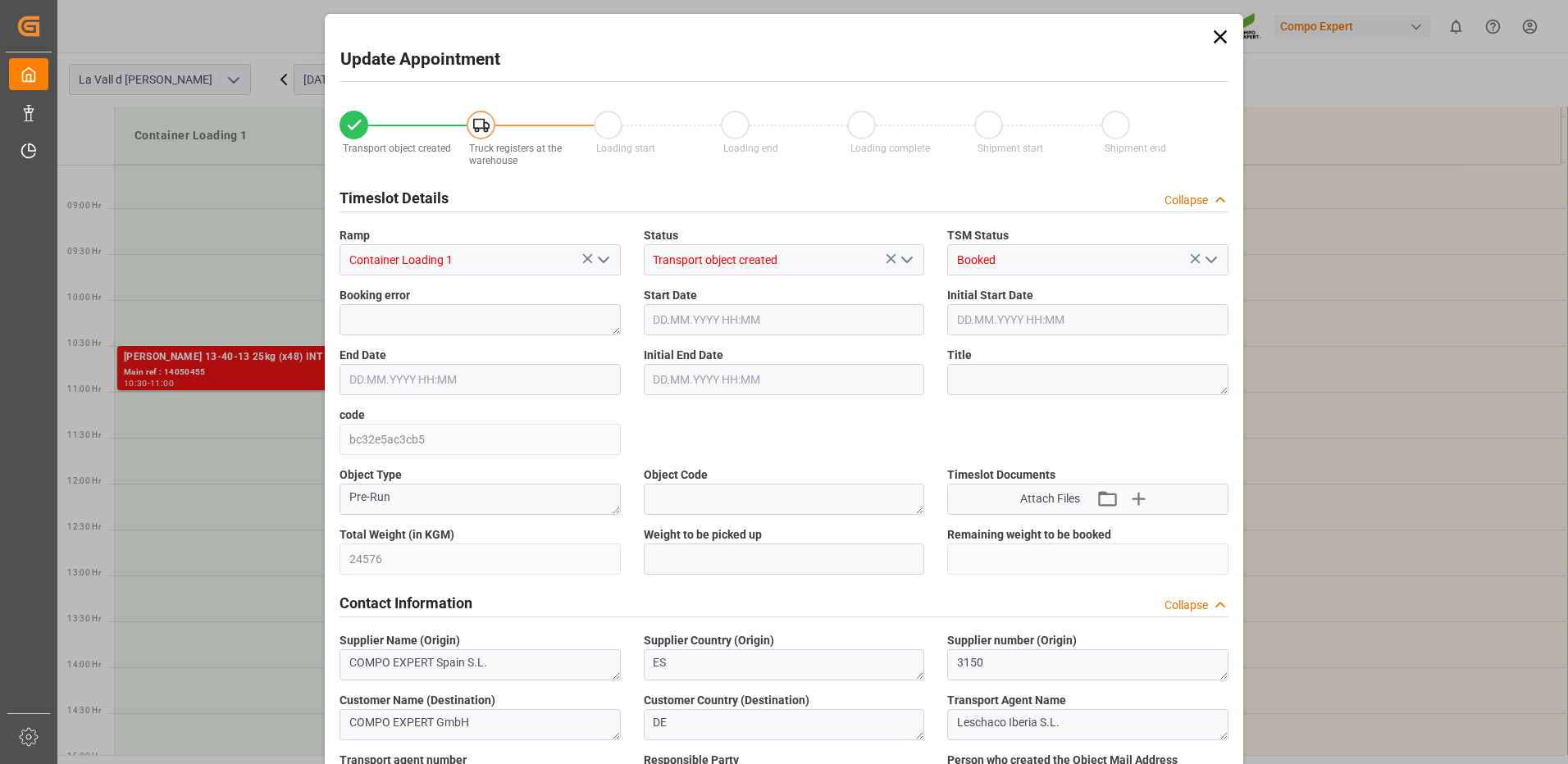
type input "[DATE] 15:12"
click at [683, 553] on input "text" at bounding box center [784, 559] width 281 height 31
type input "24576"
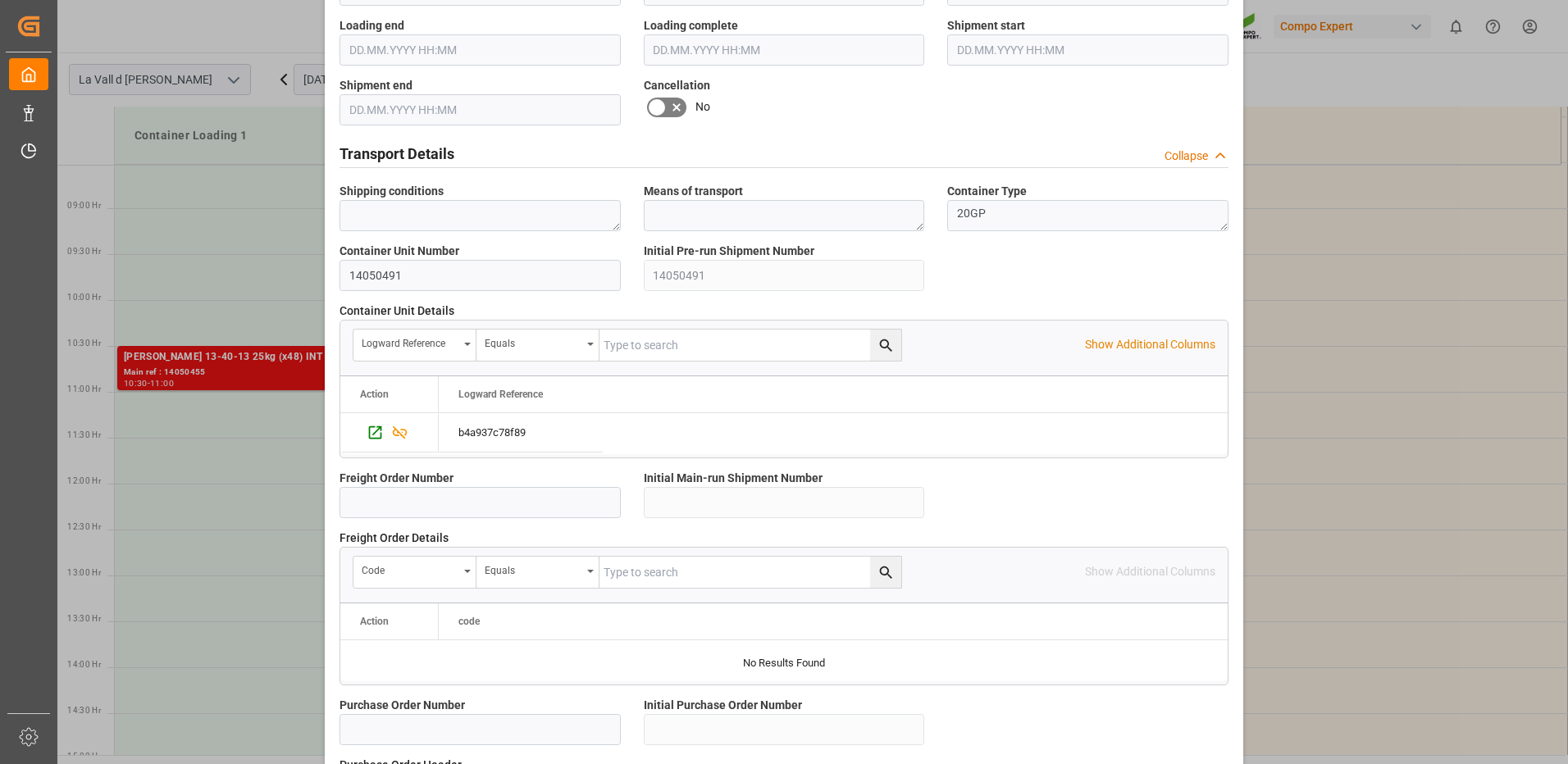
scroll to position [1397, 0]
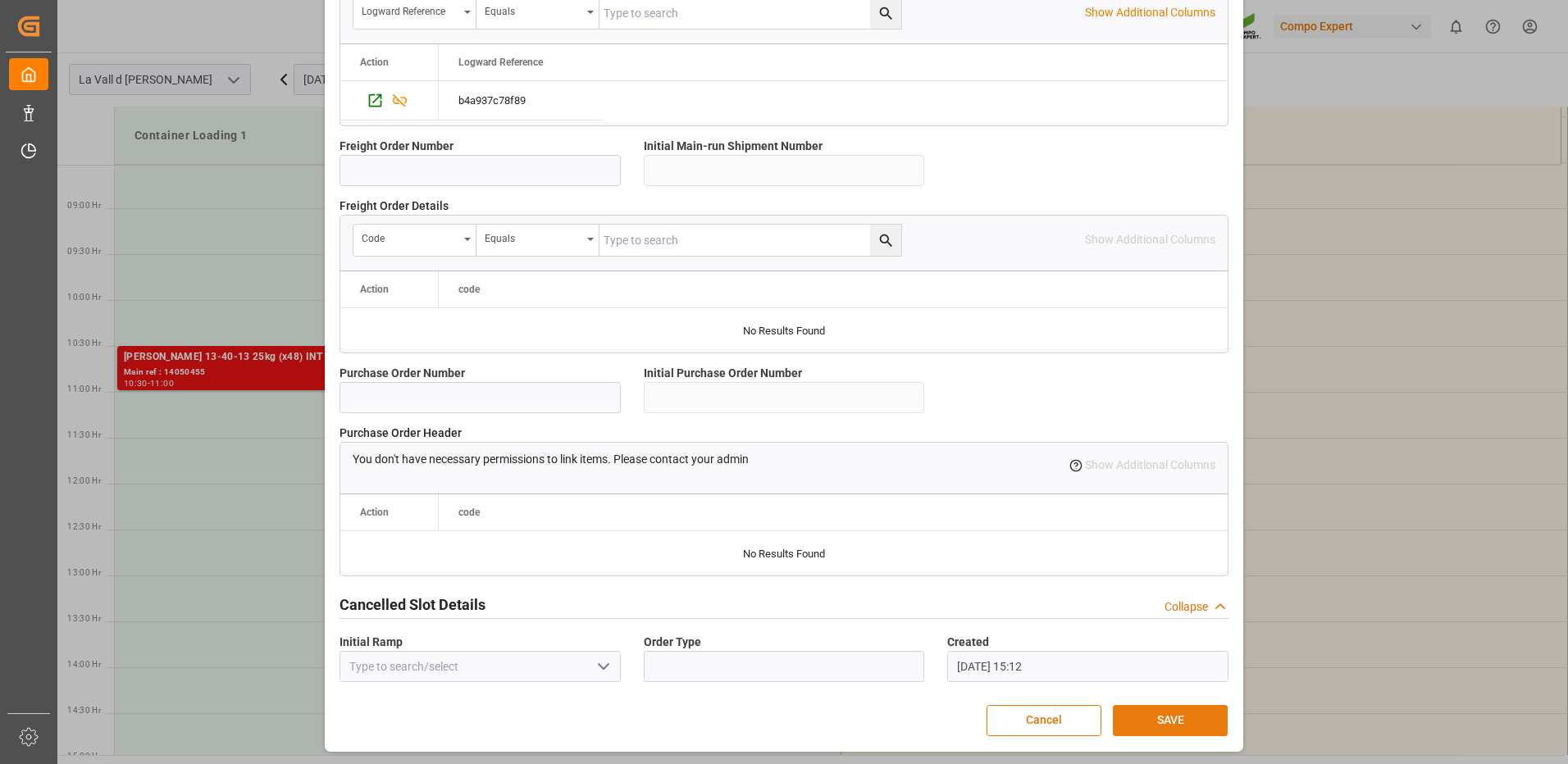
click at [1208, 724] on button "SAVE" at bounding box center [1170, 720] width 115 height 31
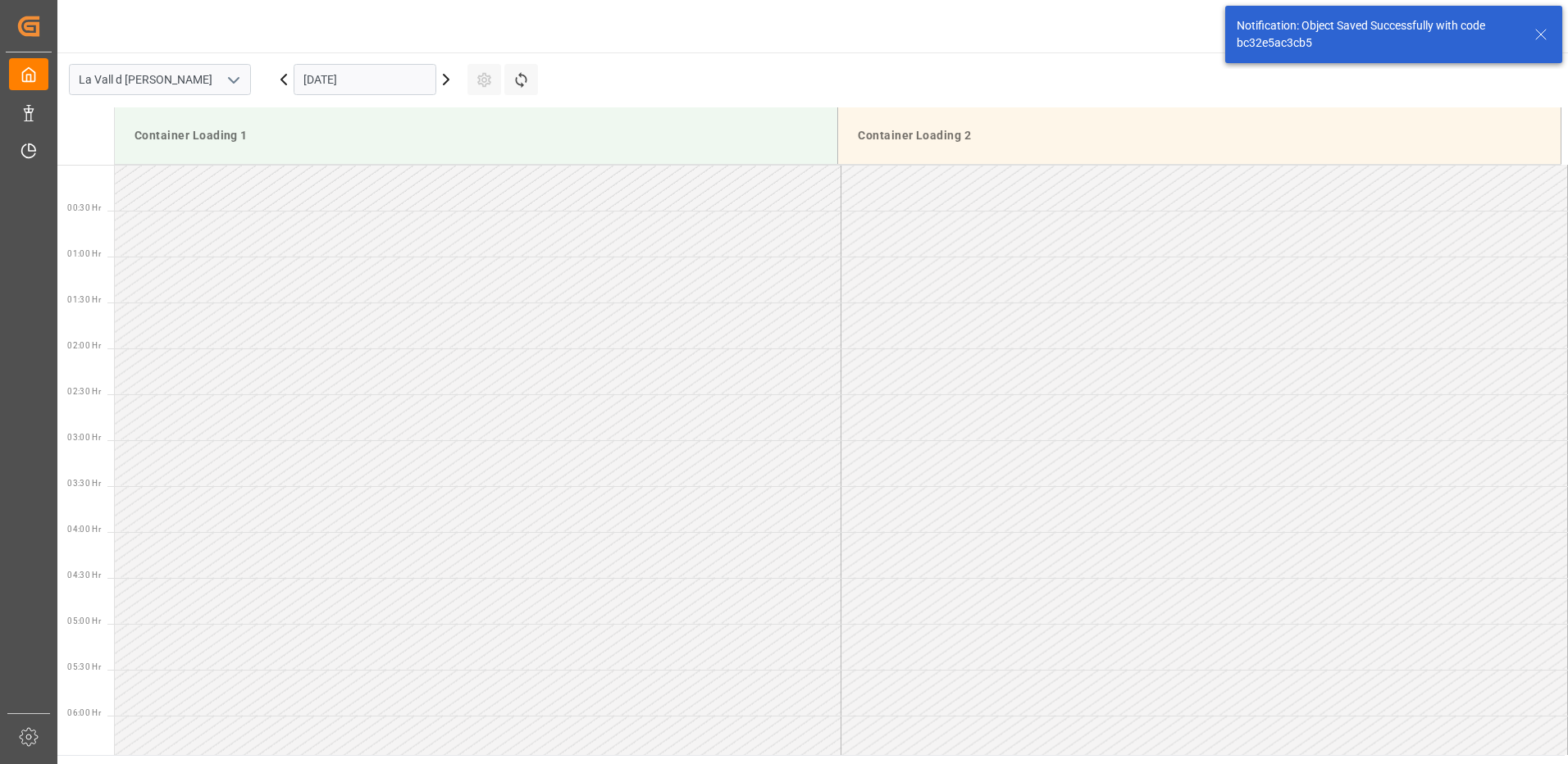
scroll to position [815, 0]
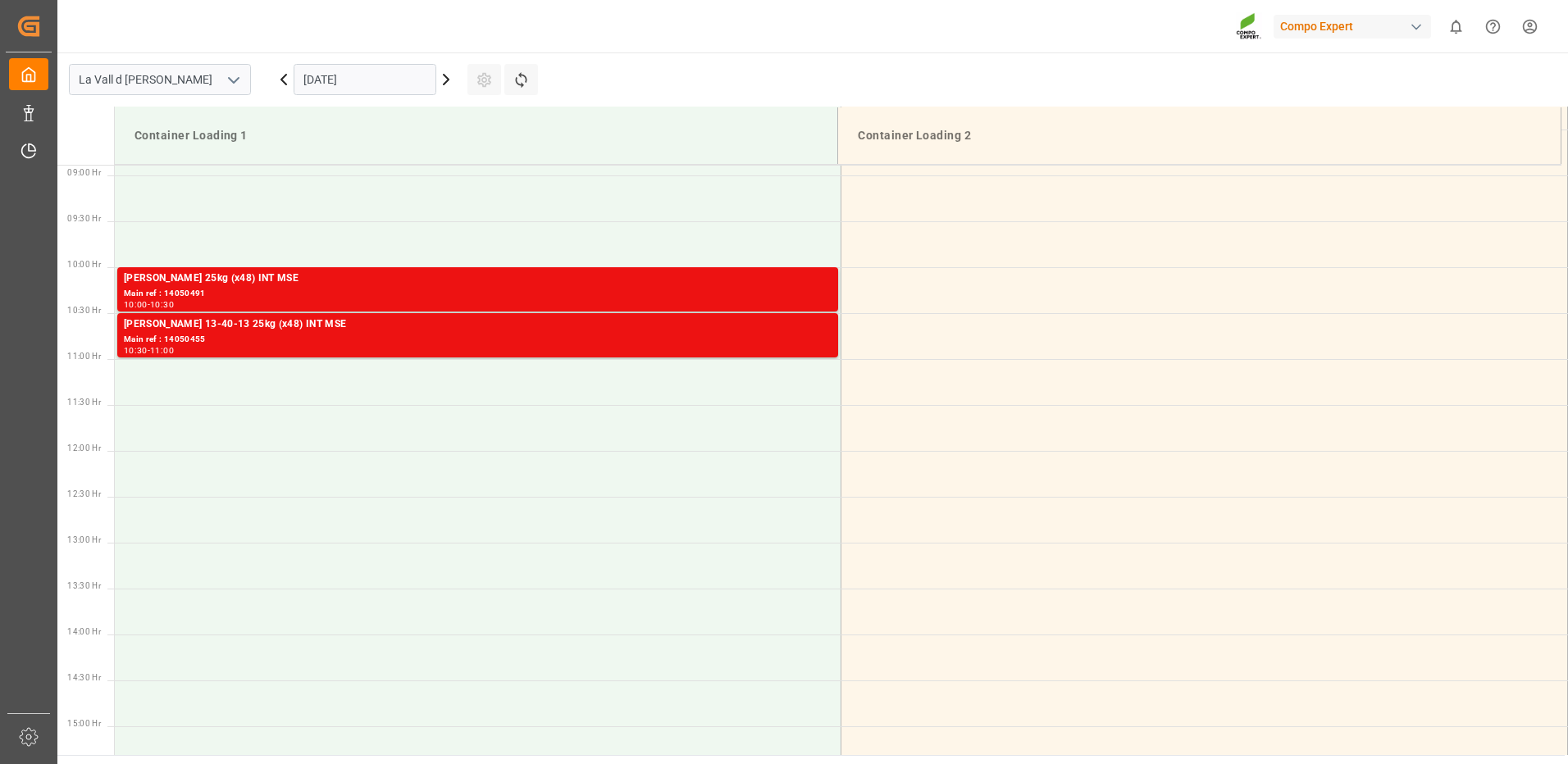
click at [159, 25] on div "Compo Expert 0 Notifications Only show unread All Watching Mark all categories …" at bounding box center [807, 26] width 1522 height 52
click at [452, 83] on icon at bounding box center [446, 79] width 20 height 20
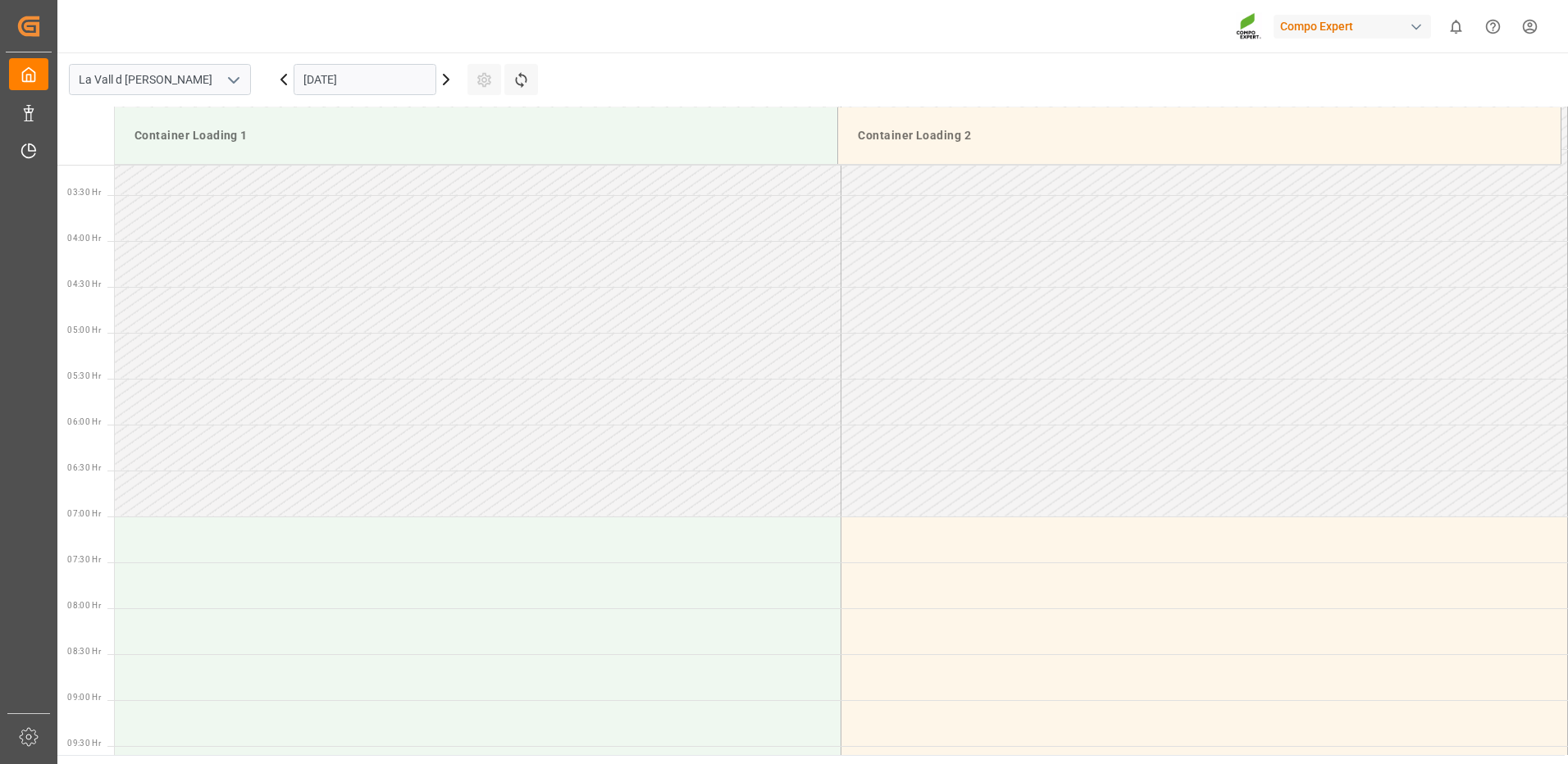
scroll to position [455, 0]
